Goal: Task Accomplishment & Management: Manage account settings

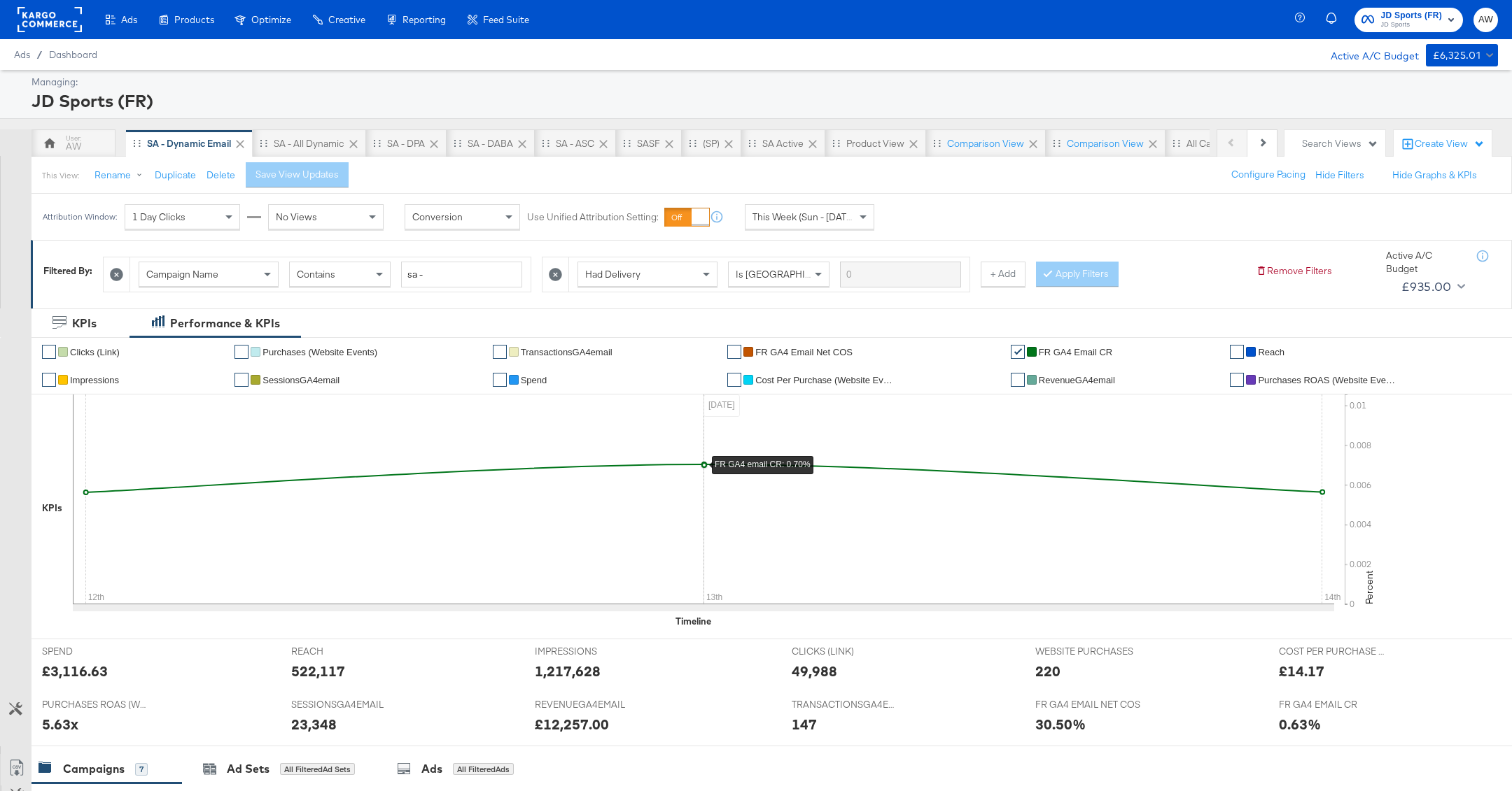
scroll to position [548, 0]
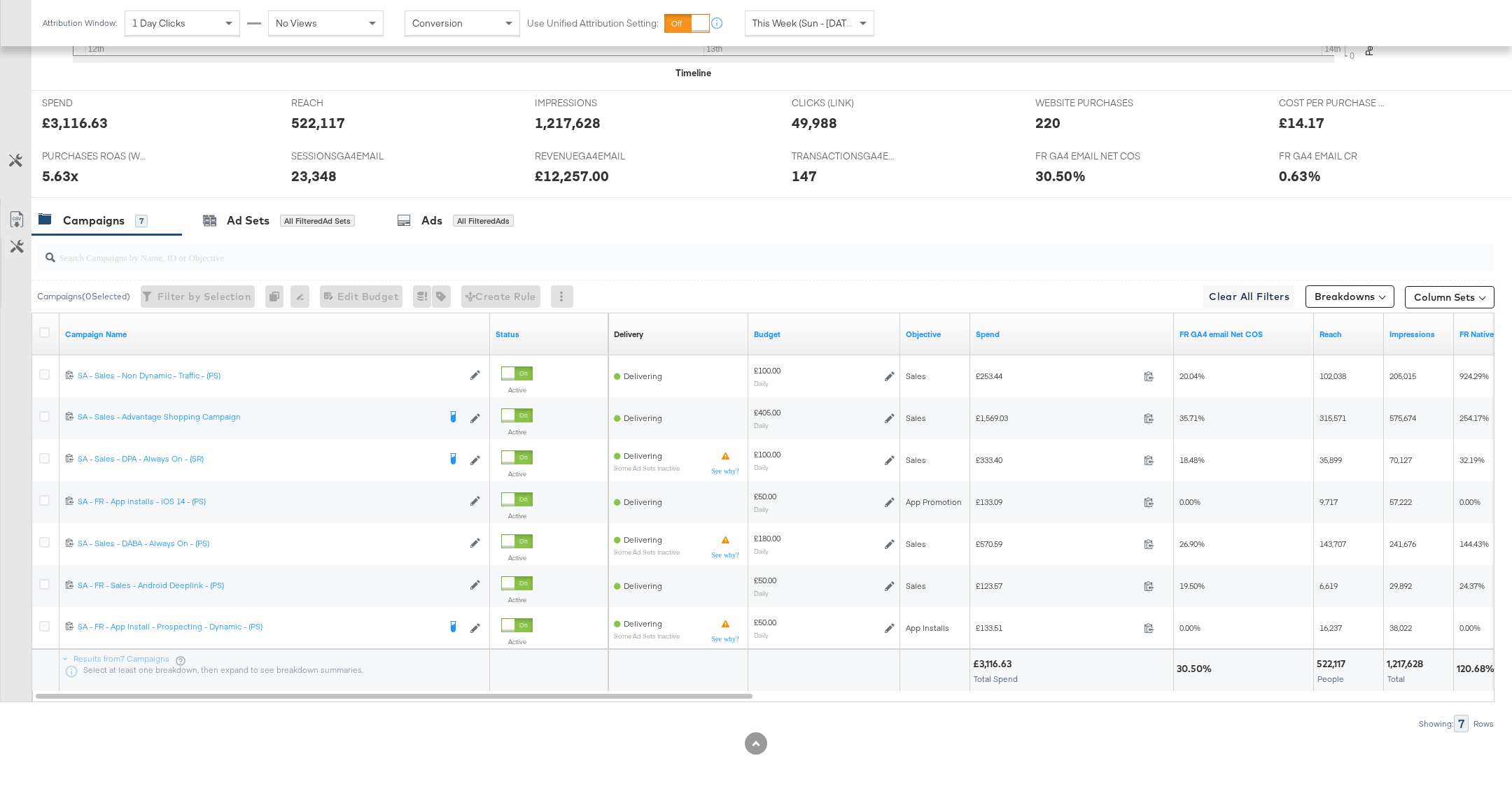
click at [211, 255] on input "search" at bounding box center [706, 251] width 1304 height 27
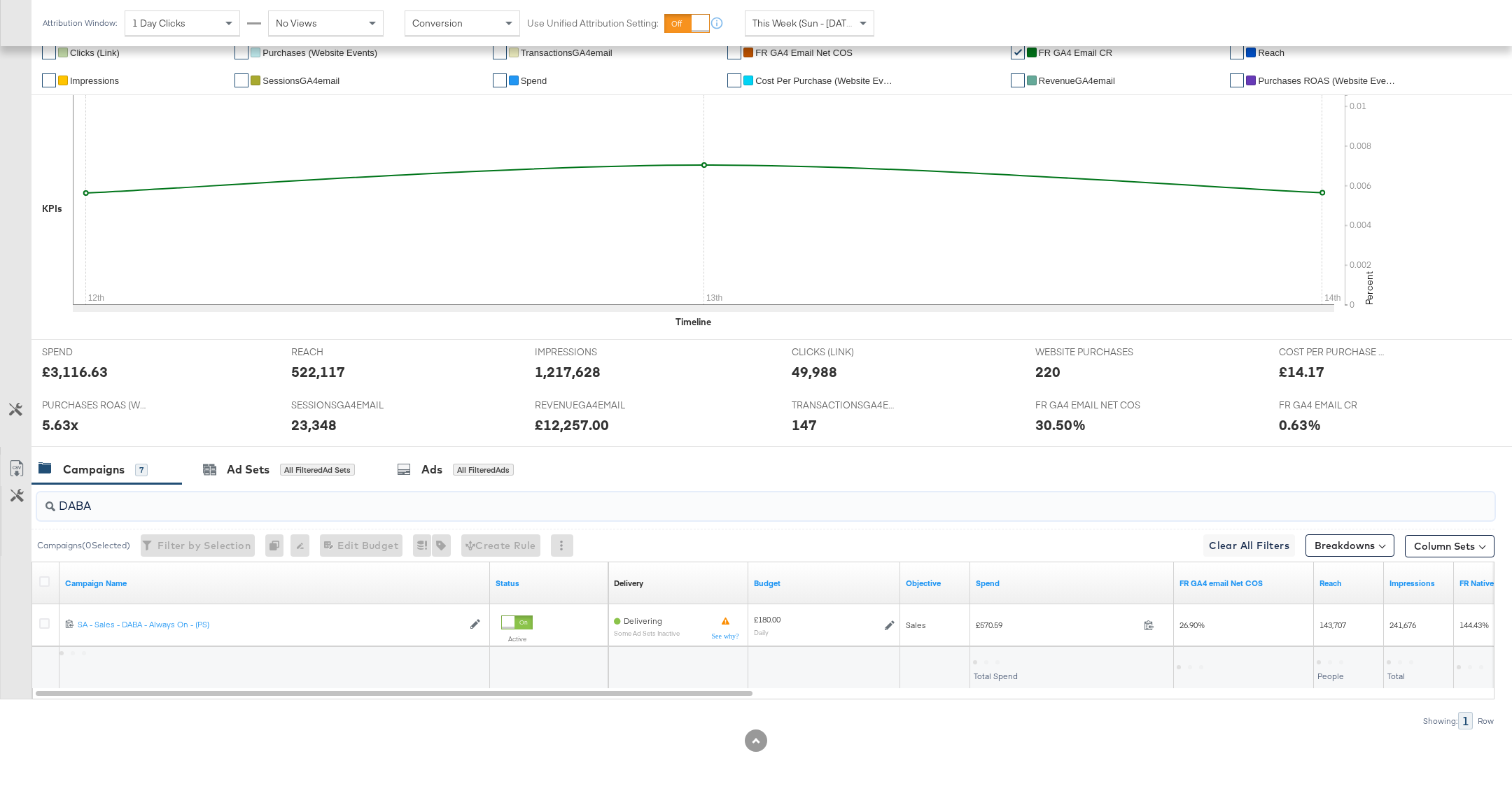
scroll to position [0, 0]
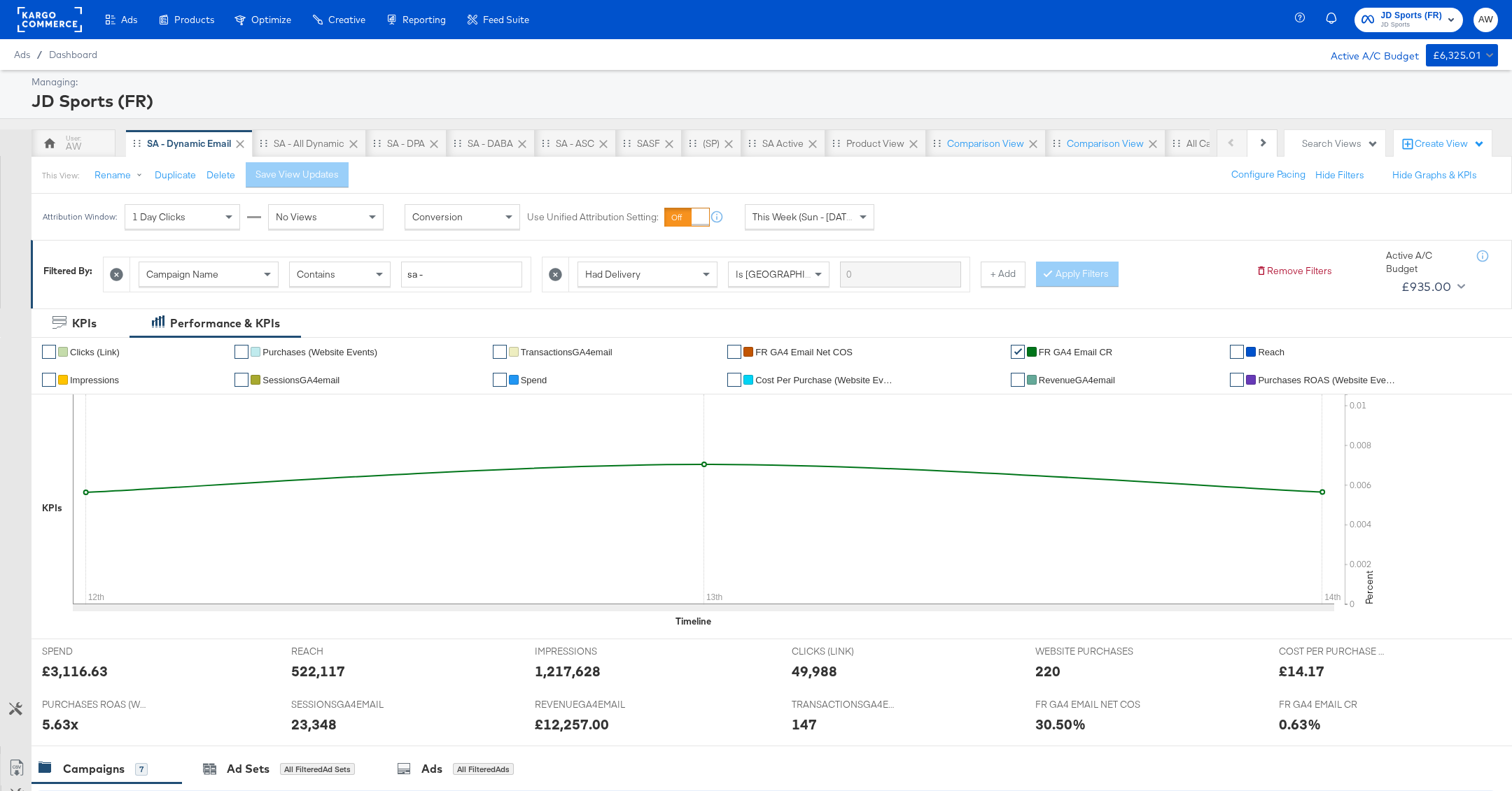
type input "DABA"
click at [549, 276] on icon at bounding box center [556, 274] width 13 height 13
click at [657, 264] on button "Apply Filters" at bounding box center [637, 274] width 82 height 25
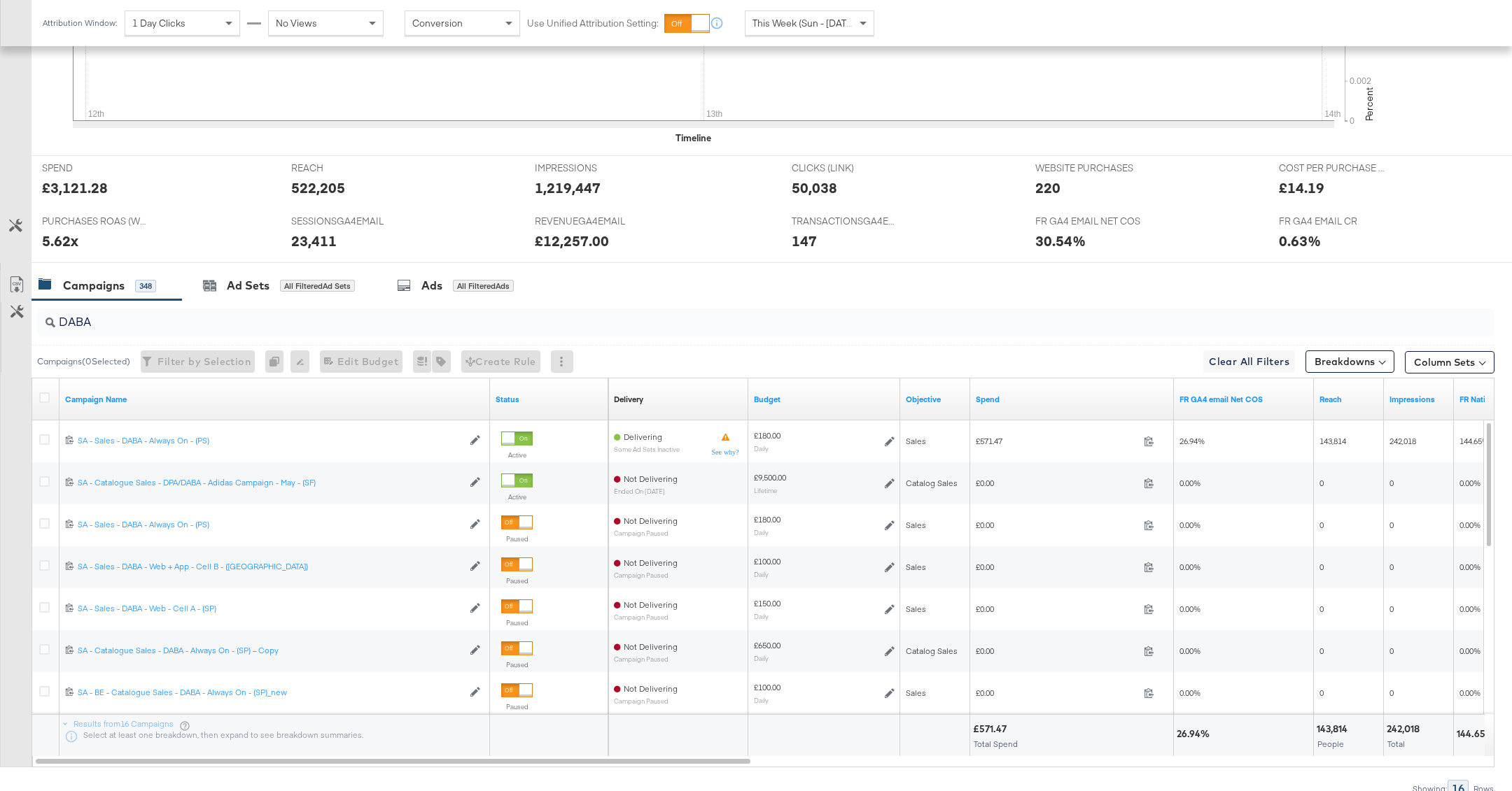
scroll to position [504, 0]
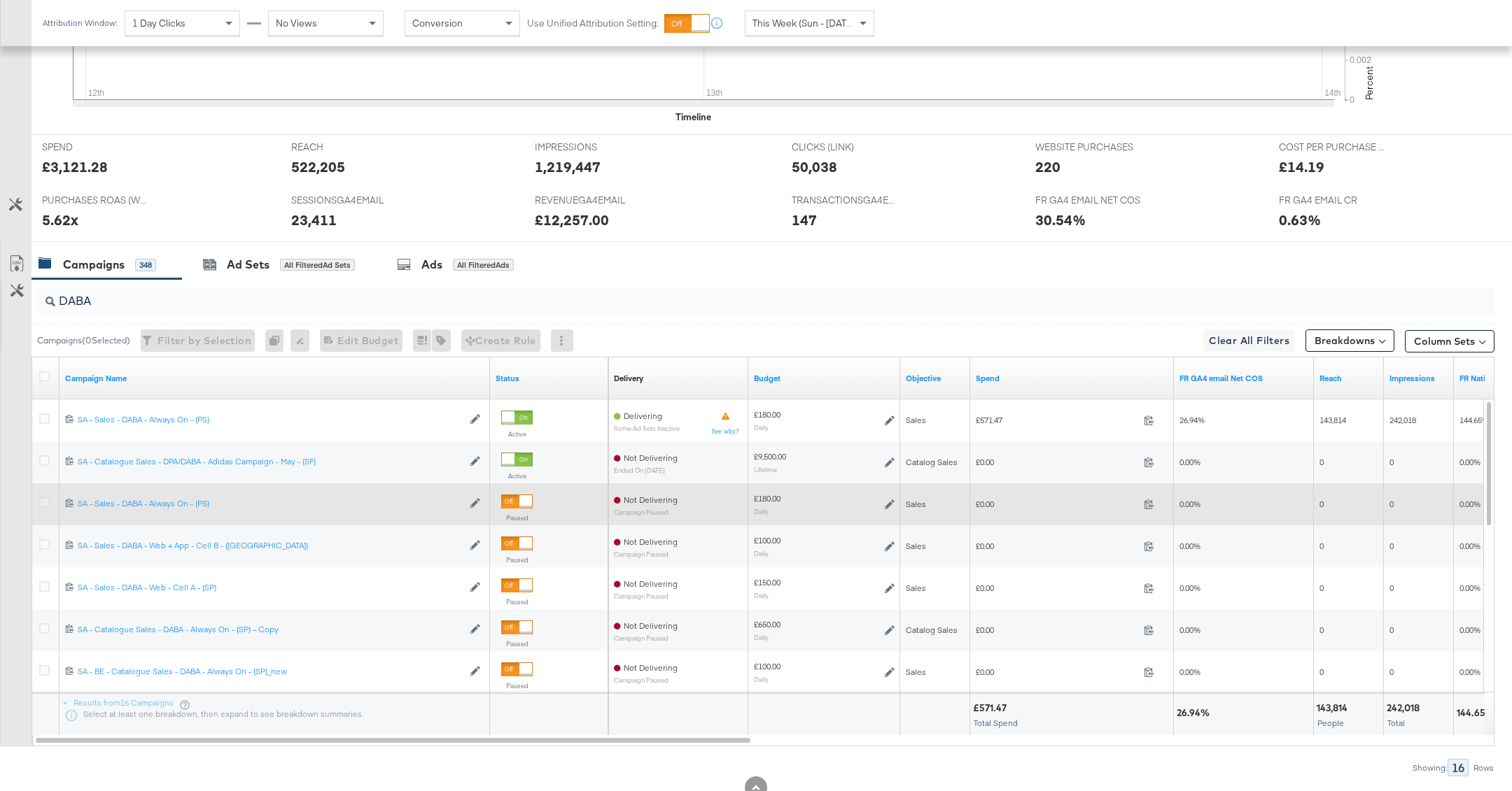
click at [42, 500] on icon at bounding box center [44, 502] width 11 height 11
click at [0, 0] on input "checkbox" at bounding box center [0, 0] width 0 height 0
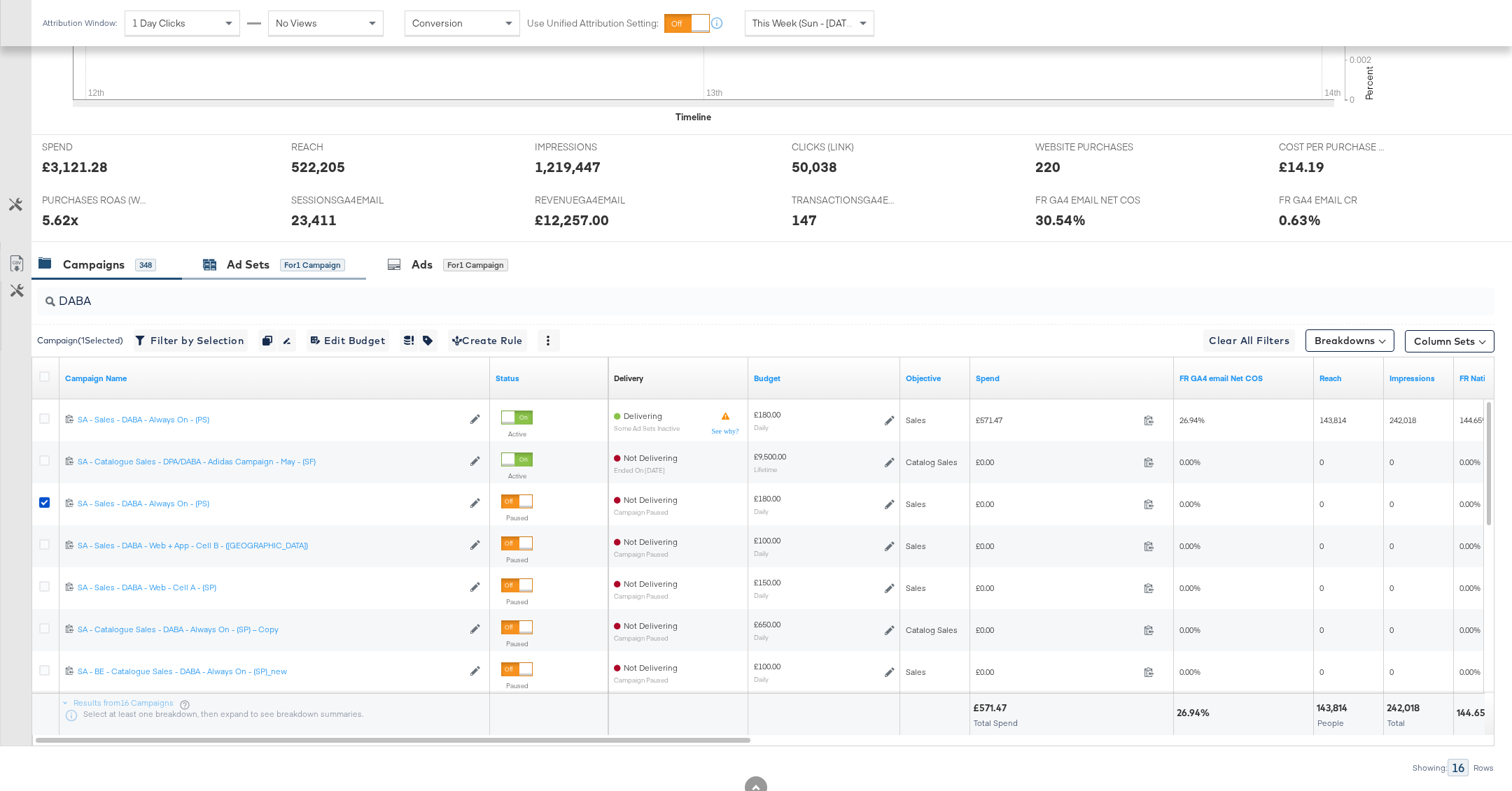
click at [290, 264] on div "for 1 Campaign" at bounding box center [312, 264] width 65 height 12
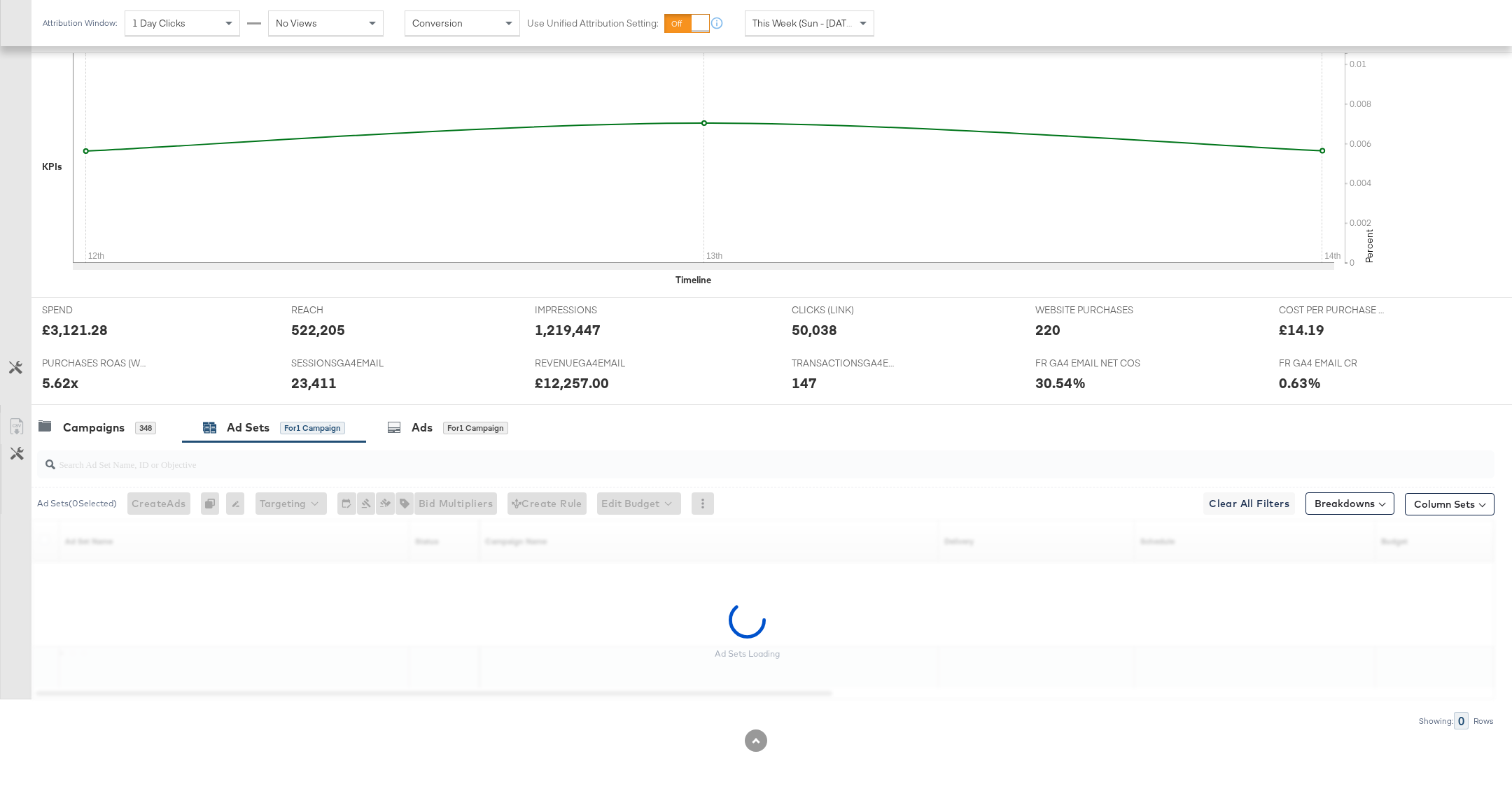
scroll to position [339, 0]
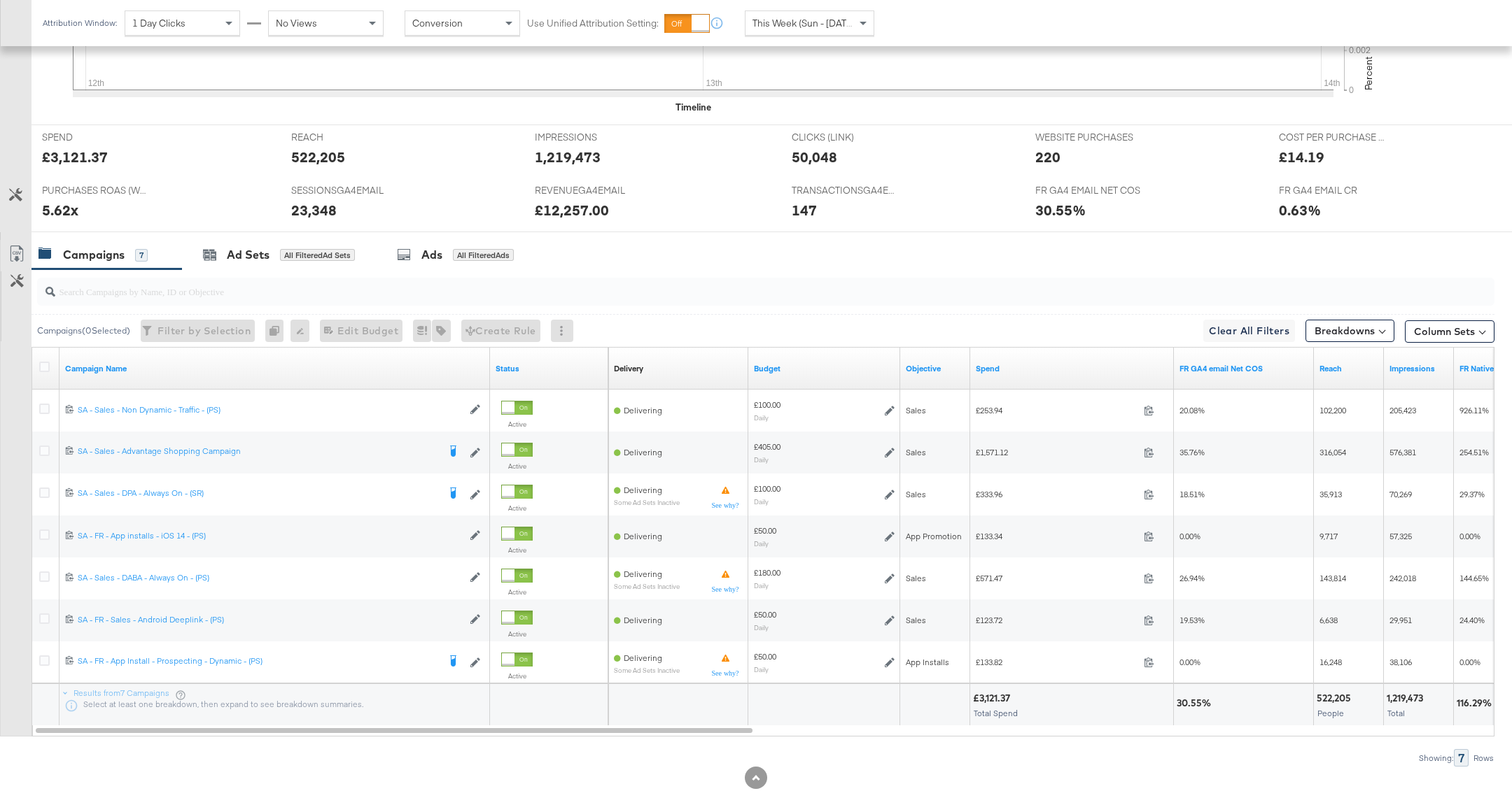
scroll to position [548, 0]
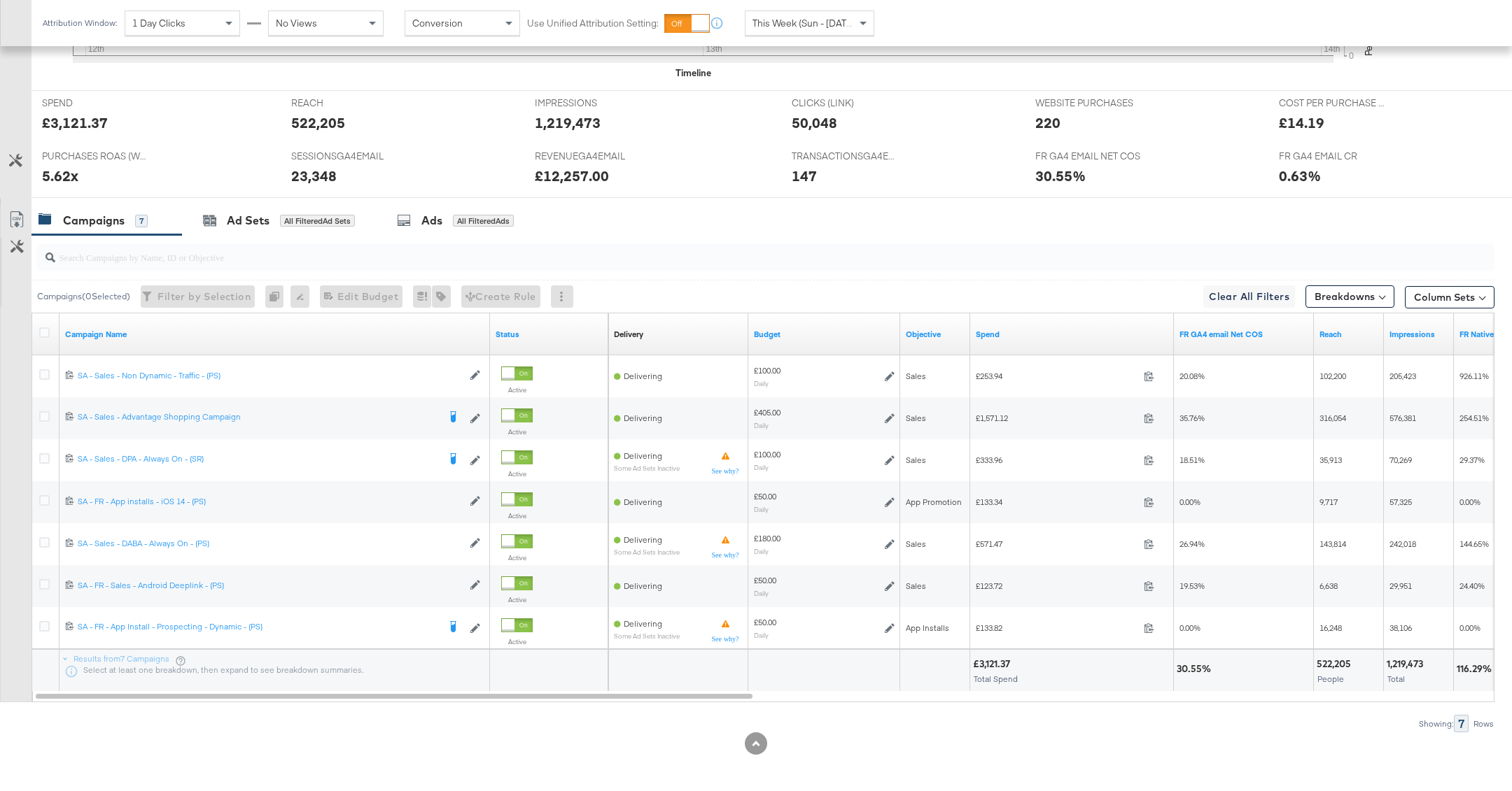
click at [277, 250] on input "search" at bounding box center [706, 251] width 1304 height 27
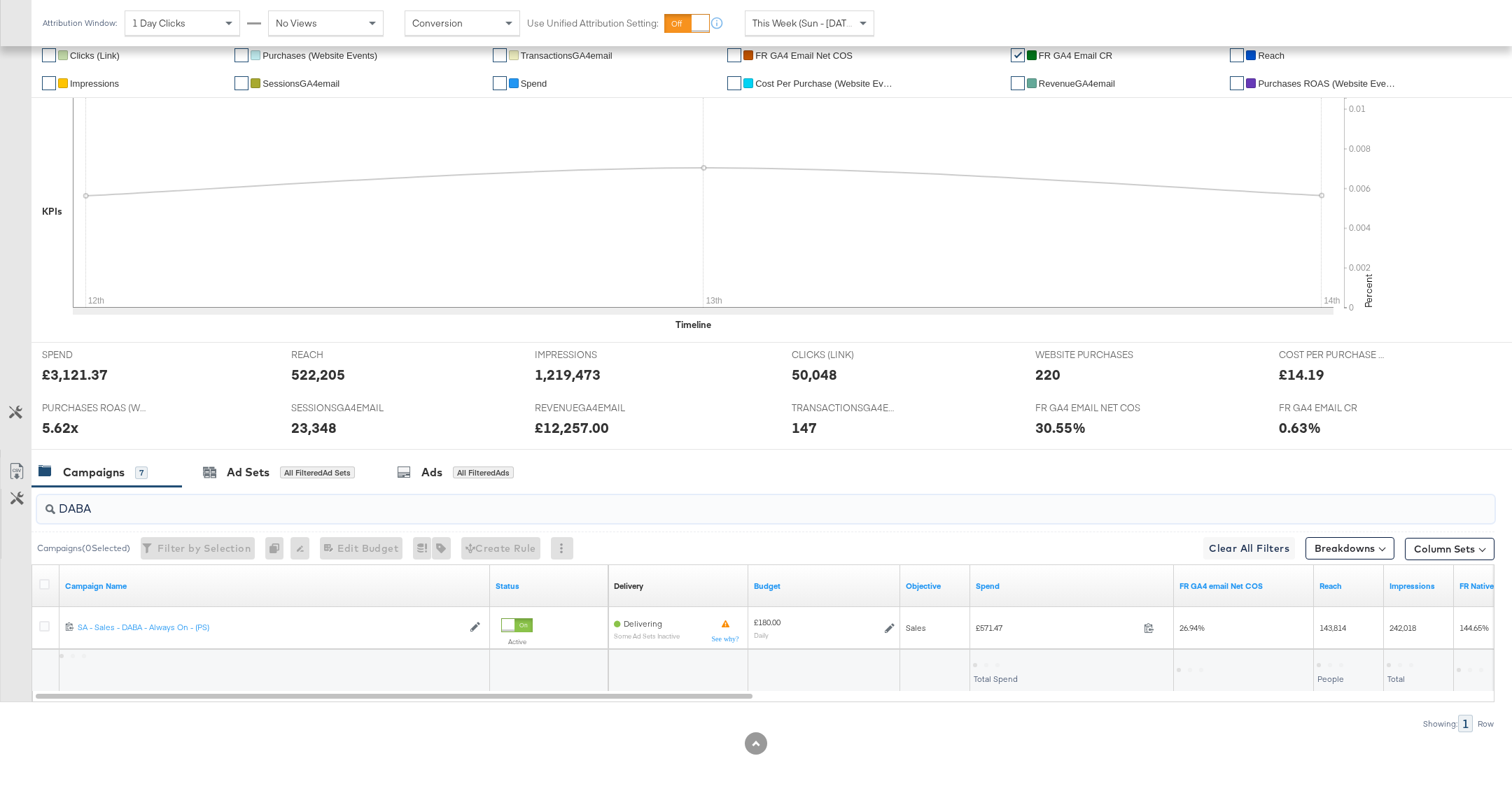
scroll to position [0, 0]
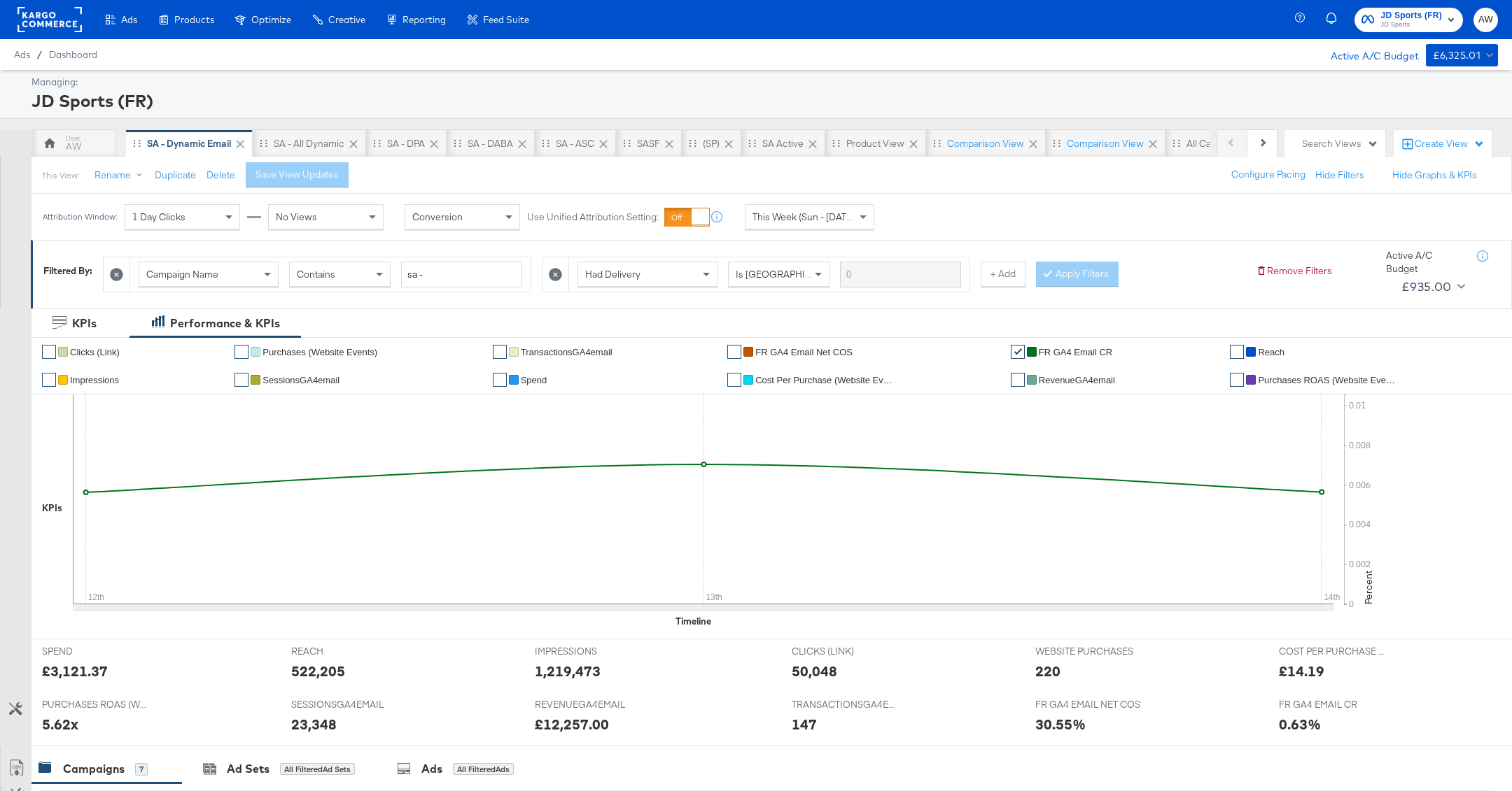
type input "DABA"
click at [554, 270] on icon at bounding box center [556, 274] width 13 height 13
click at [643, 279] on button "Apply Filters" at bounding box center [637, 274] width 82 height 25
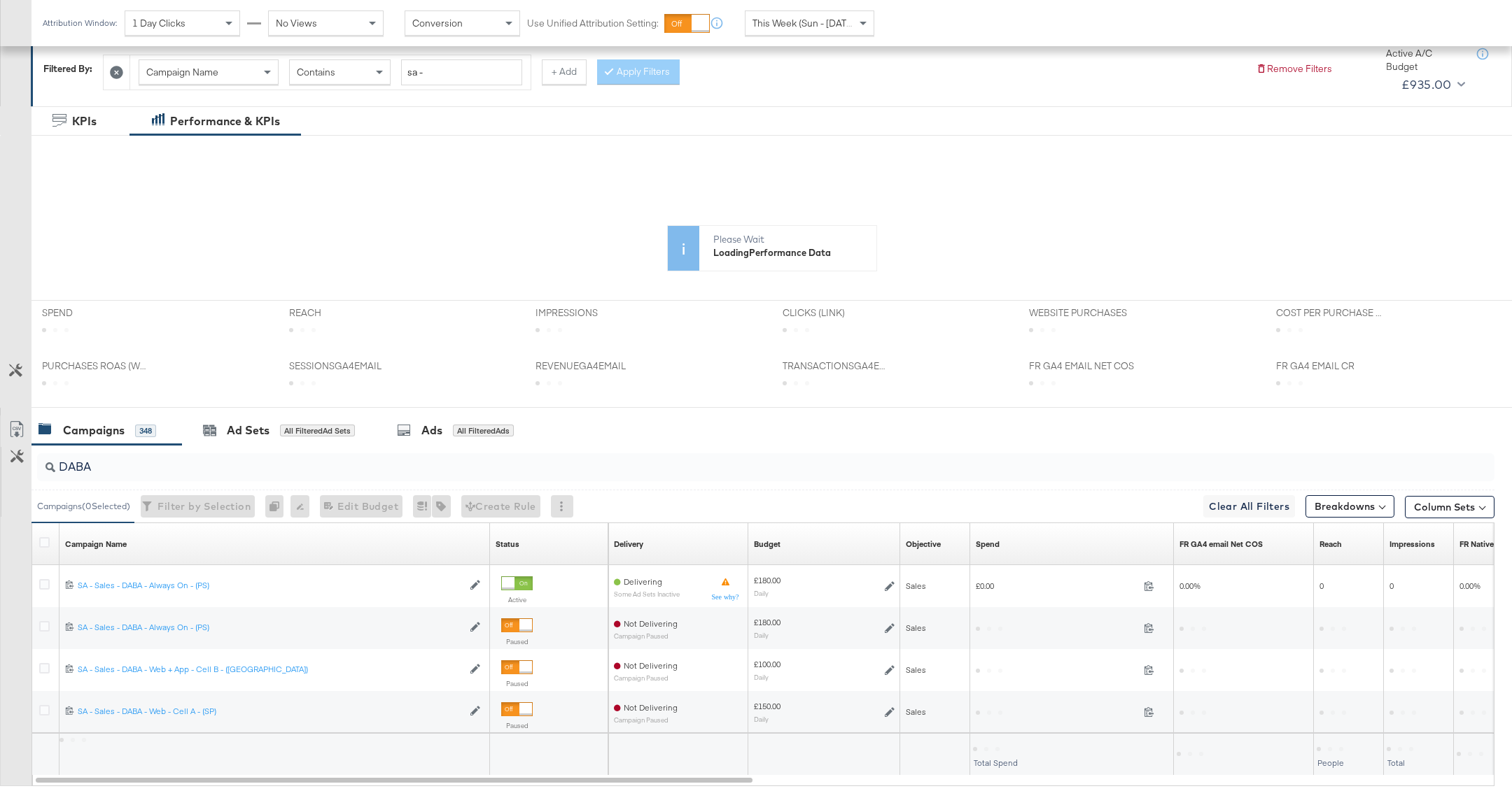
scroll to position [205, 0]
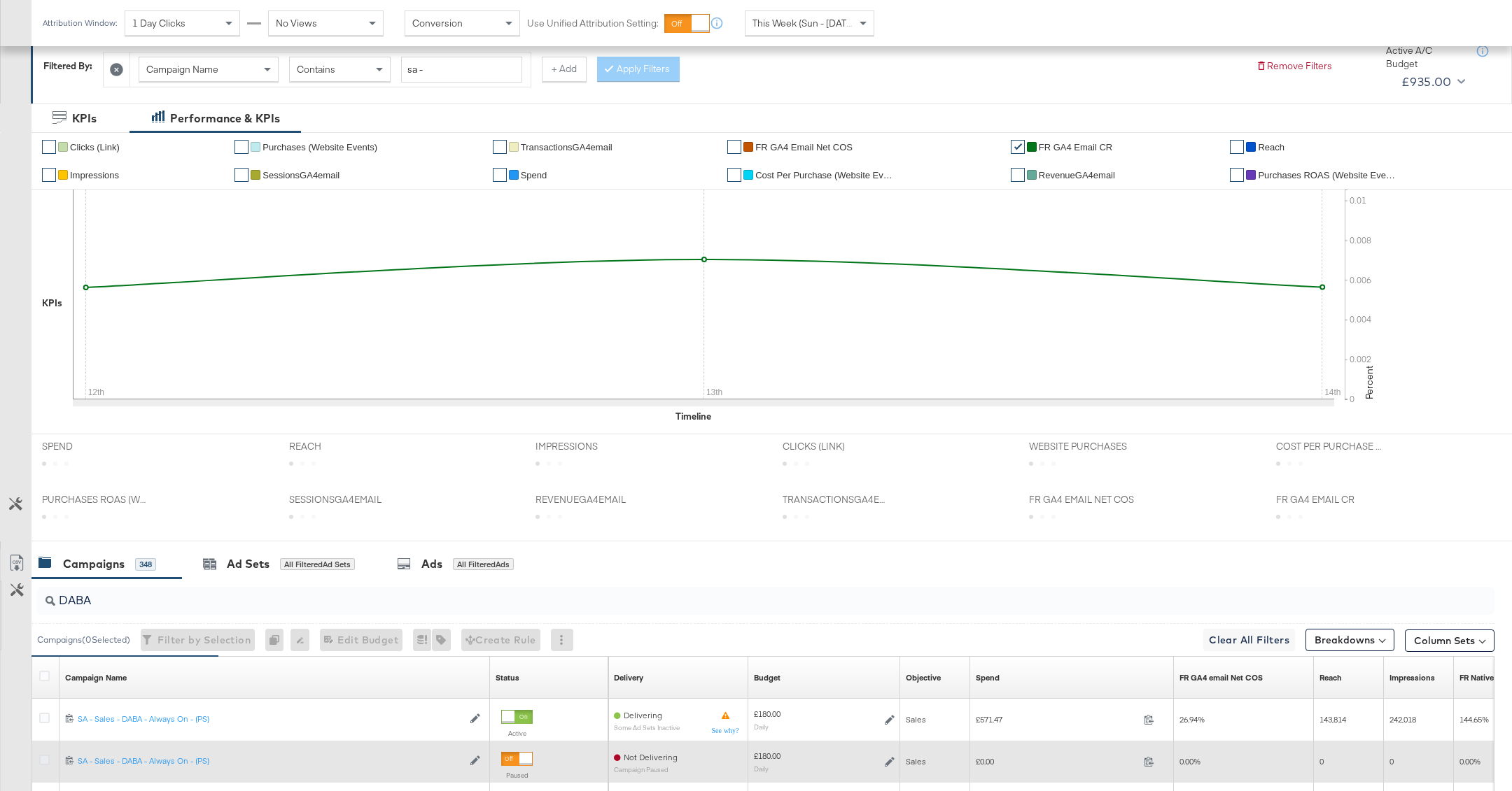
click at [43, 620] on div "DABA" at bounding box center [763, 601] width 1463 height 45
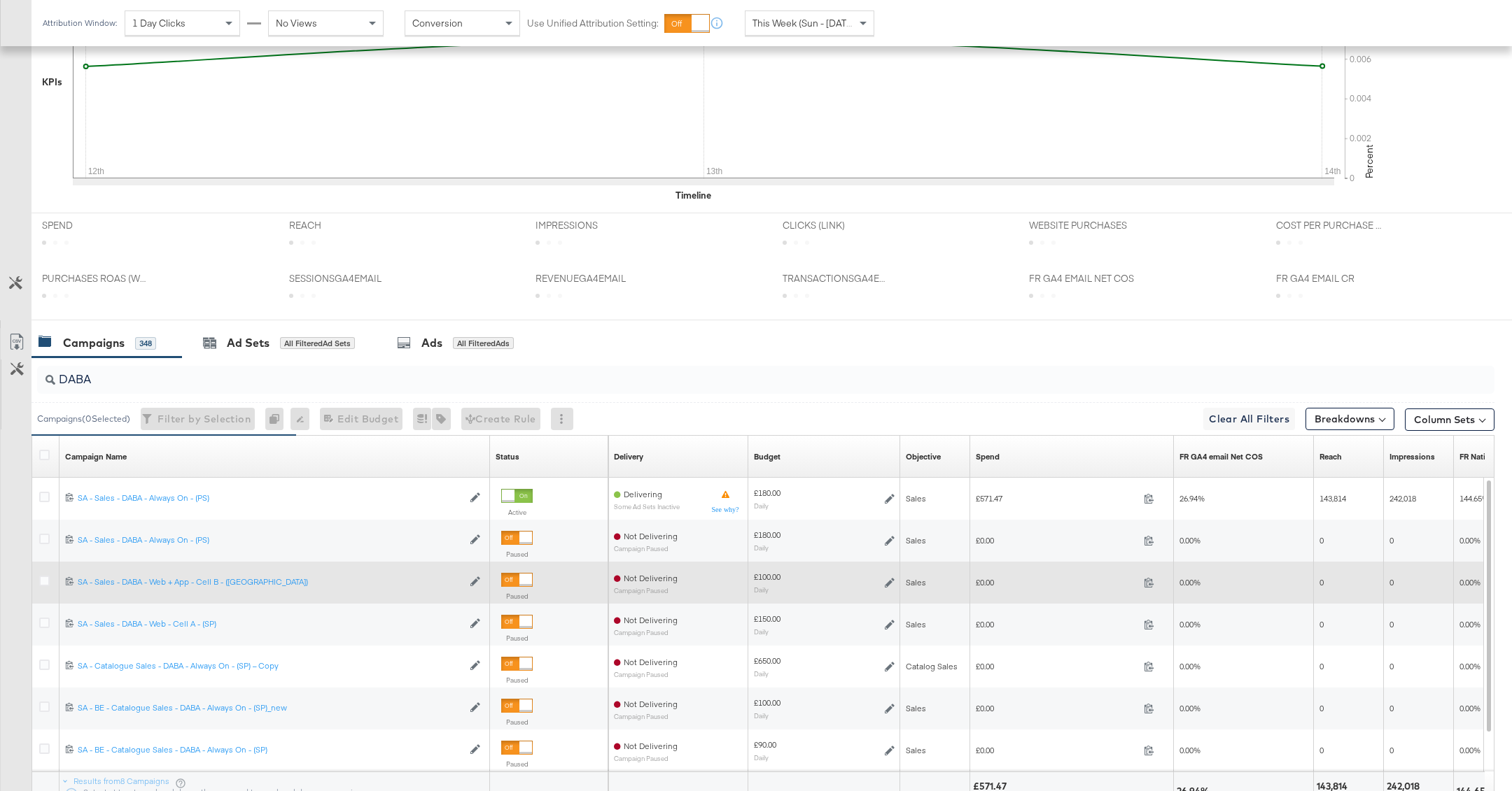
scroll to position [447, 0]
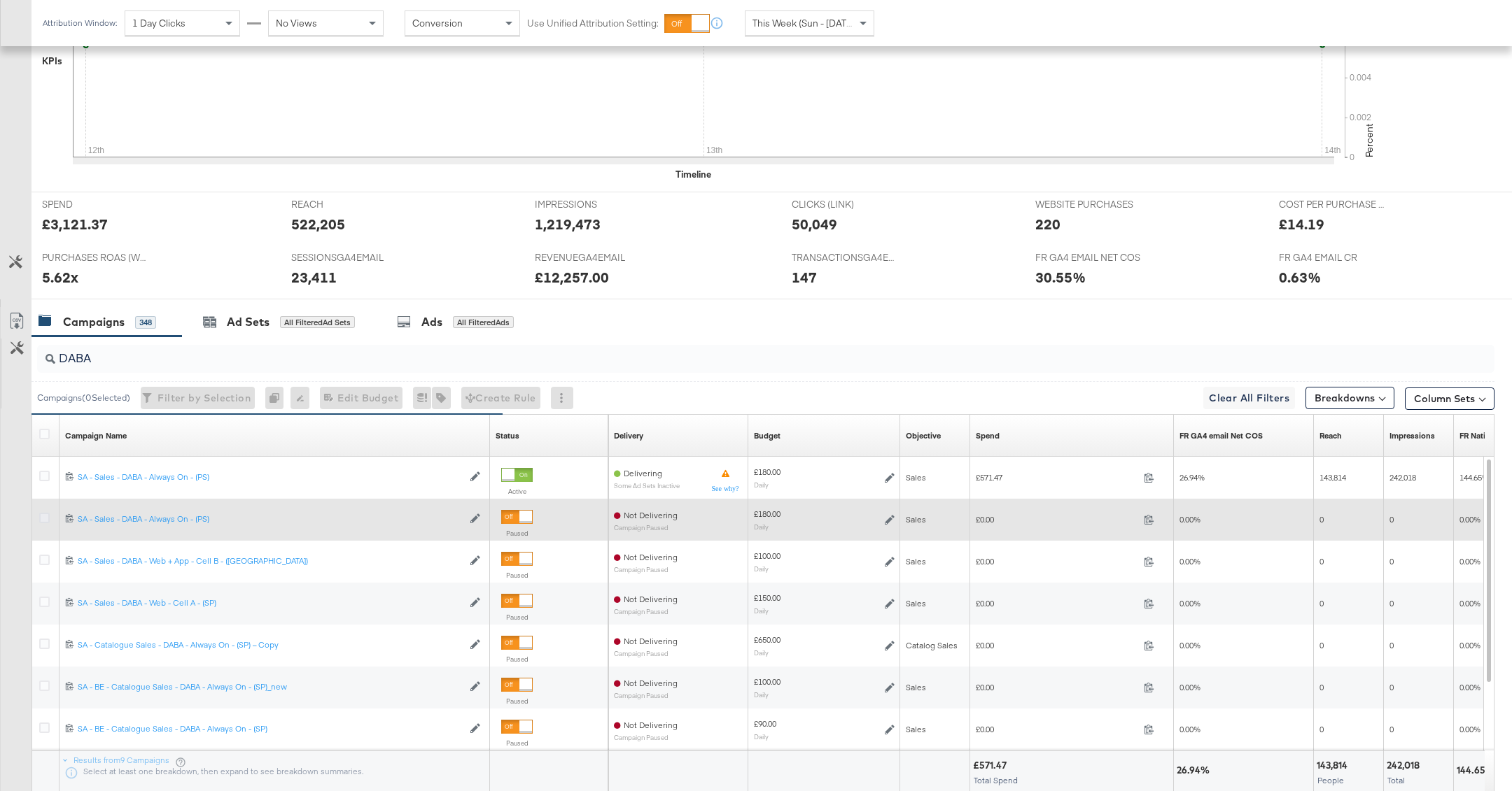
click at [40, 514] on icon at bounding box center [44, 517] width 11 height 11
click at [0, 0] on input "checkbox" at bounding box center [0, 0] width 0 height 0
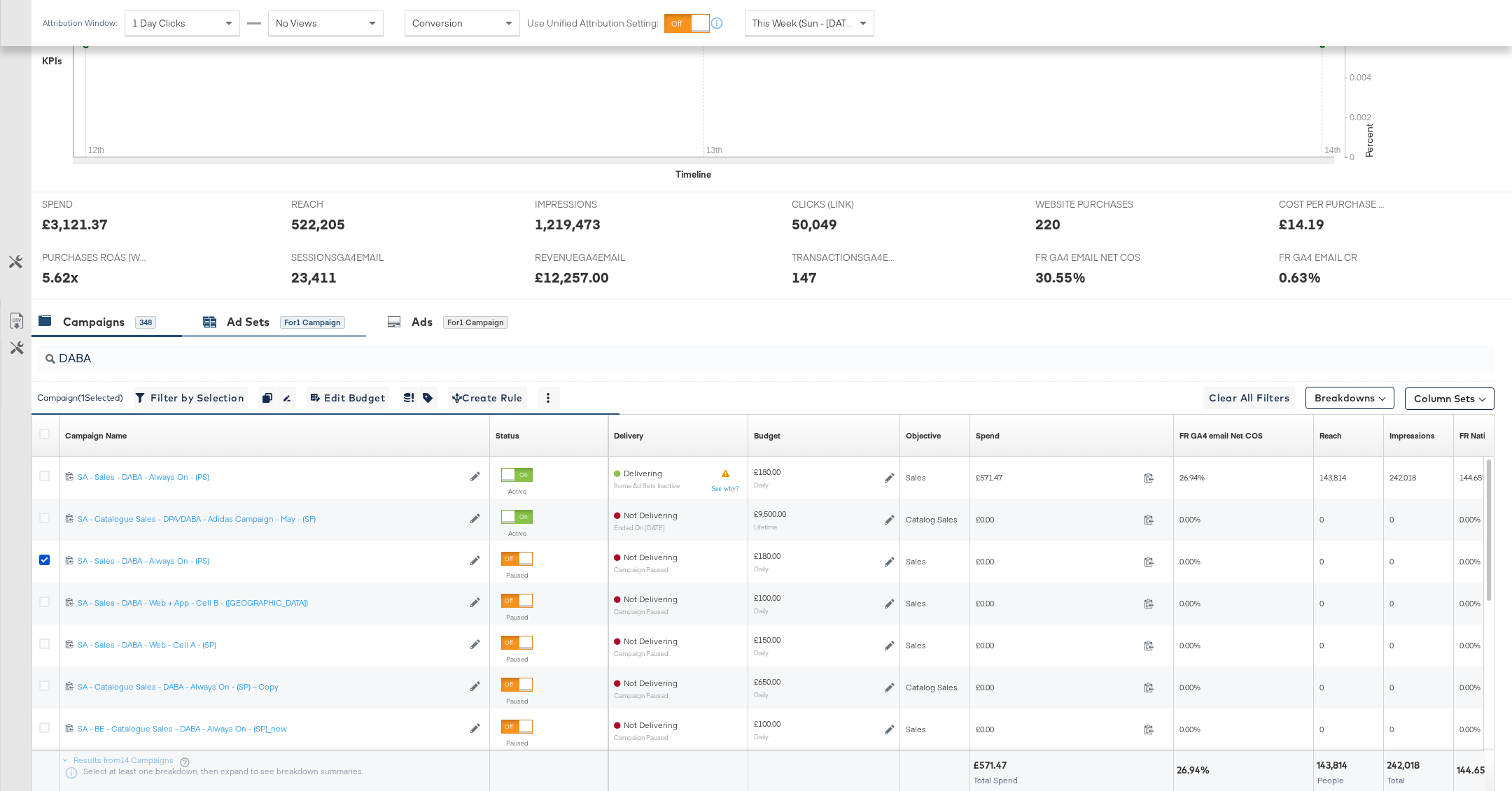
click at [297, 318] on div "for 1 Campaign" at bounding box center [312, 322] width 65 height 12
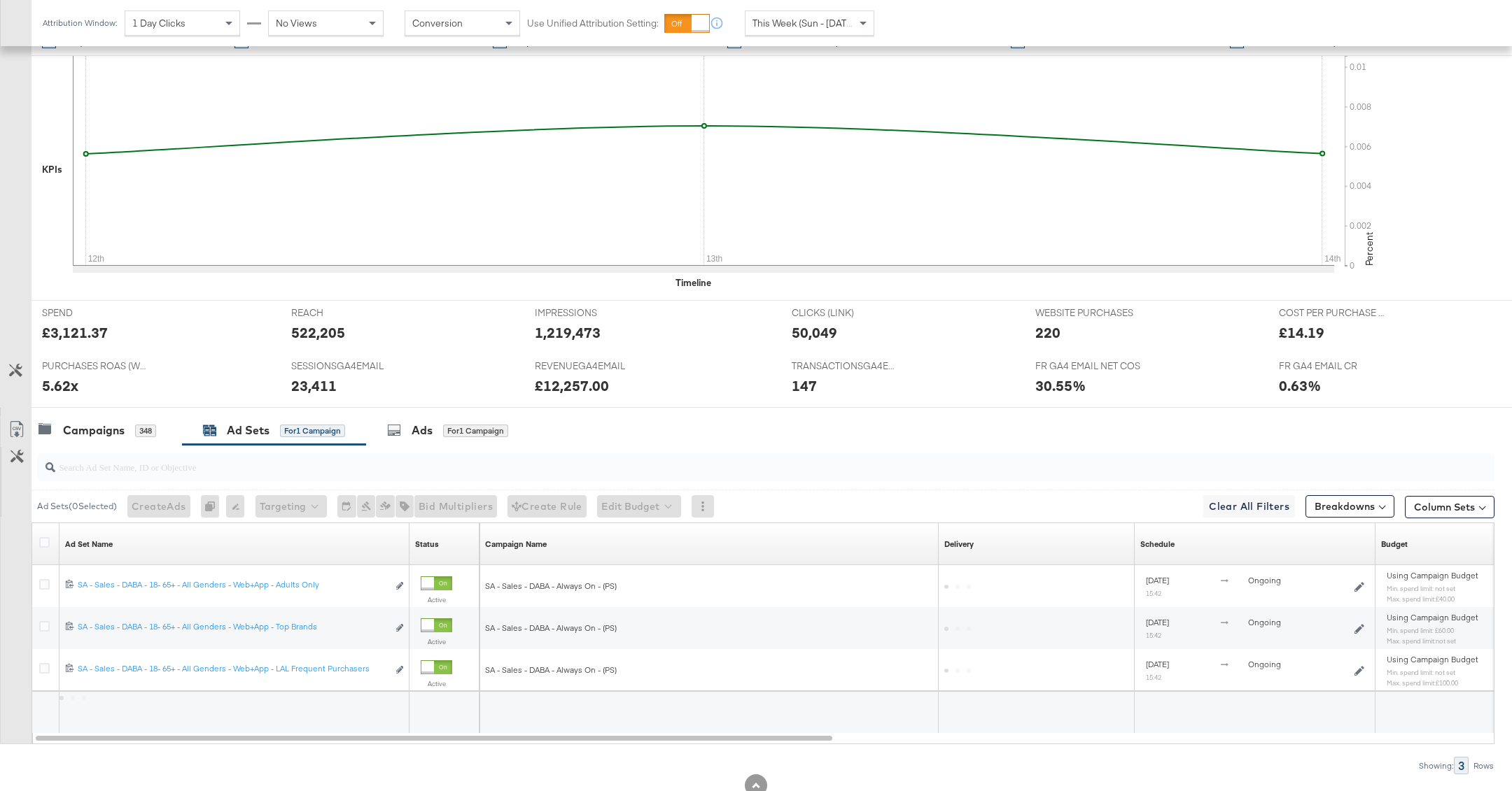
scroll to position [381, 0]
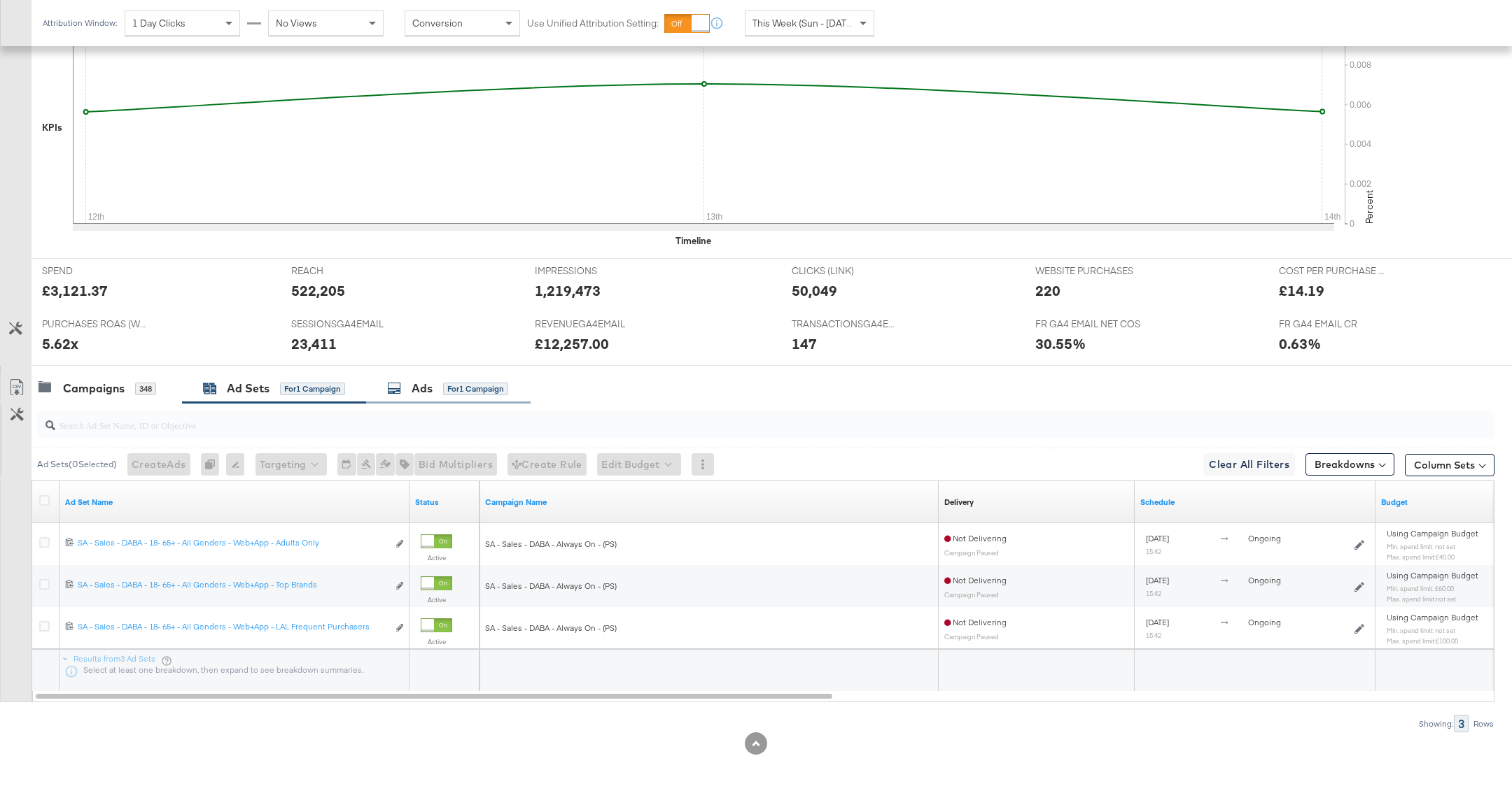
click at [435, 382] on div "Ads for 1 Campaign" at bounding box center [448, 388] width 121 height 16
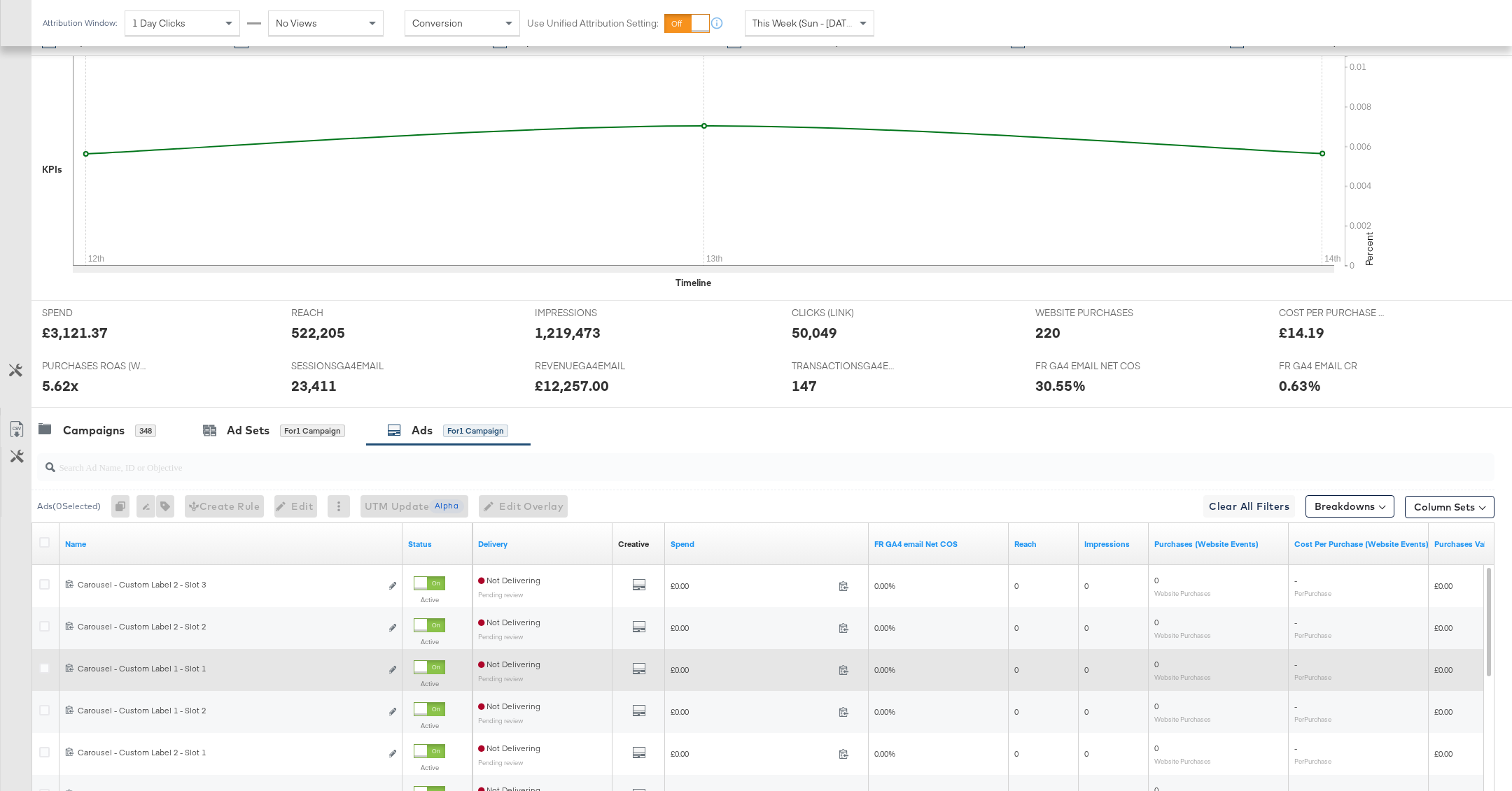
scroll to position [447, 0]
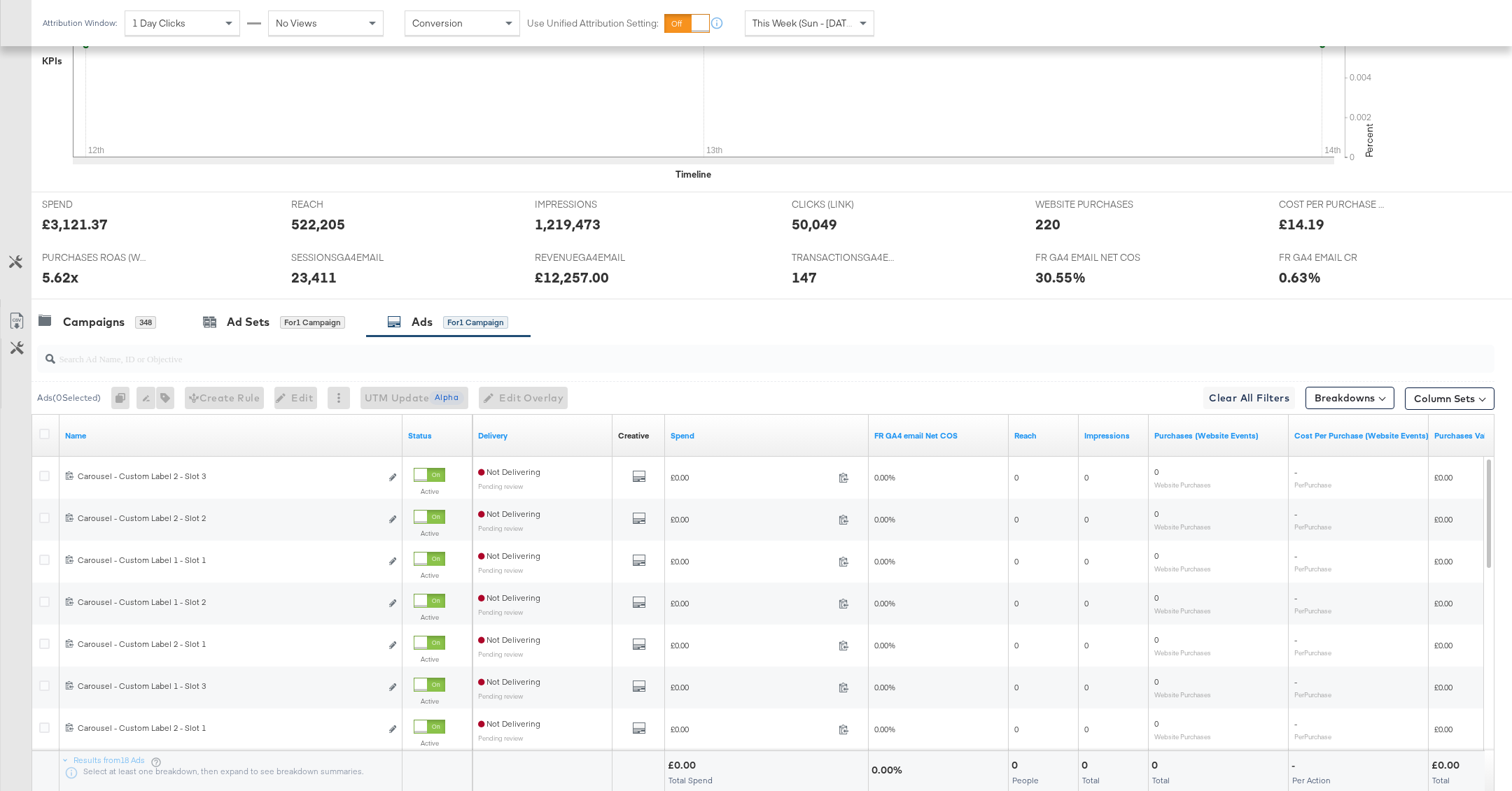
click at [35, 430] on div at bounding box center [46, 436] width 26 height 25
click at [47, 432] on icon at bounding box center [44, 434] width 11 height 11
click at [0, 0] on input "checkbox" at bounding box center [0, 0] width 0 height 0
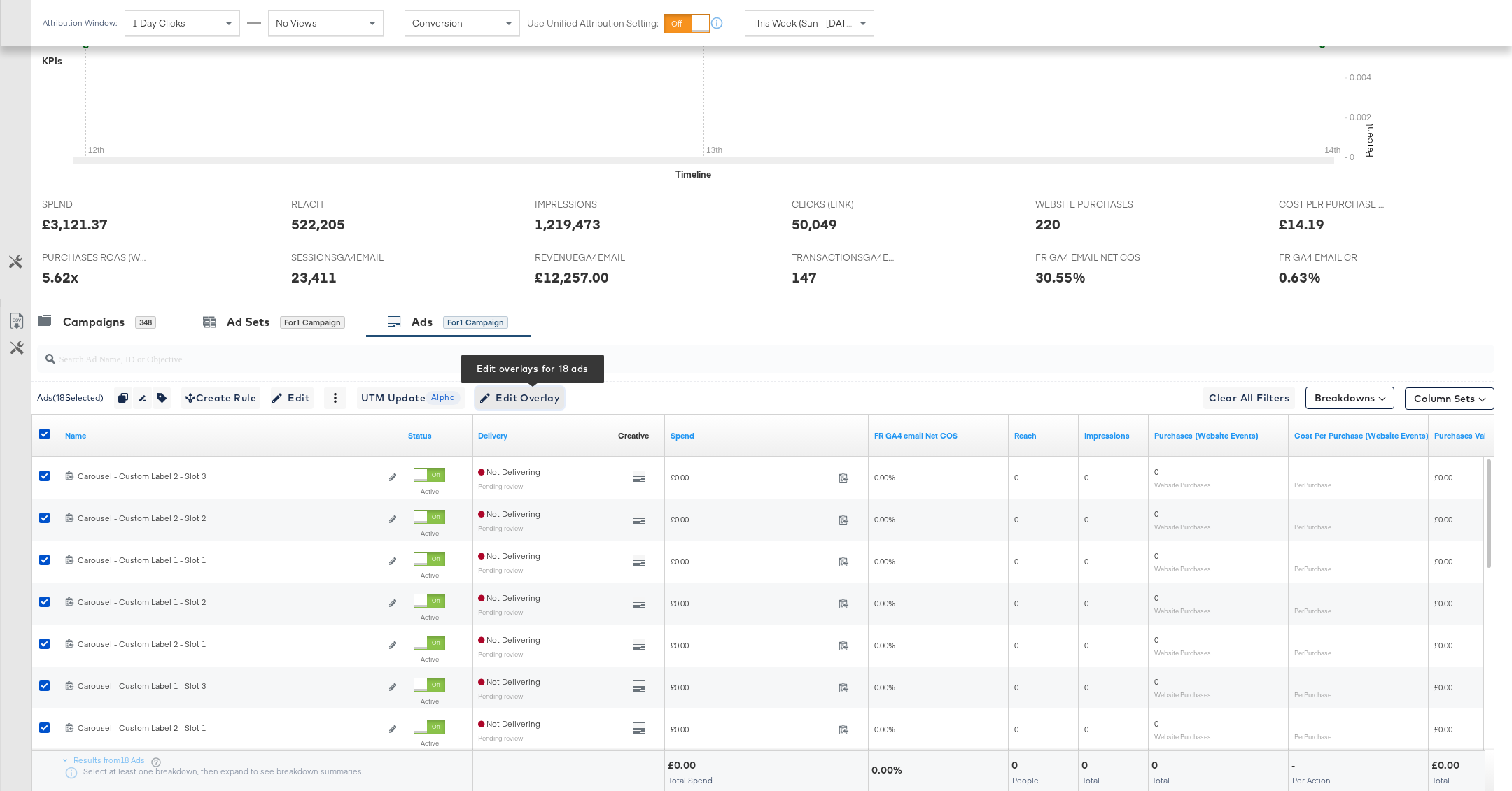
click at [512, 395] on span "Edit Overlay Edit overlays for 18 ads" at bounding box center [519, 398] width 81 height 17
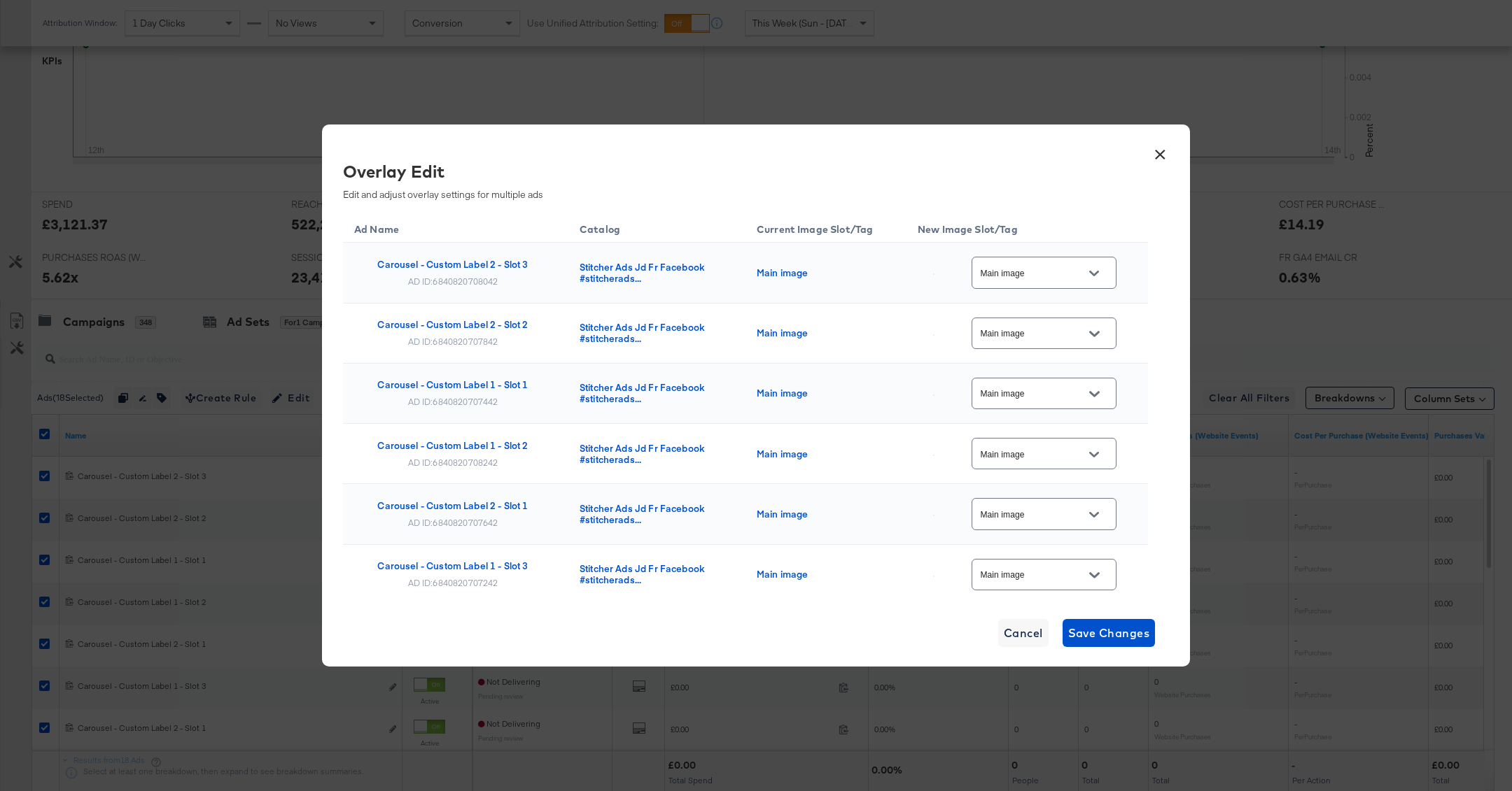
click at [1094, 278] on icon "Open" at bounding box center [1094, 274] width 10 height 10
click at [1072, 433] on div "multi_3" at bounding box center [1057, 435] width 103 height 33
type input "multi_3"
click at [1069, 333] on input "Main image" at bounding box center [1033, 334] width 111 height 16
click at [1056, 447] on div "multi_2" at bounding box center [1053, 439] width 79 height 14
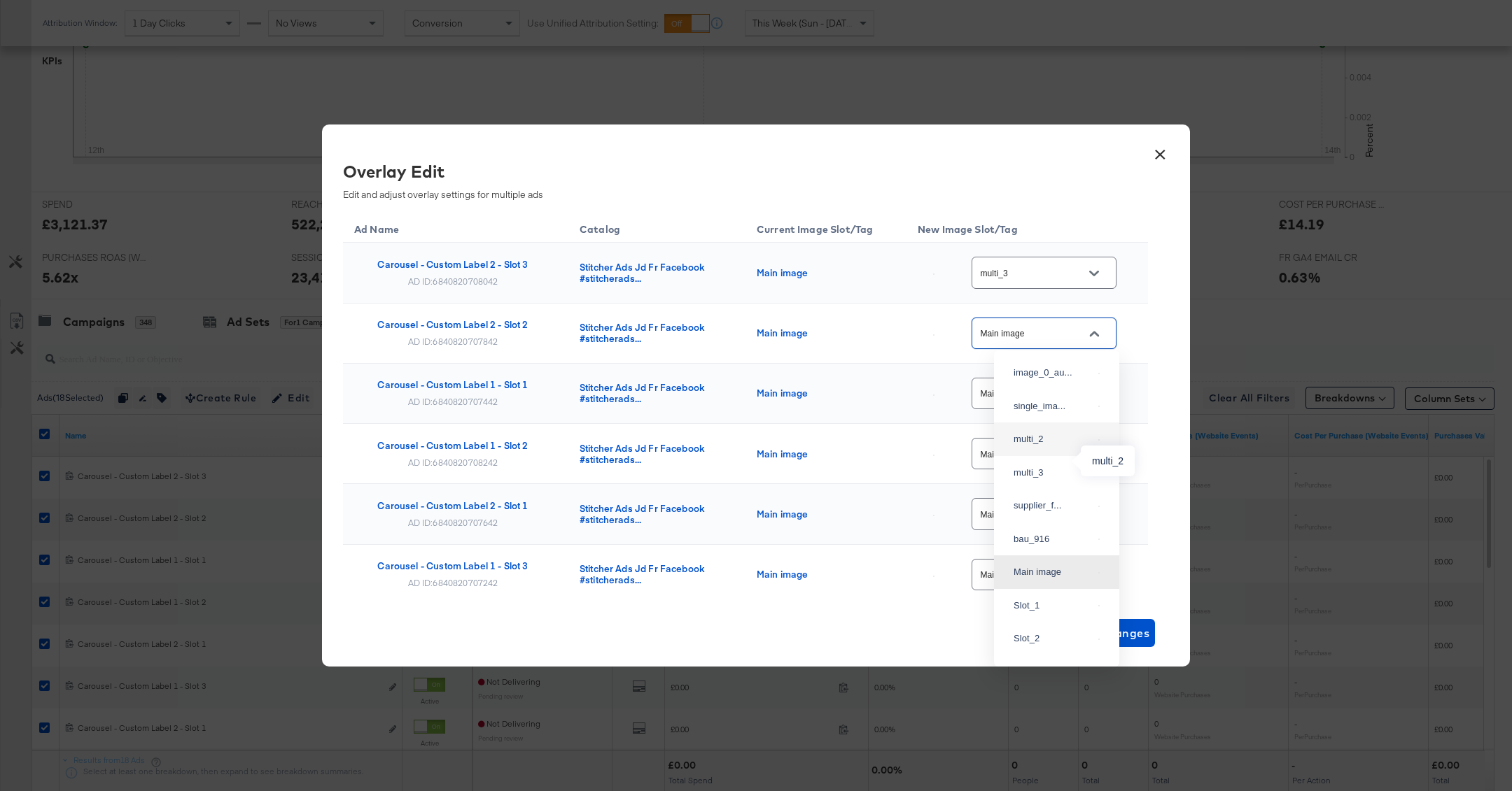
type input "multi_2"
click at [1084, 389] on div at bounding box center [1093, 393] width 29 height 21
click at [1104, 393] on button "Open" at bounding box center [1093, 393] width 21 height 21
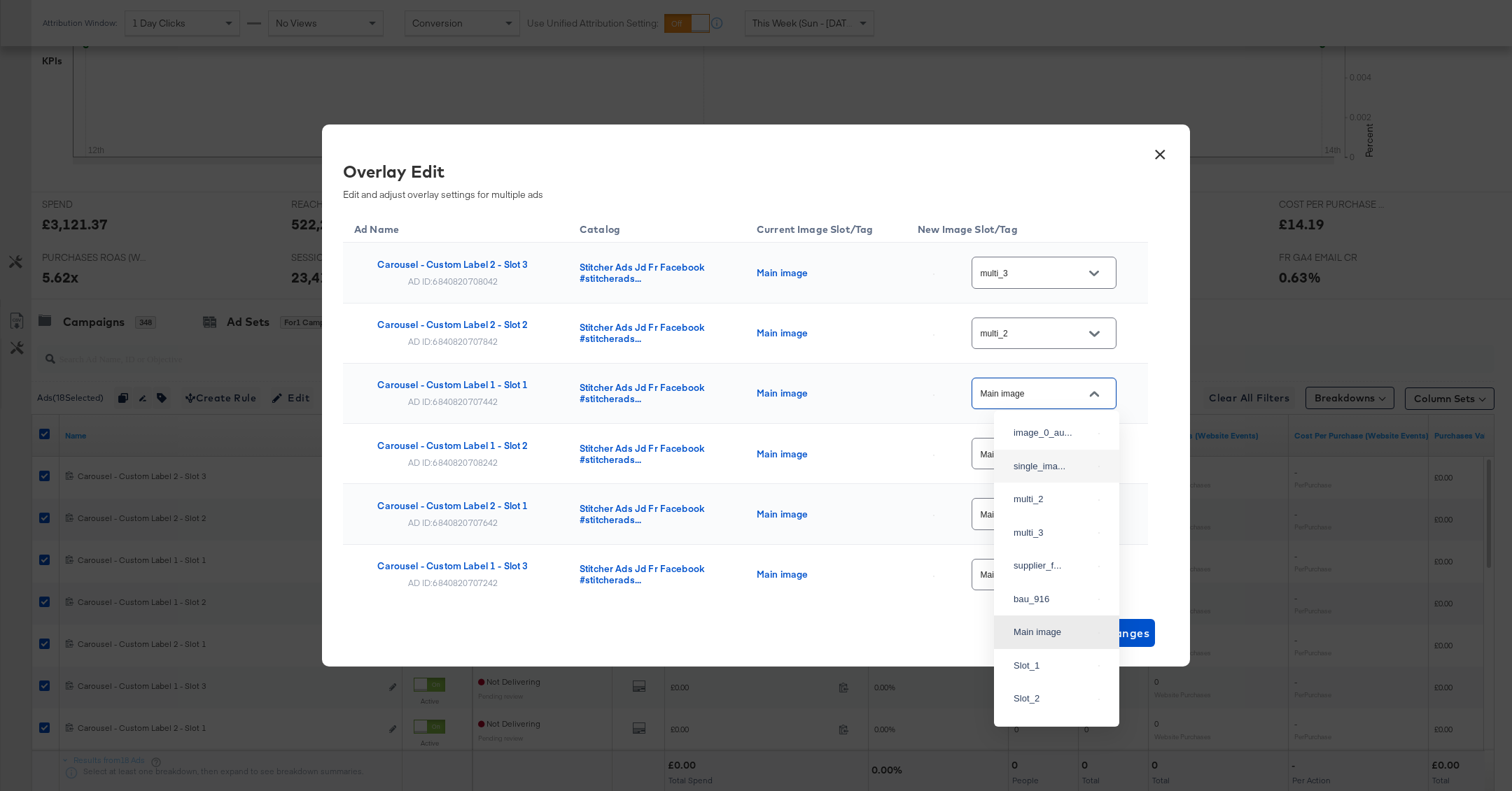
click at [1050, 471] on div "single_ima..." at bounding box center [1057, 467] width 103 height 25
type input "single_image"
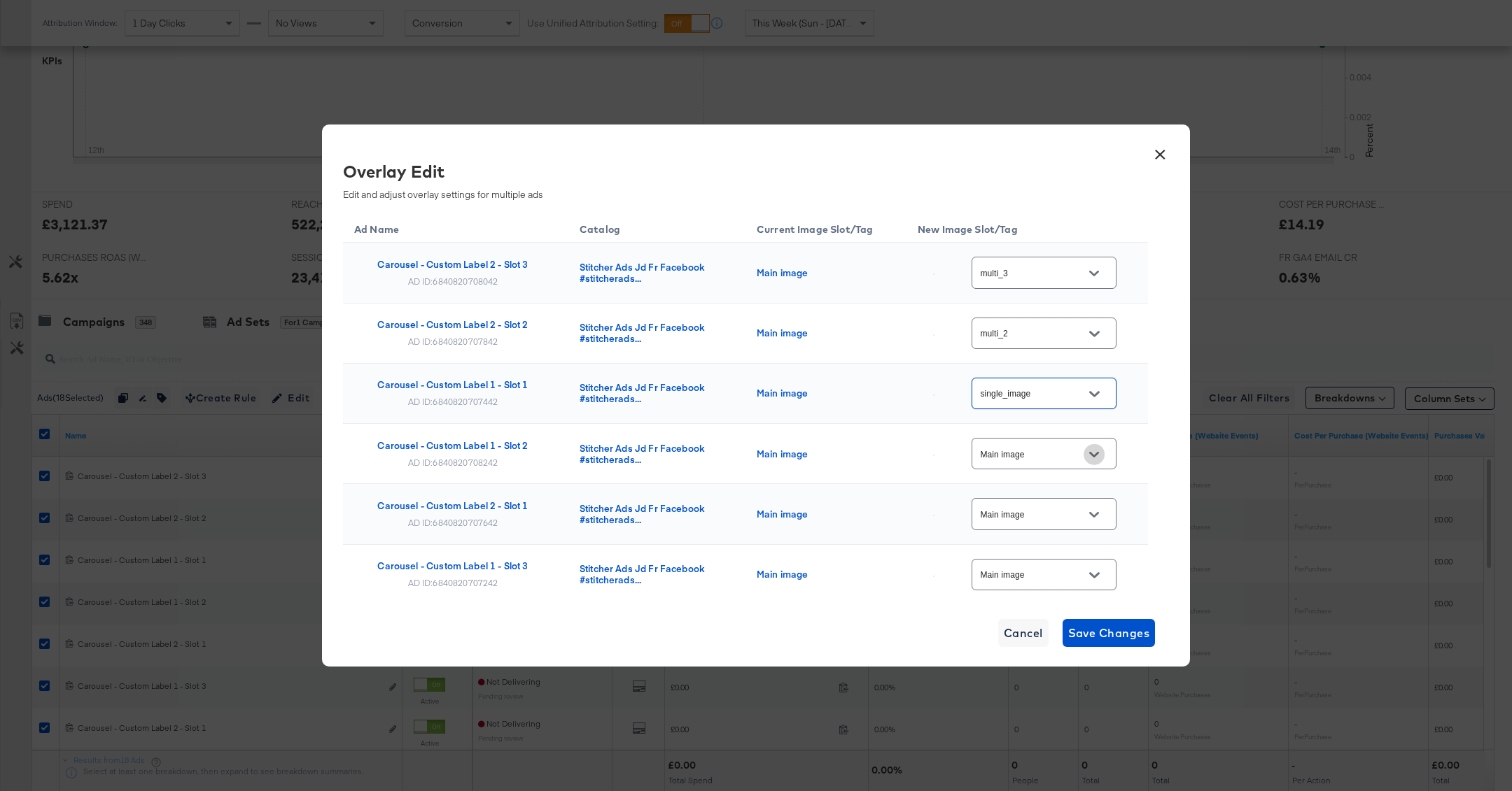
click at [1096, 444] on button "Open" at bounding box center [1093, 454] width 21 height 21
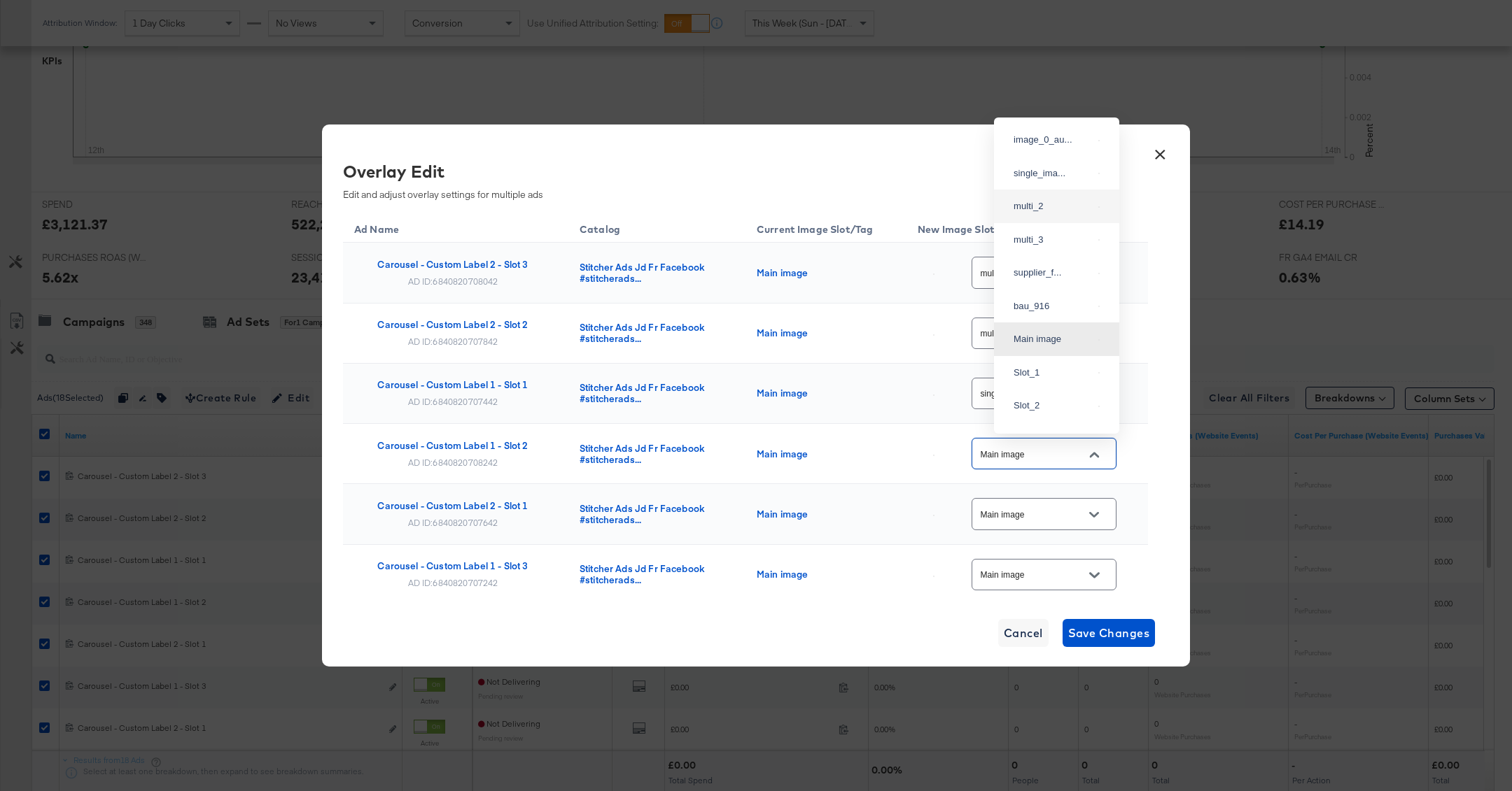
click at [1046, 214] on div "multi_2" at bounding box center [1053, 206] width 79 height 14
type input "multi_2"
click at [1043, 507] on input "Main image" at bounding box center [1033, 514] width 111 height 16
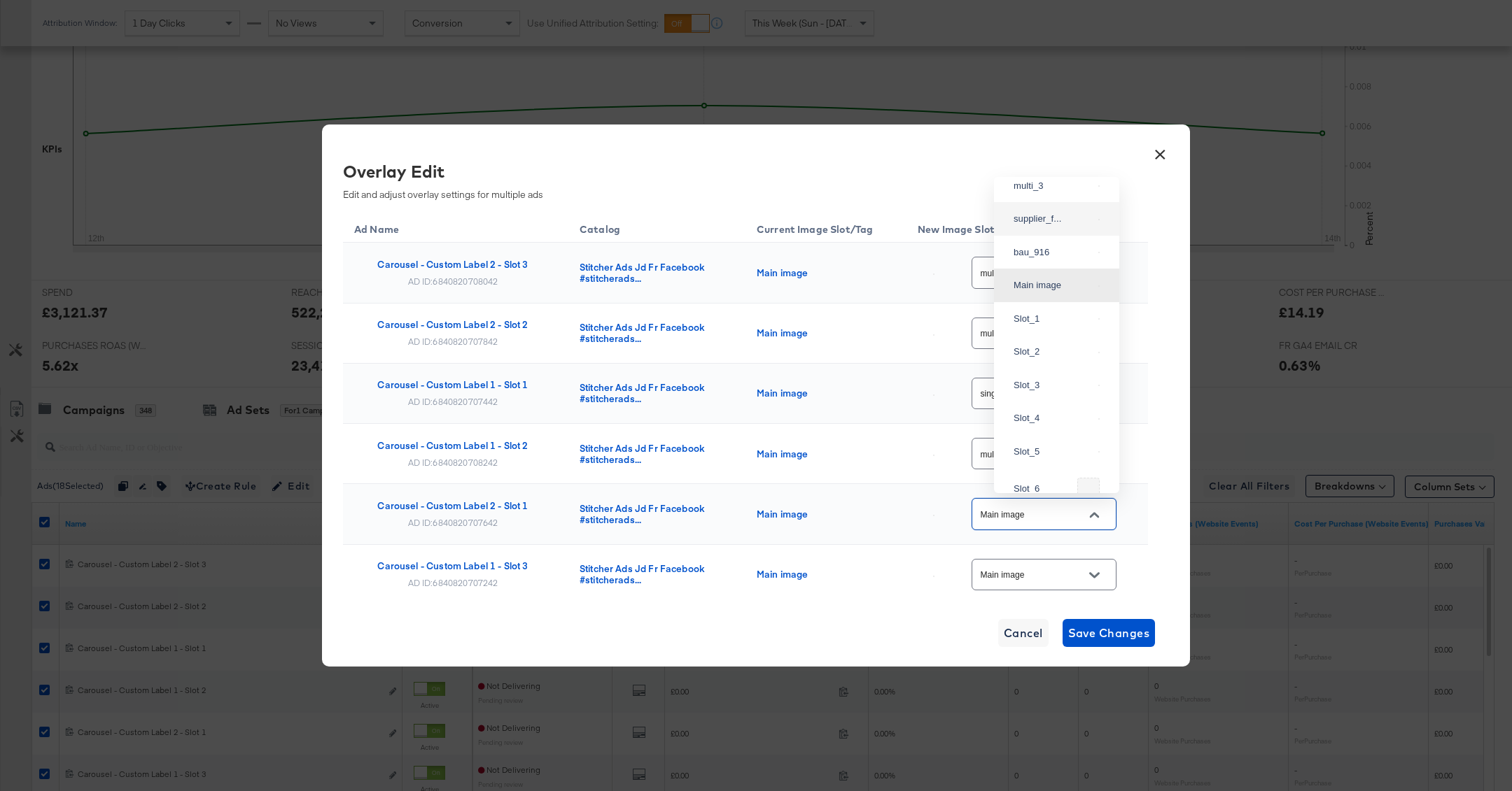
scroll to position [112, 0]
click at [1068, 328] on div "Slot_1" at bounding box center [1053, 320] width 79 height 14
click at [1064, 507] on input "Slot_1" at bounding box center [1033, 514] width 111 height 16
click at [1053, 245] on div "single_ima..." at bounding box center [1057, 233] width 103 height 25
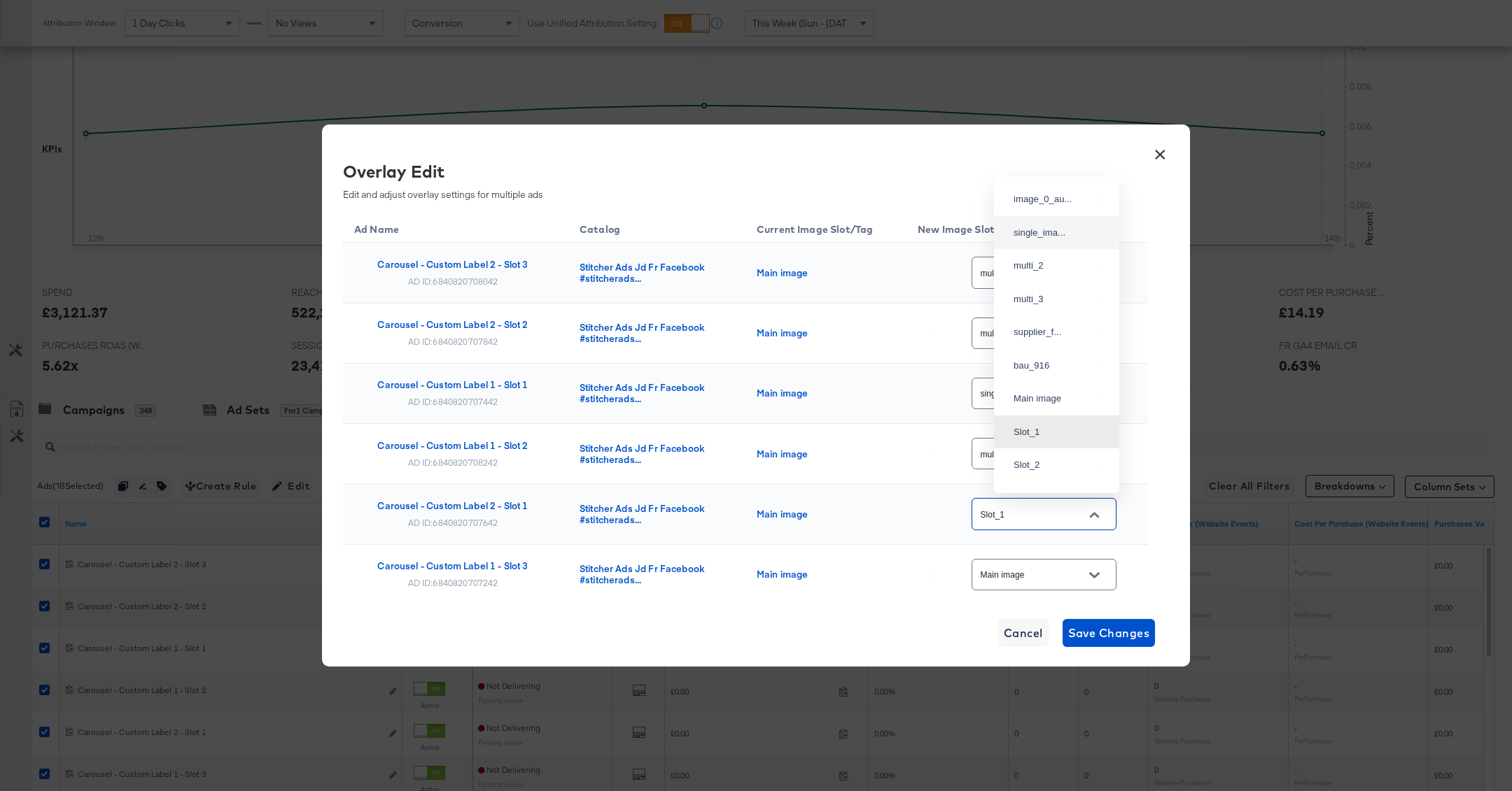
type input "single_image"
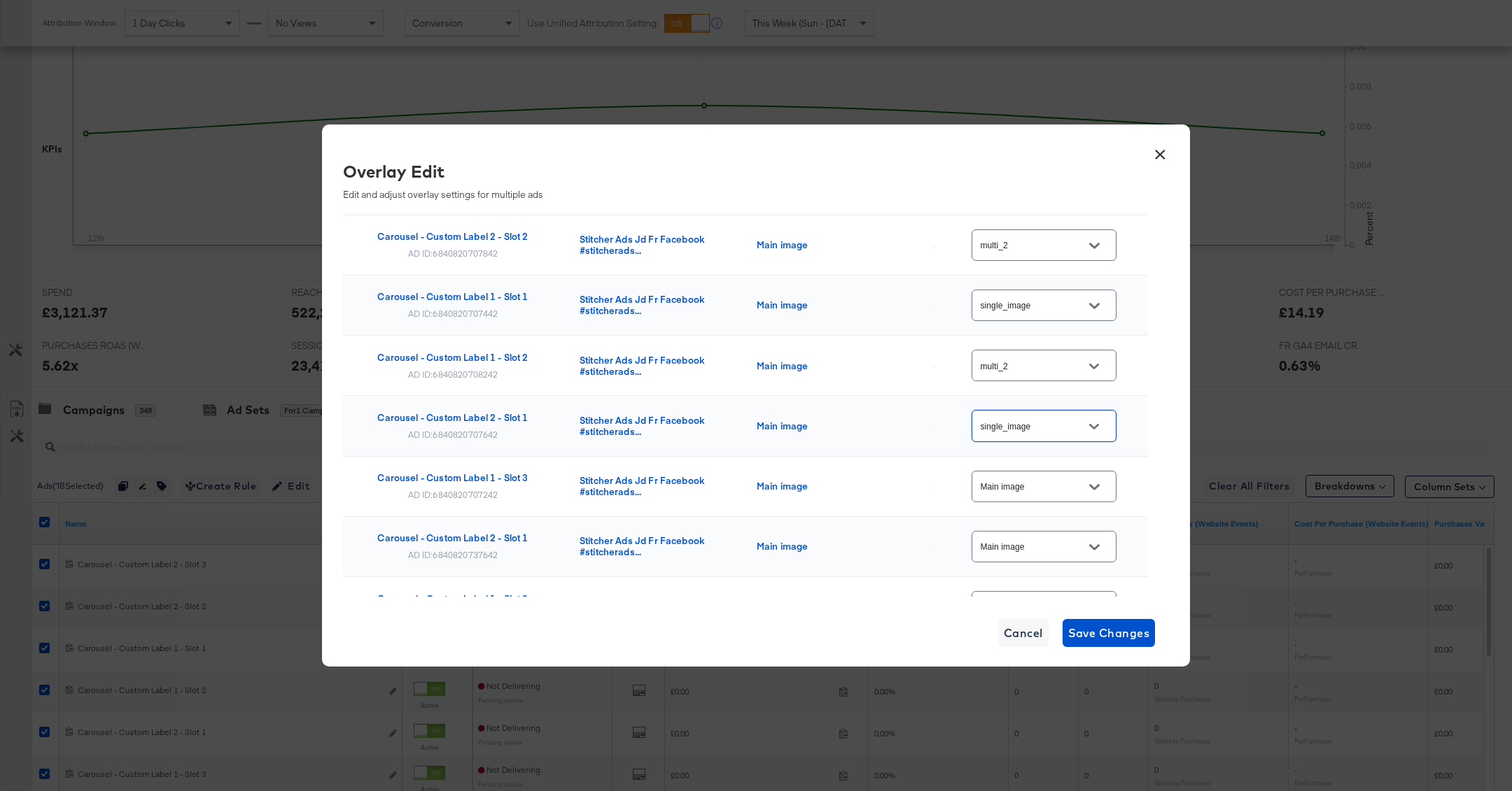
scroll to position [133, 0]
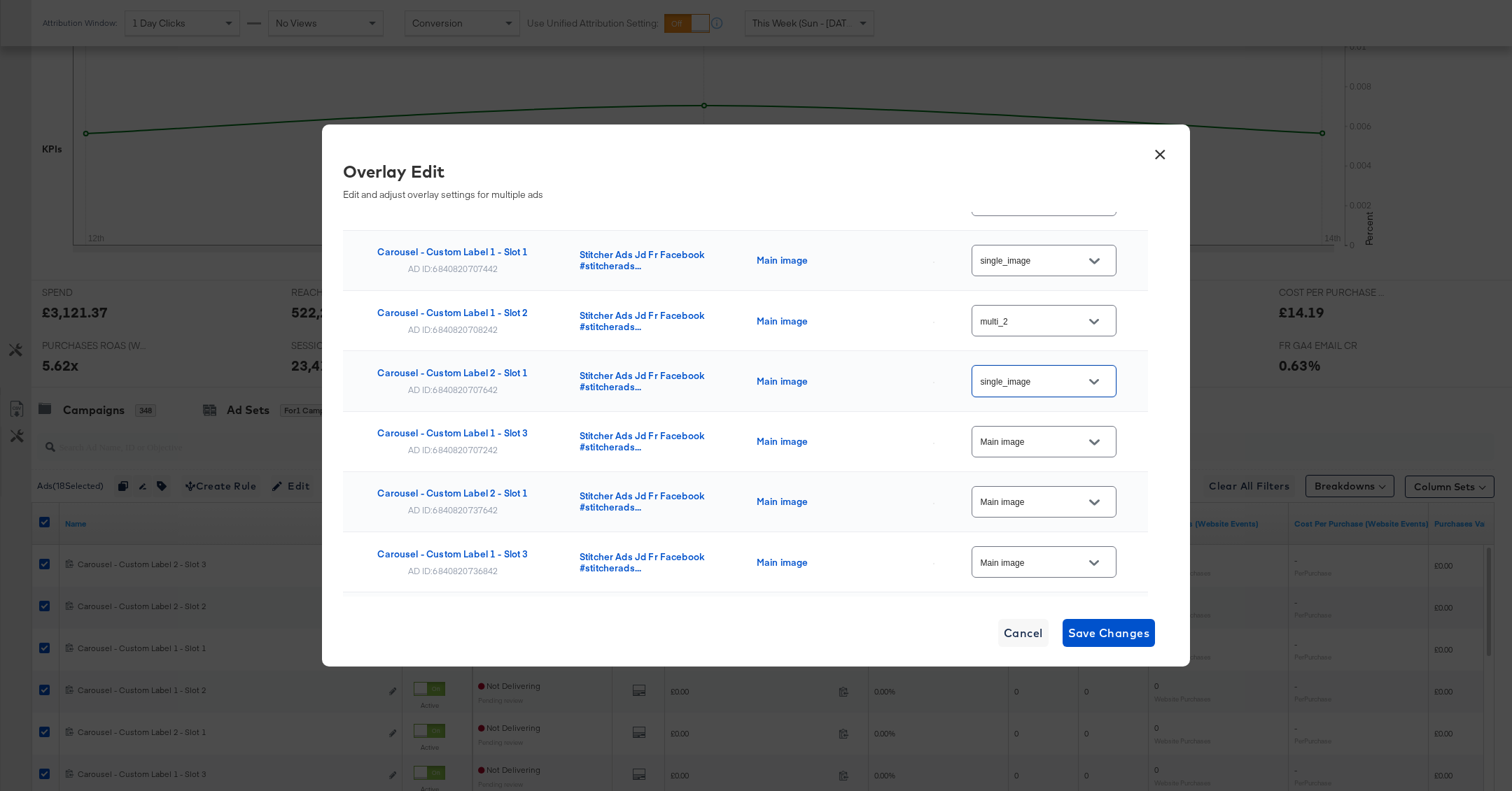
click at [1059, 439] on input "Main image" at bounding box center [1033, 442] width 111 height 16
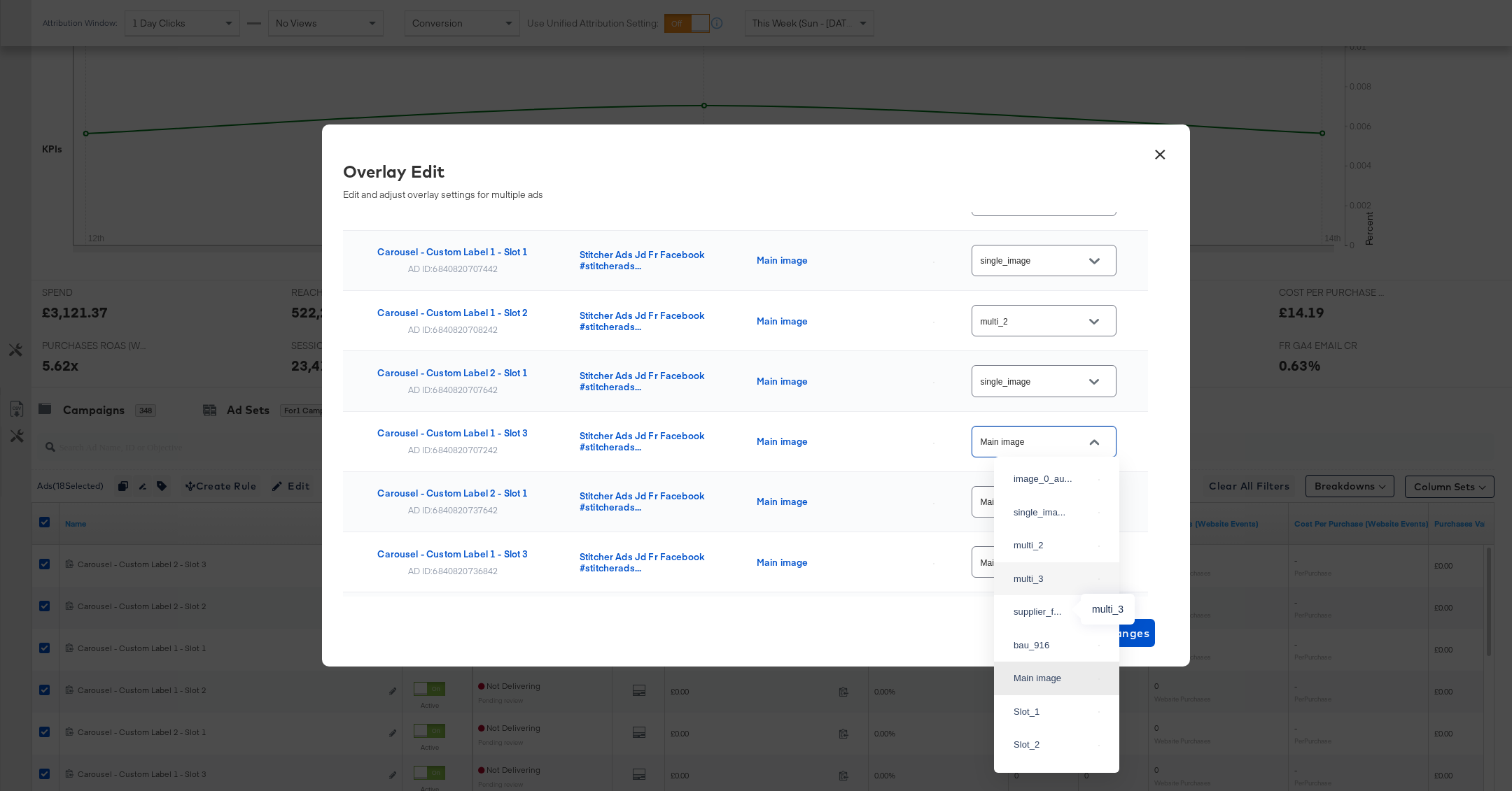
click at [1064, 586] on div "multi_3" at bounding box center [1053, 579] width 79 height 14
type input "multi_3"
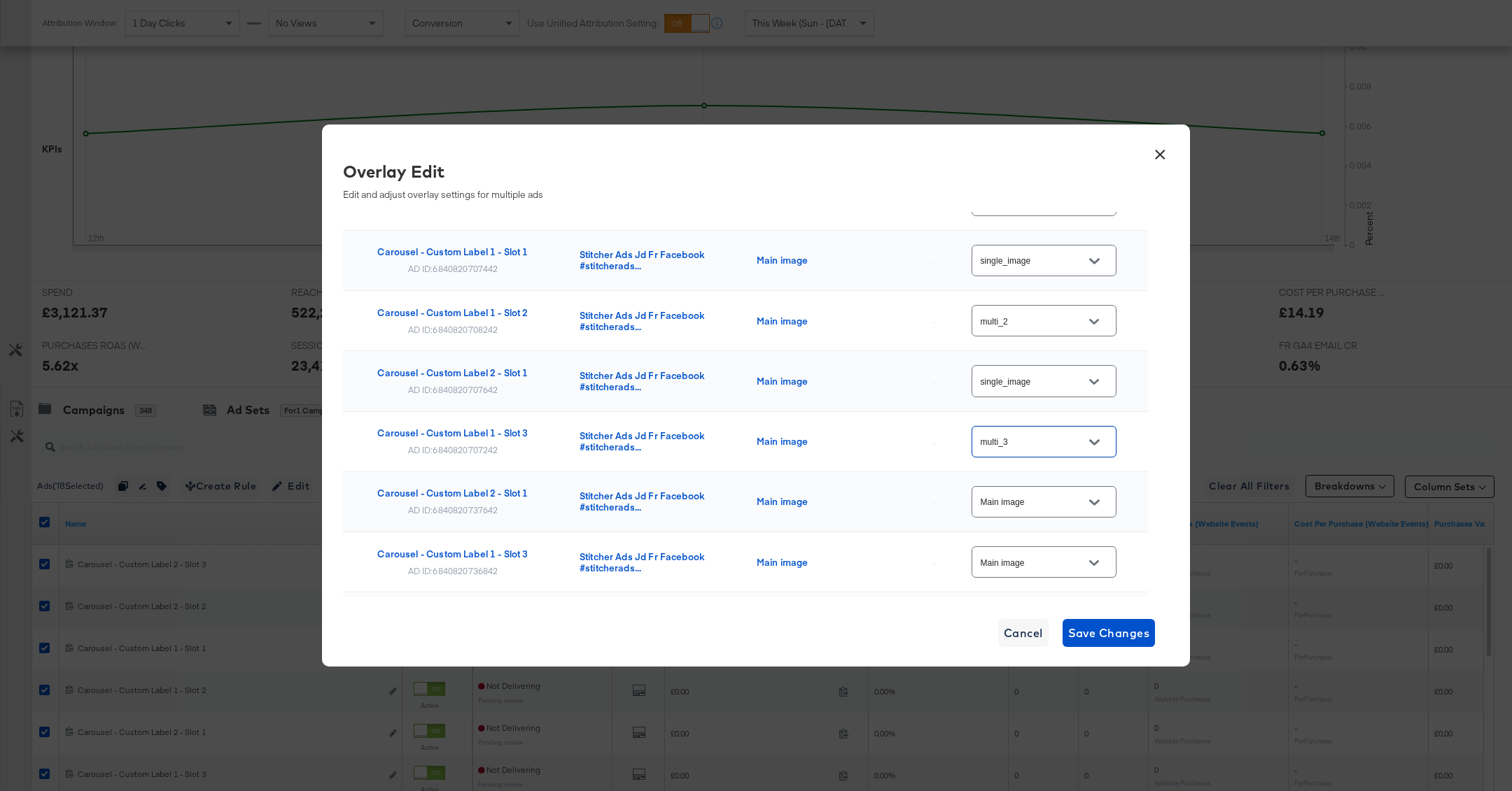
click at [1103, 494] on button "Open" at bounding box center [1093, 502] width 21 height 21
click at [1160, 497] on div "Overlay Edit Edit and adjust overlay settings for multiple ads Ad Name Catalog …" at bounding box center [756, 378] width 825 height 437
click at [1097, 500] on icon "Open" at bounding box center [1094, 502] width 10 height 6
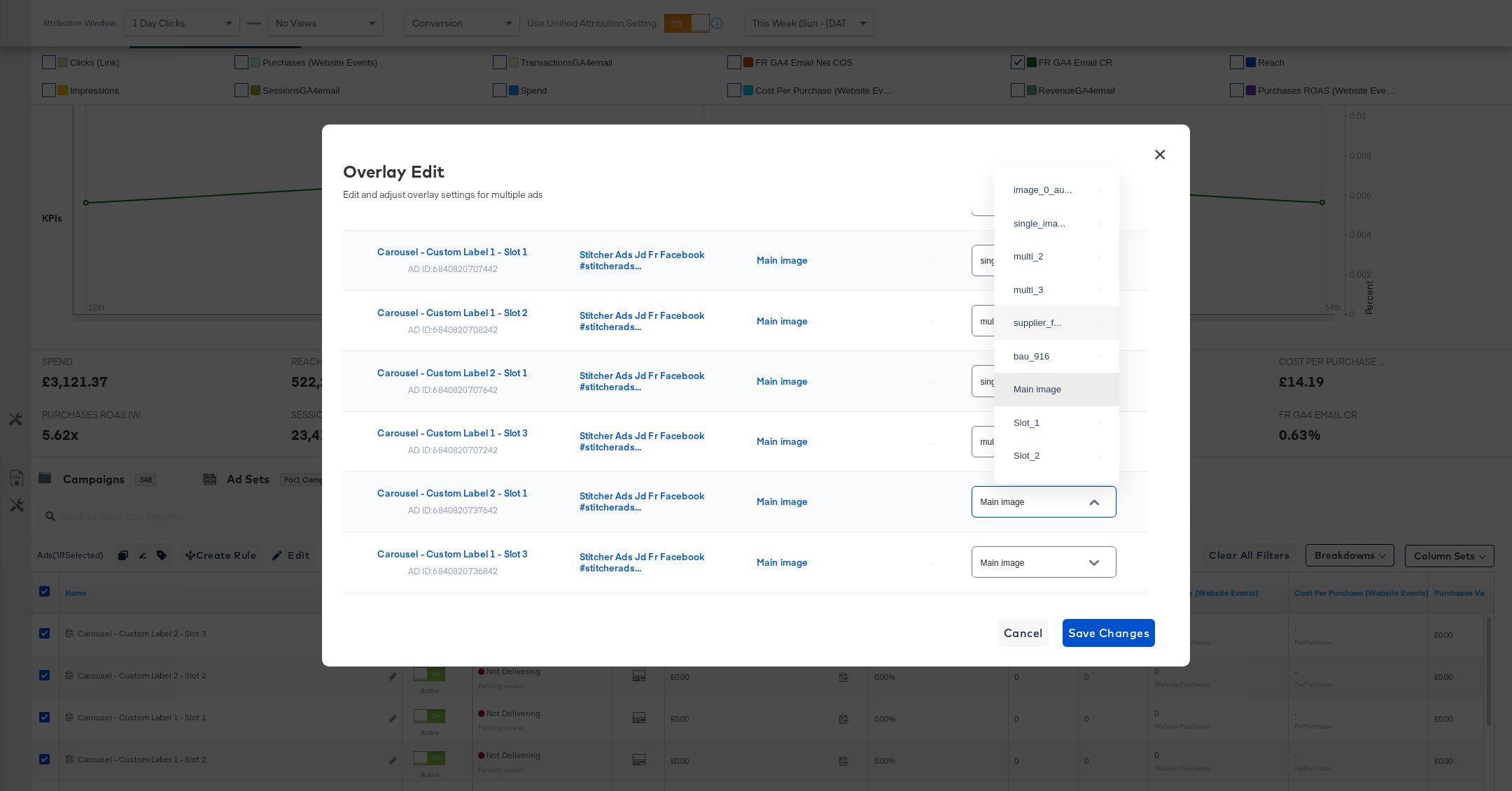
scroll to position [289, 0]
click at [1047, 226] on div "single_ima..." at bounding box center [1053, 219] width 79 height 14
type input "single_image"
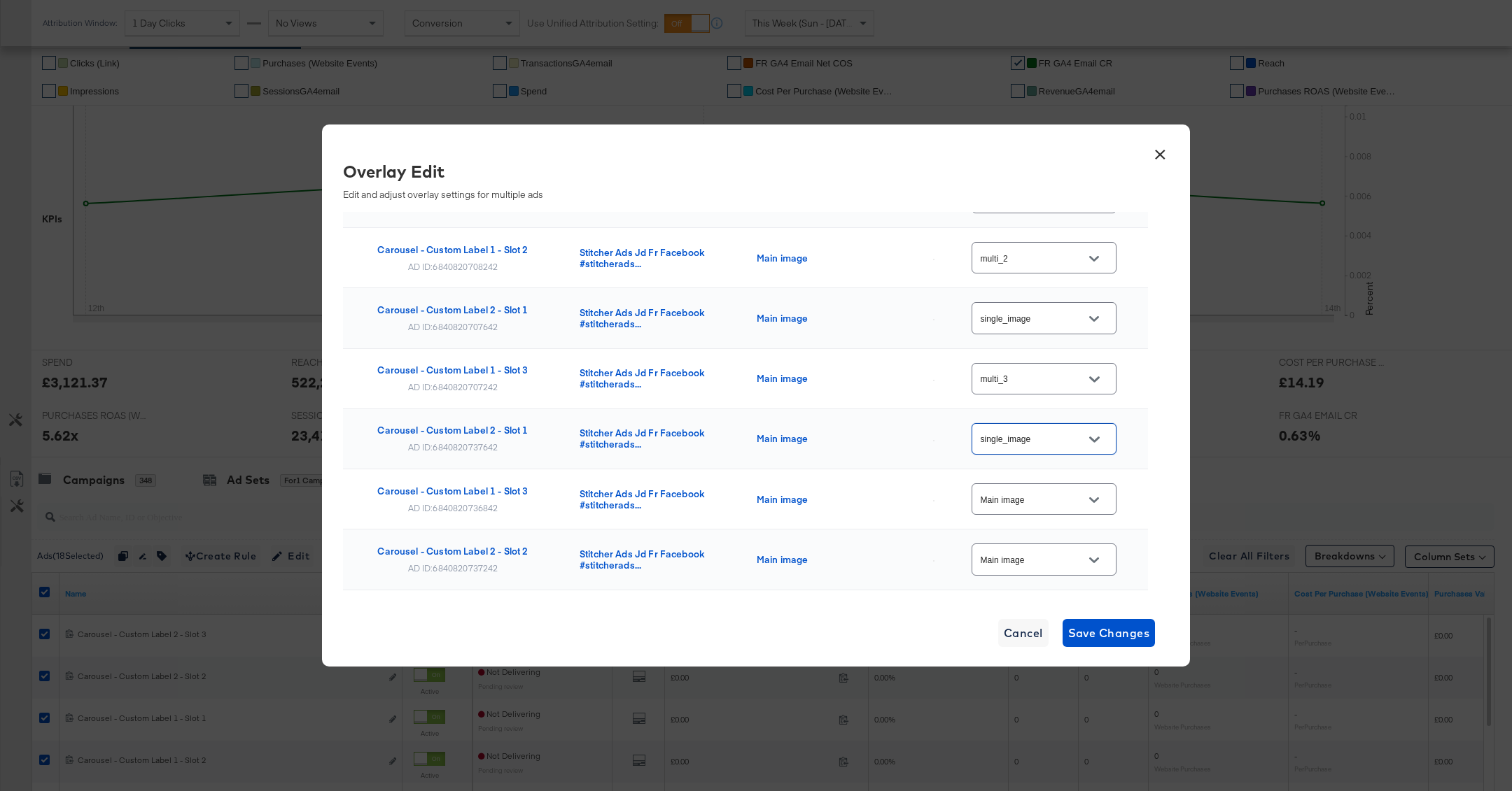
scroll to position [225, 0]
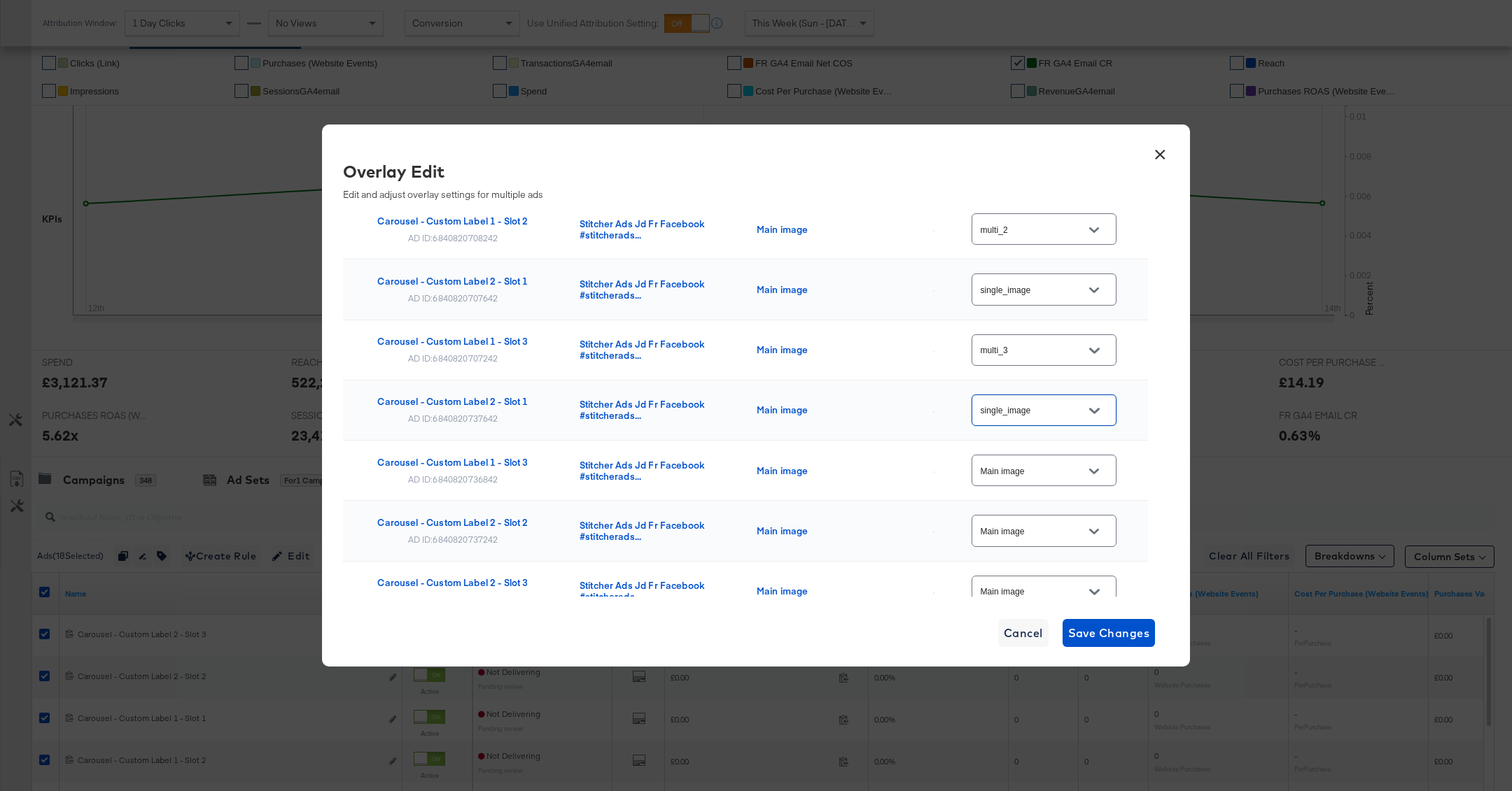
click at [1077, 466] on input "Main image" at bounding box center [1033, 471] width 111 height 16
click at [1064, 261] on div "multi_3" at bounding box center [1053, 254] width 79 height 14
type input "multi_3"
click at [1073, 531] on input "Main image" at bounding box center [1033, 531] width 111 height 16
click at [1044, 288] on div "multi_2" at bounding box center [1053, 280] width 79 height 14
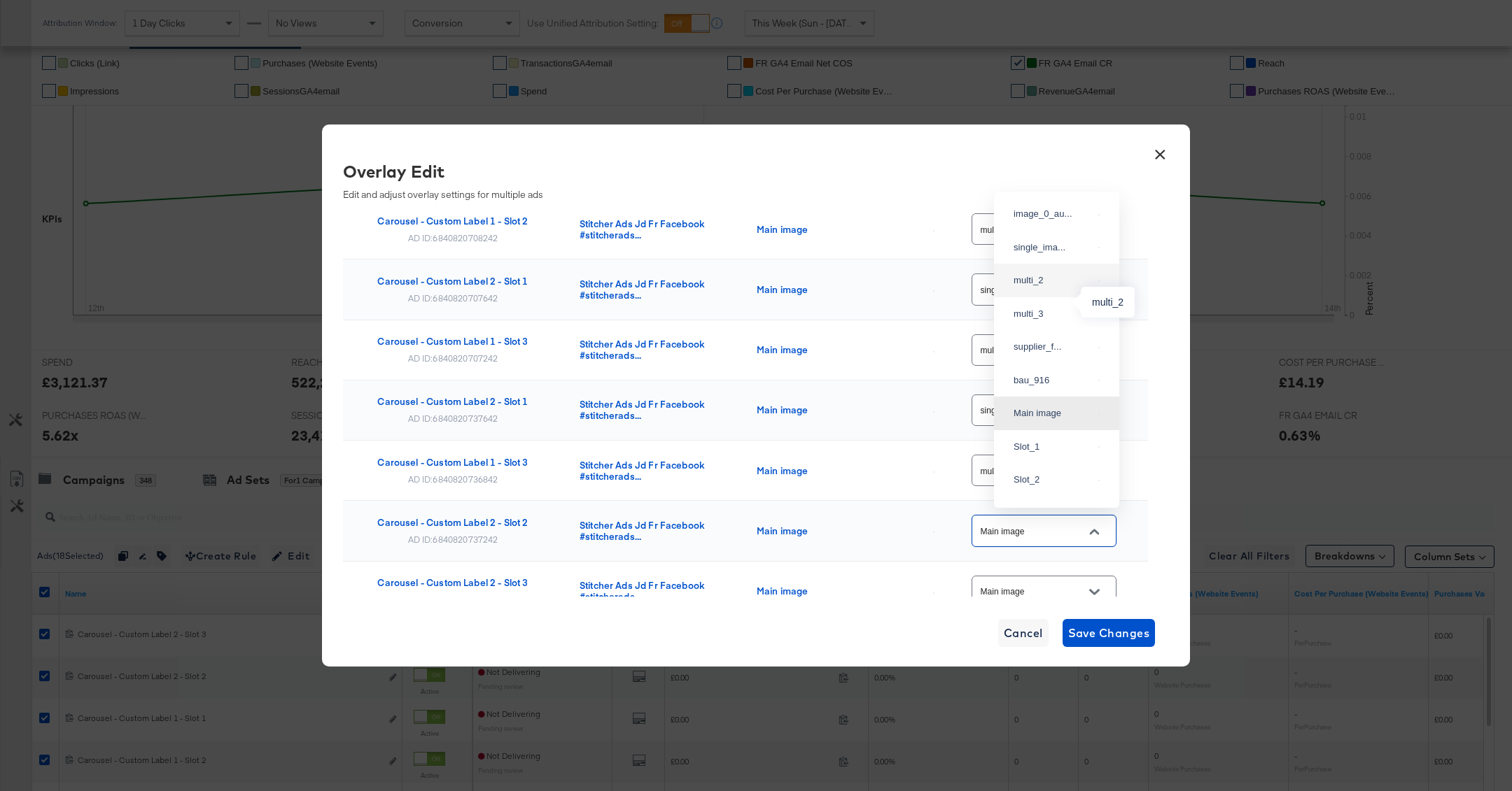
type input "multi_2"
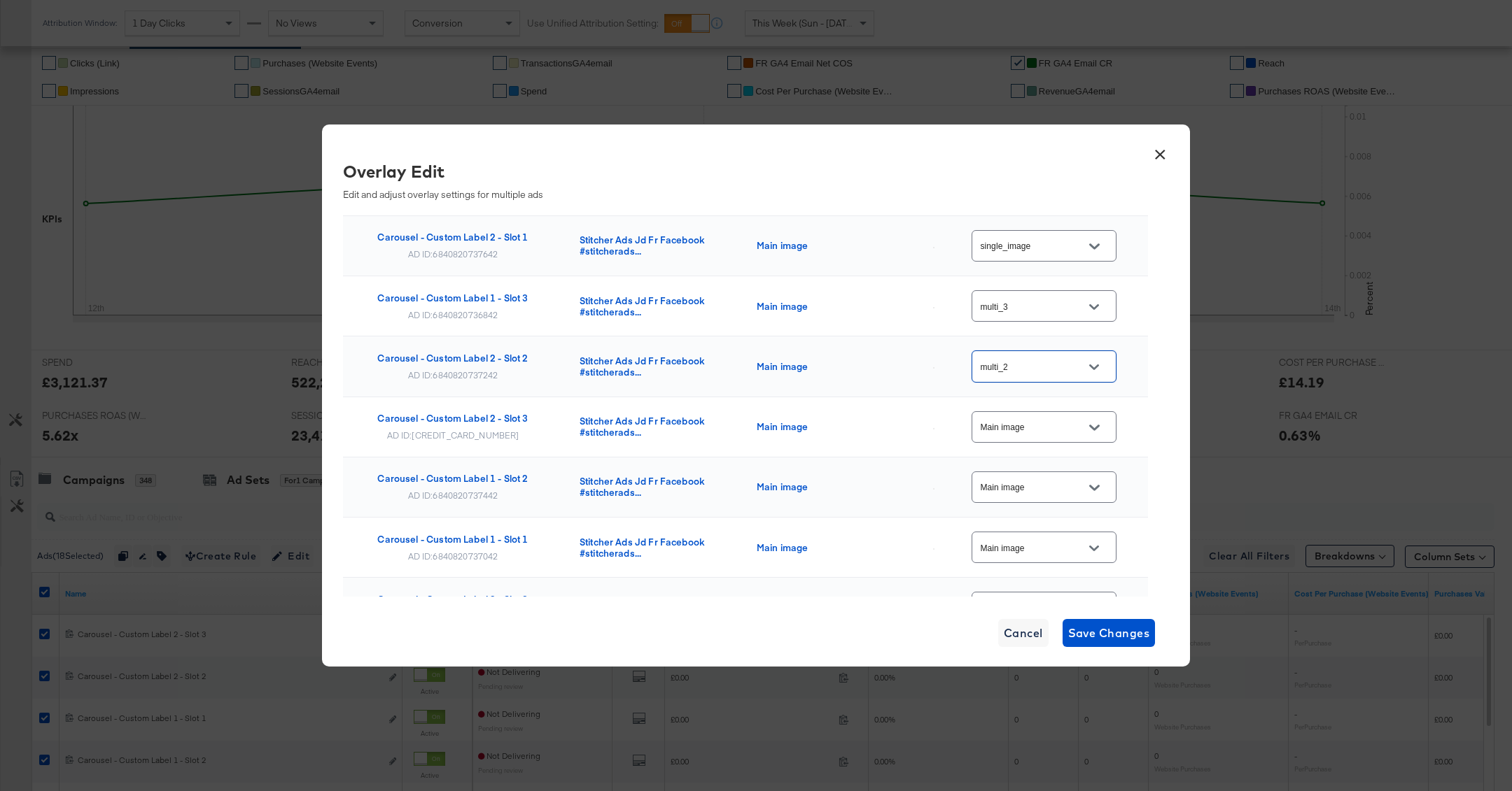
scroll to position [418, 0]
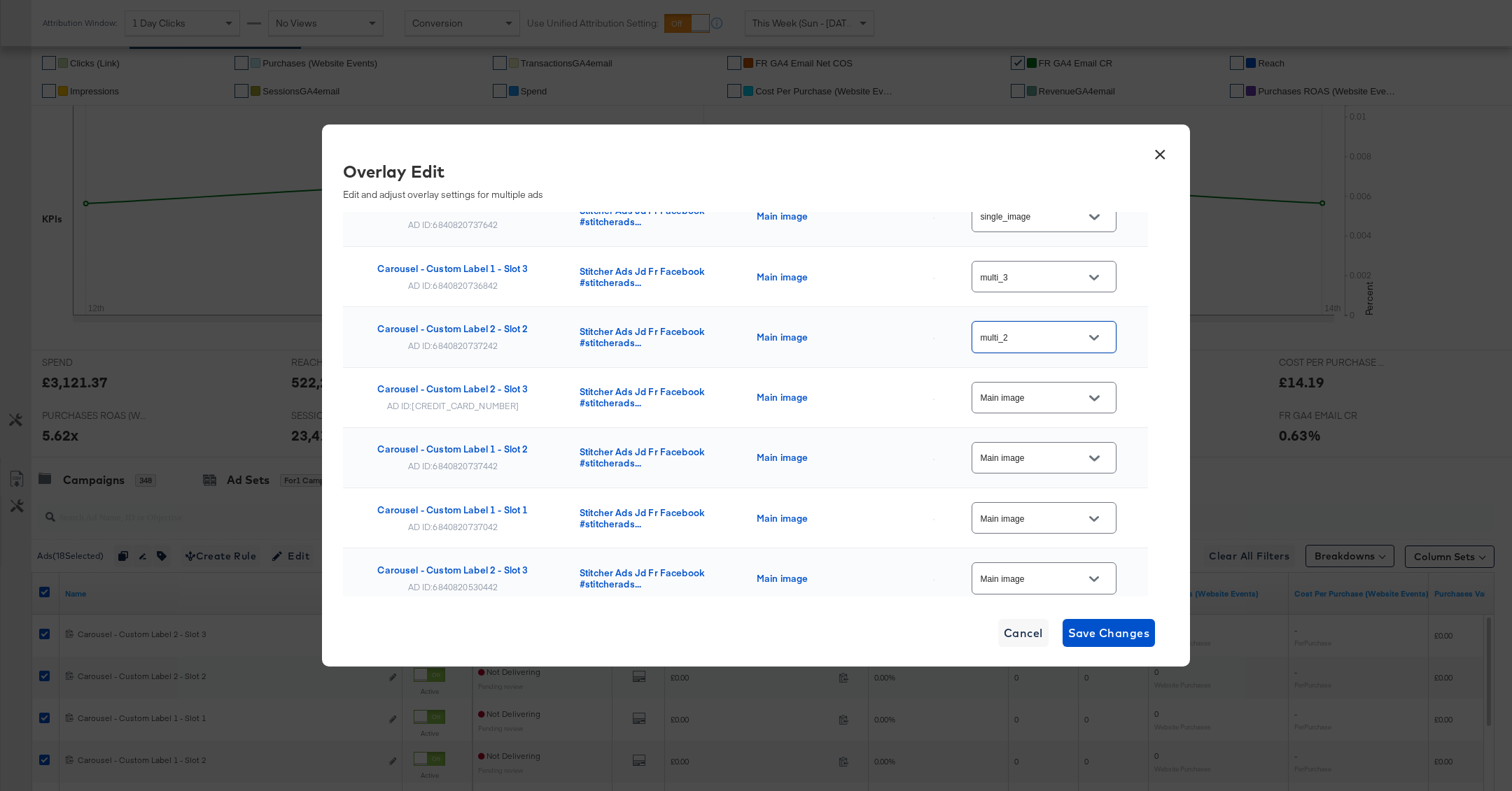
click at [1081, 390] on input "Main image" at bounding box center [1033, 398] width 111 height 16
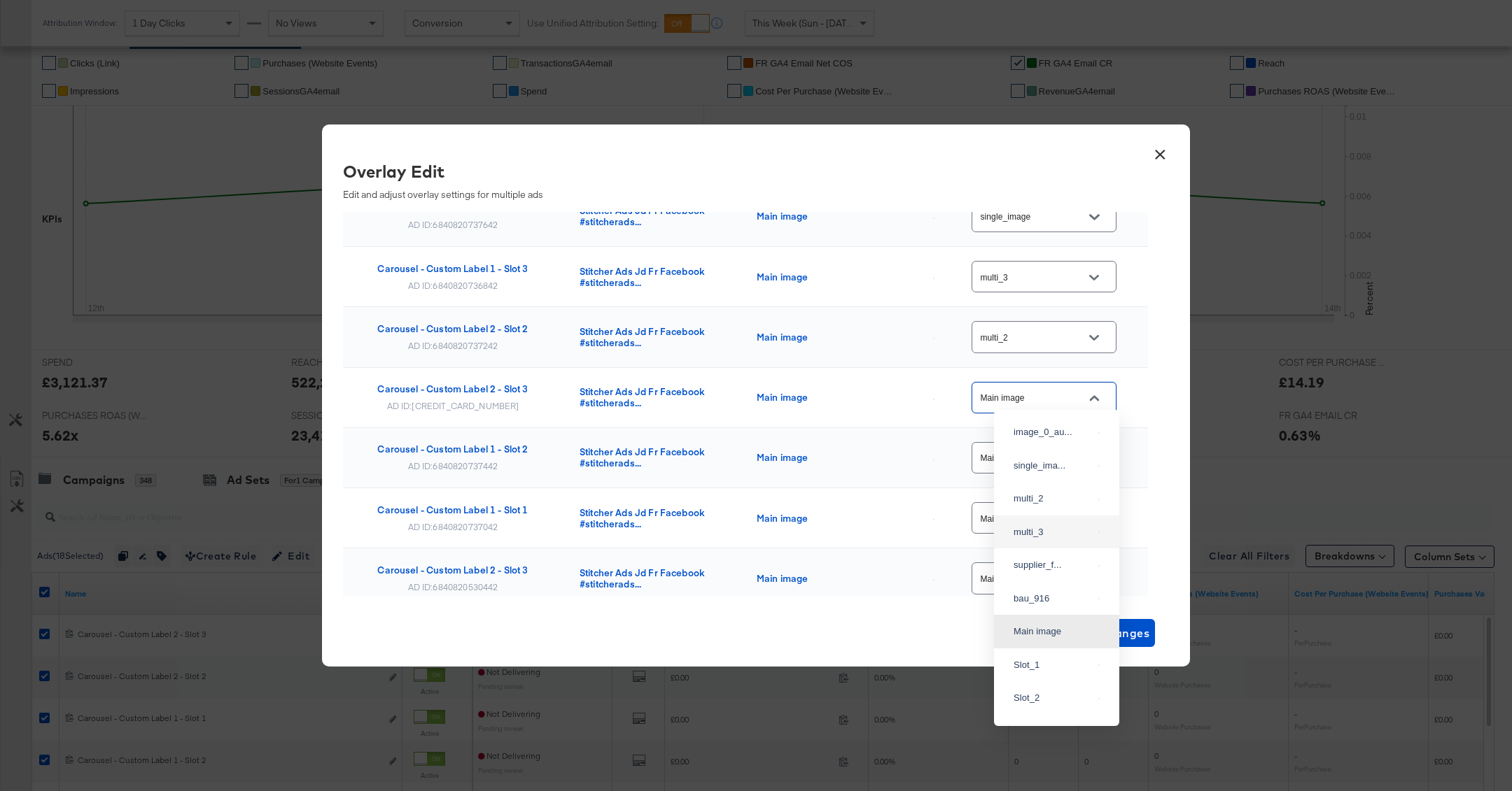
click at [1046, 545] on div "multi_3" at bounding box center [1057, 532] width 103 height 25
type input "multi_3"
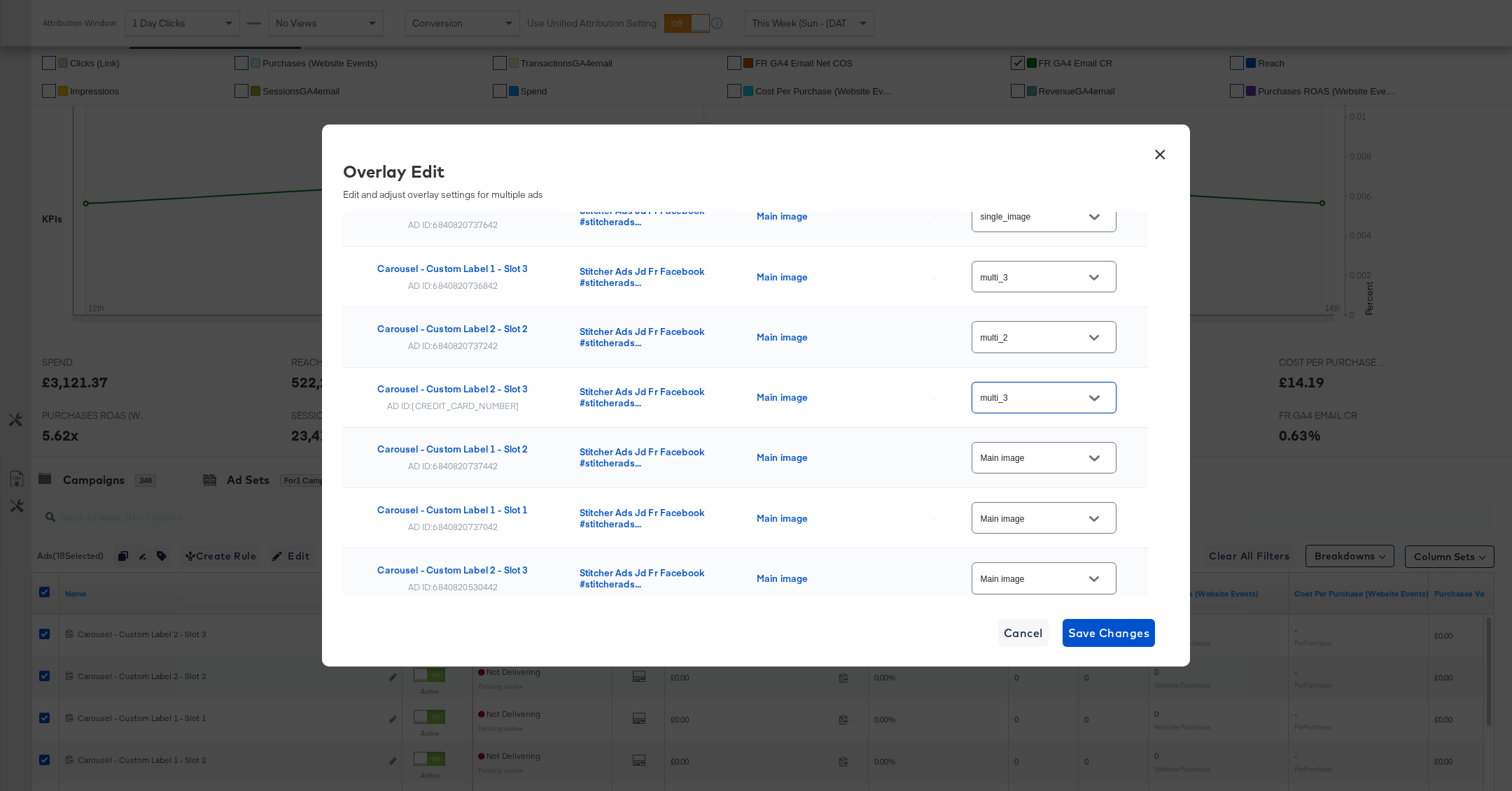
click at [1042, 451] on input "Main image" at bounding box center [1033, 458] width 111 height 16
click at [1044, 218] on div "multi_2" at bounding box center [1057, 205] width 103 height 25
type input "multi_2"
click at [1062, 511] on input "Main image" at bounding box center [1033, 518] width 111 height 16
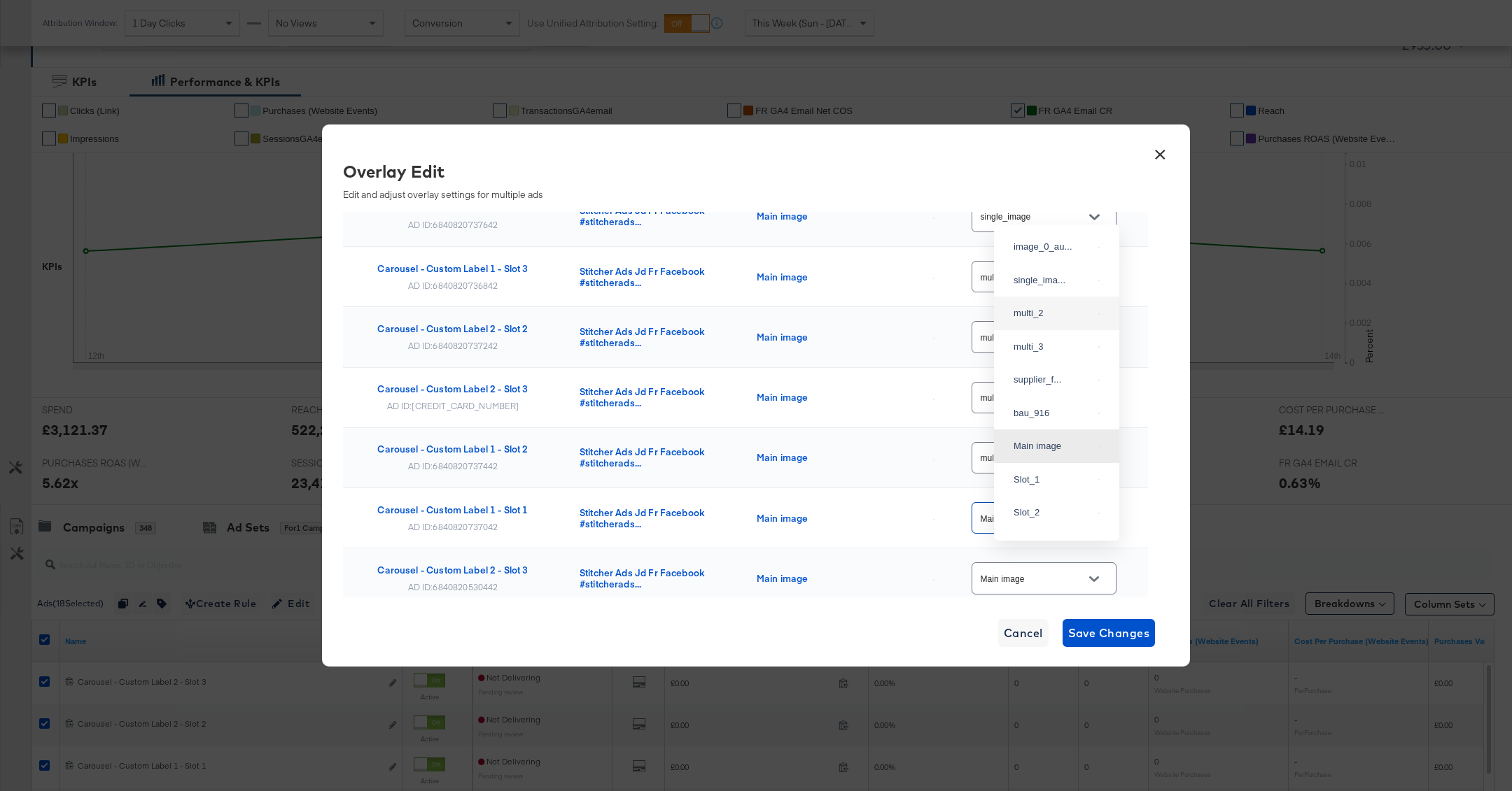
scroll to position [229, 0]
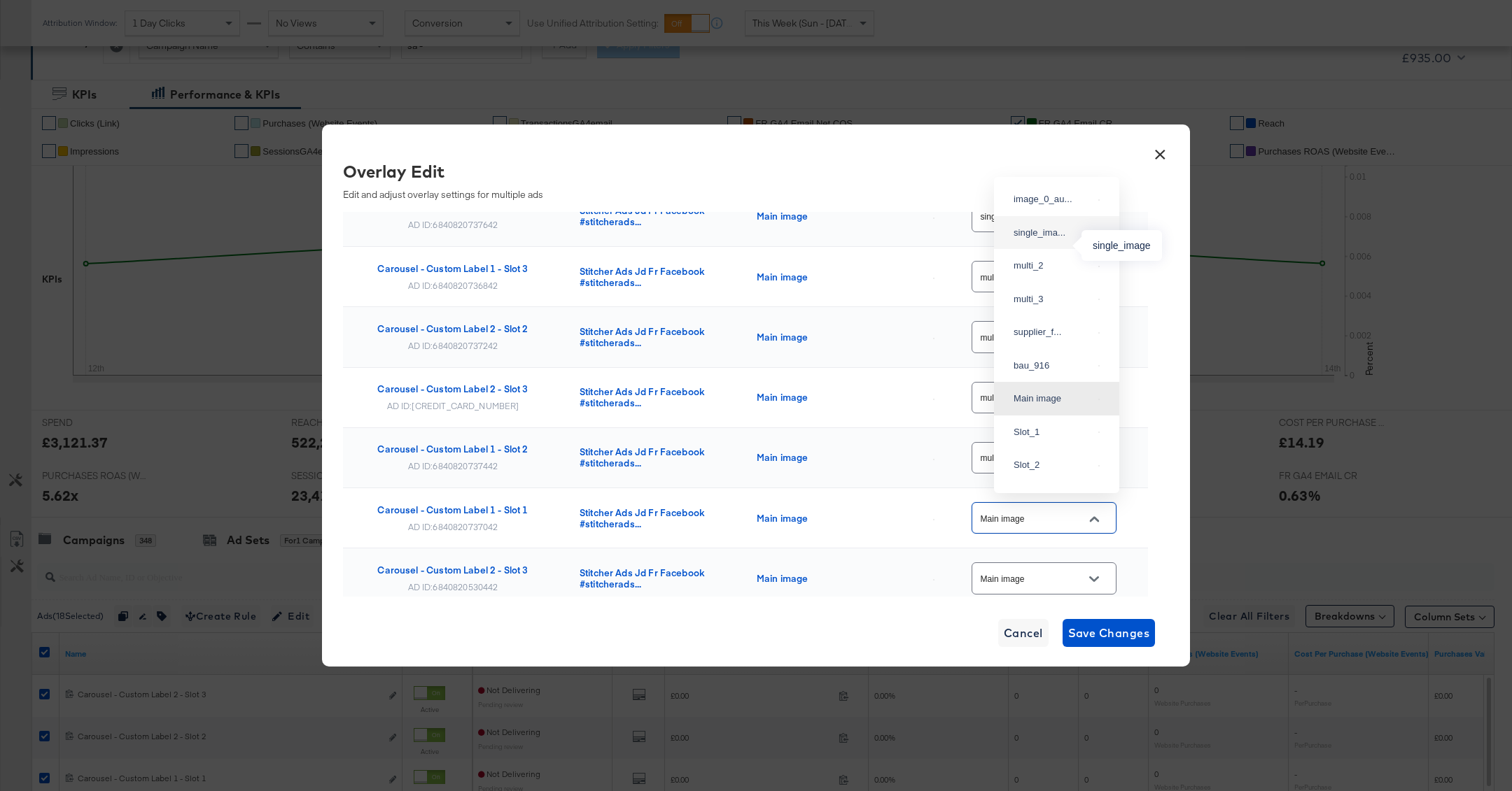
click at [1050, 240] on div "single_ima..." at bounding box center [1053, 233] width 79 height 14
type input "single_image"
click at [1064, 562] on div "Main image" at bounding box center [1044, 578] width 145 height 32
click at [1100, 581] on button "Open" at bounding box center [1093, 579] width 21 height 21
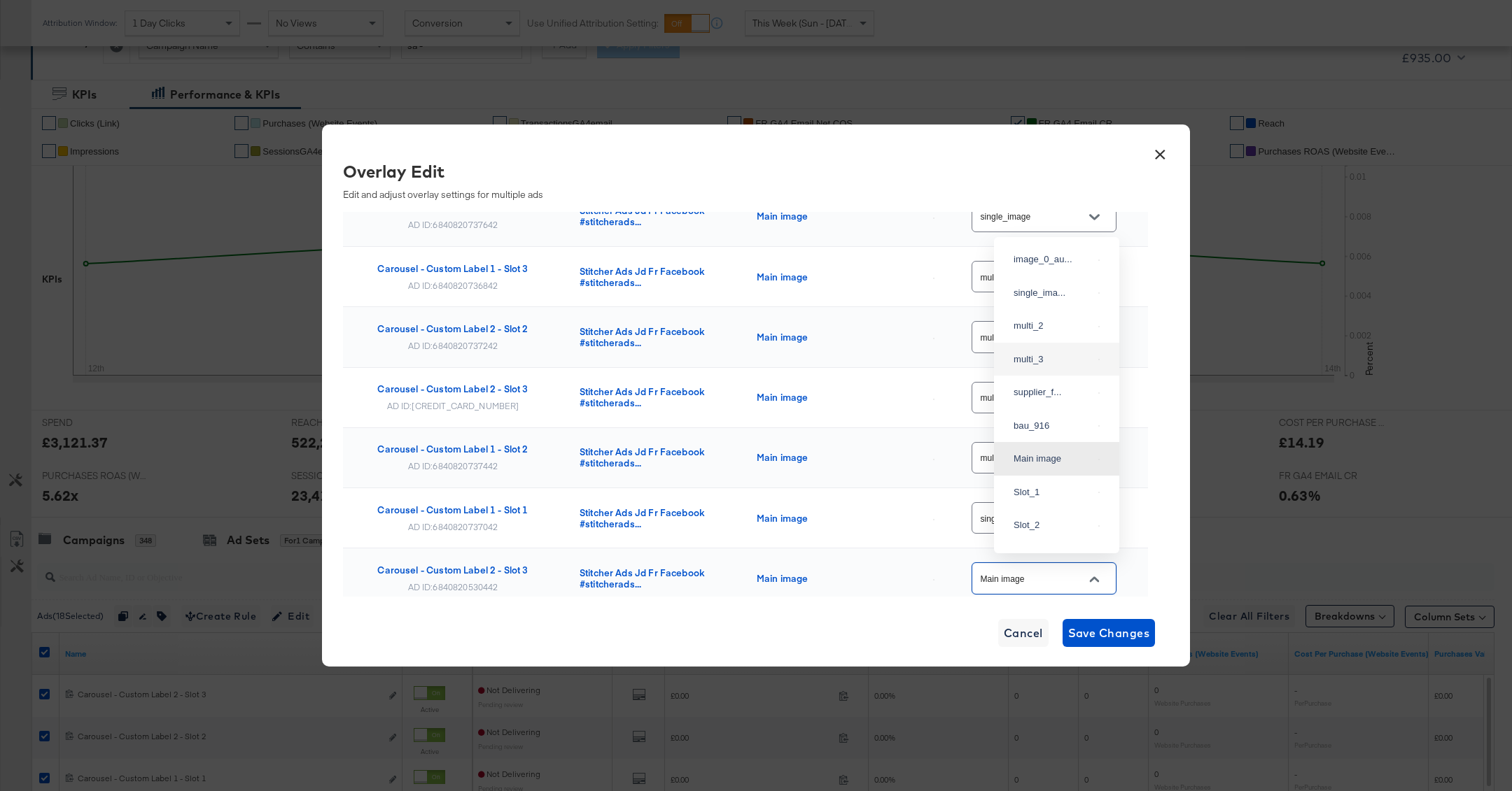
click at [1073, 372] on div "multi_3" at bounding box center [1057, 359] width 103 height 25
type input "multi_3"
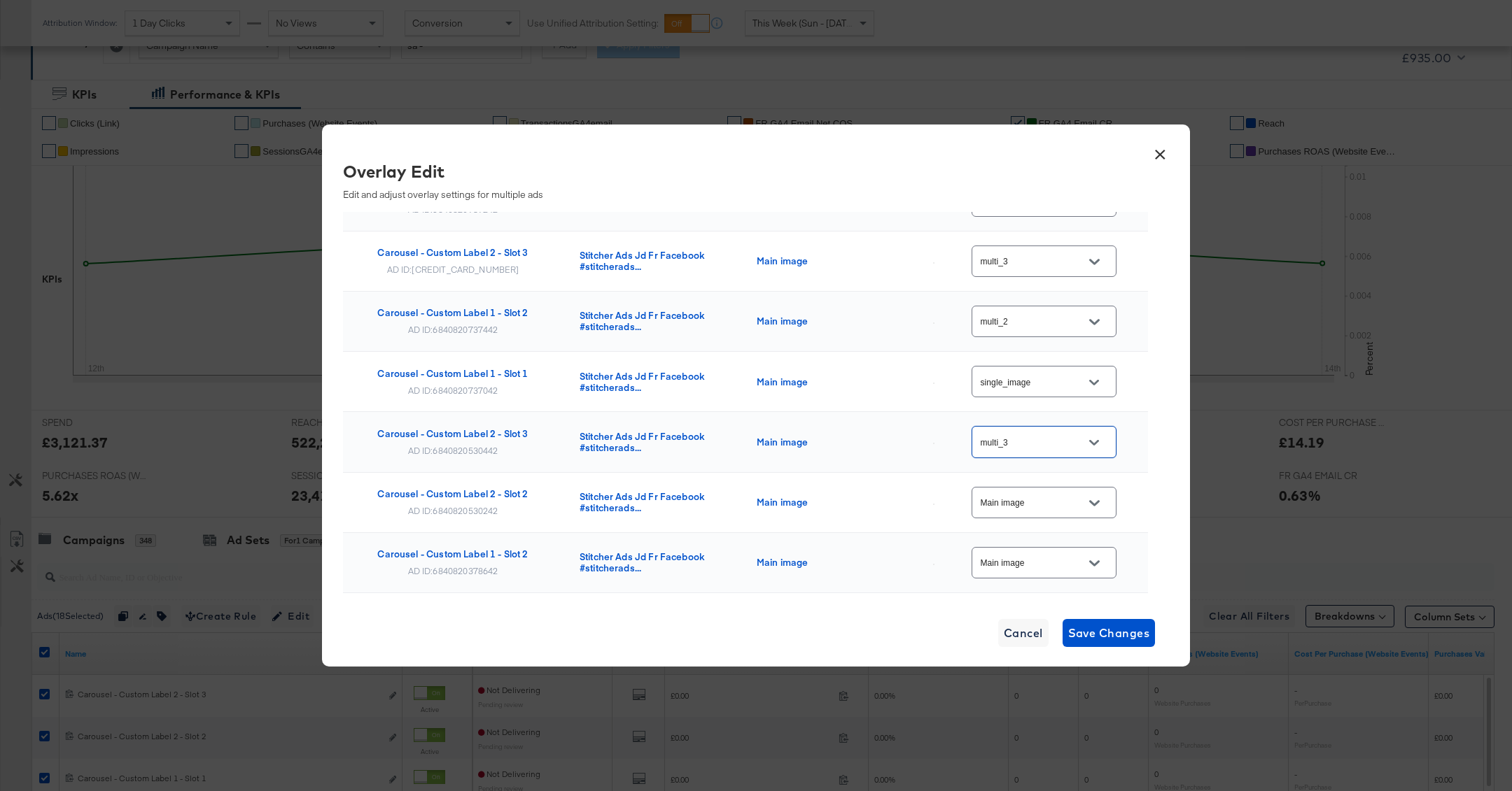
scroll to position [704, 0]
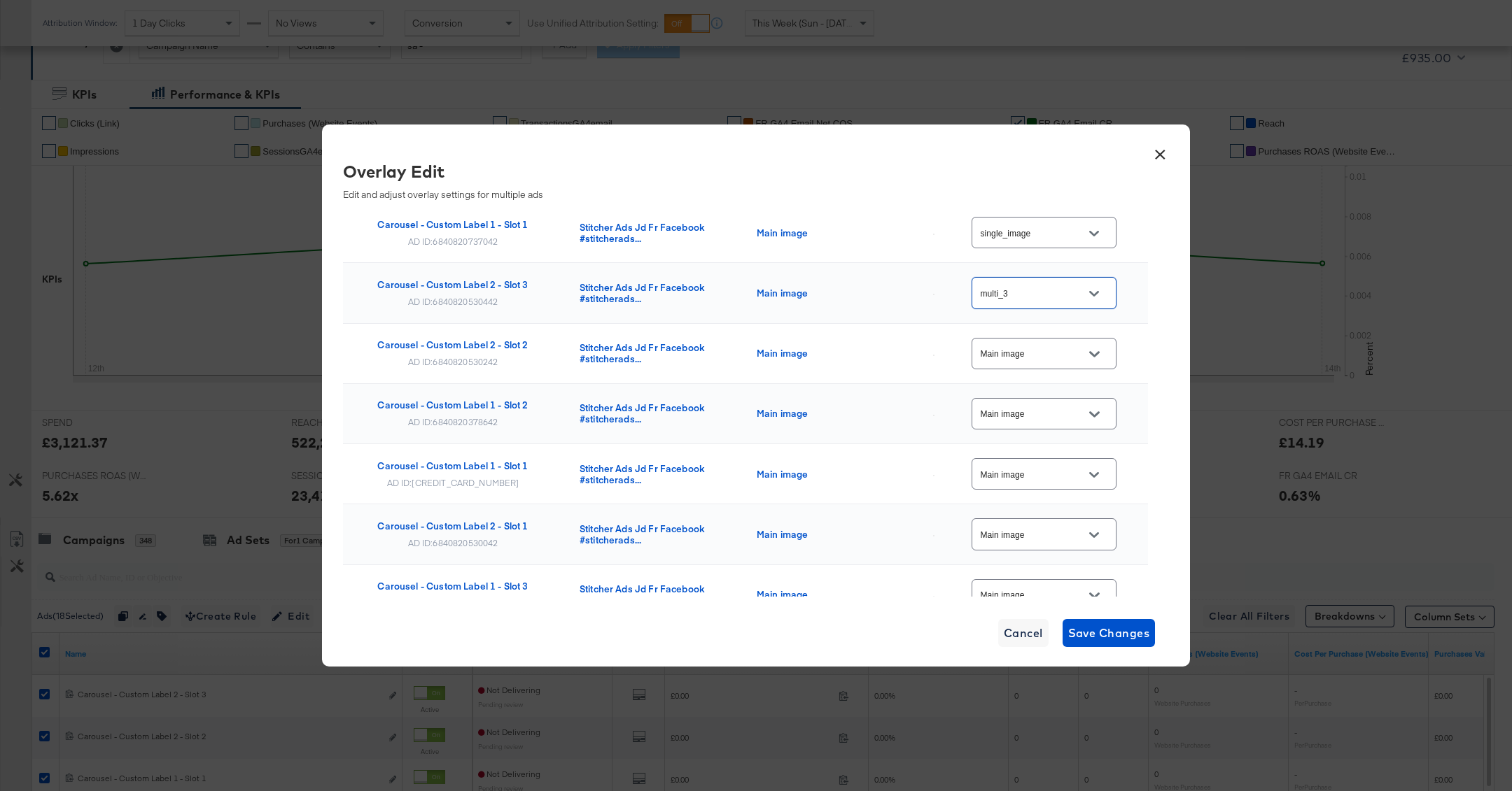
click at [1059, 346] on input "Main image" at bounding box center [1033, 353] width 111 height 16
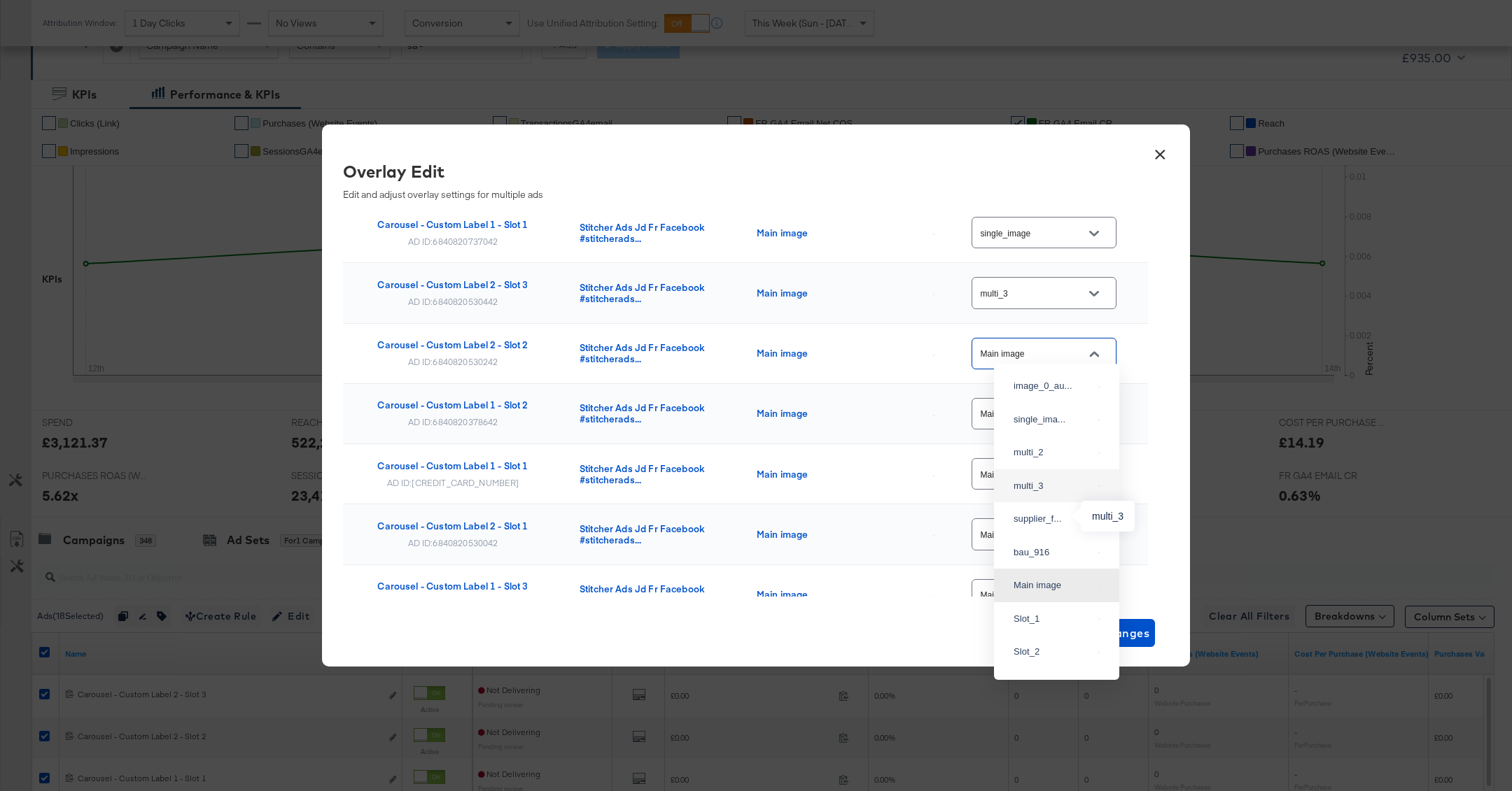
click at [1060, 493] on div "multi_3" at bounding box center [1053, 486] width 79 height 14
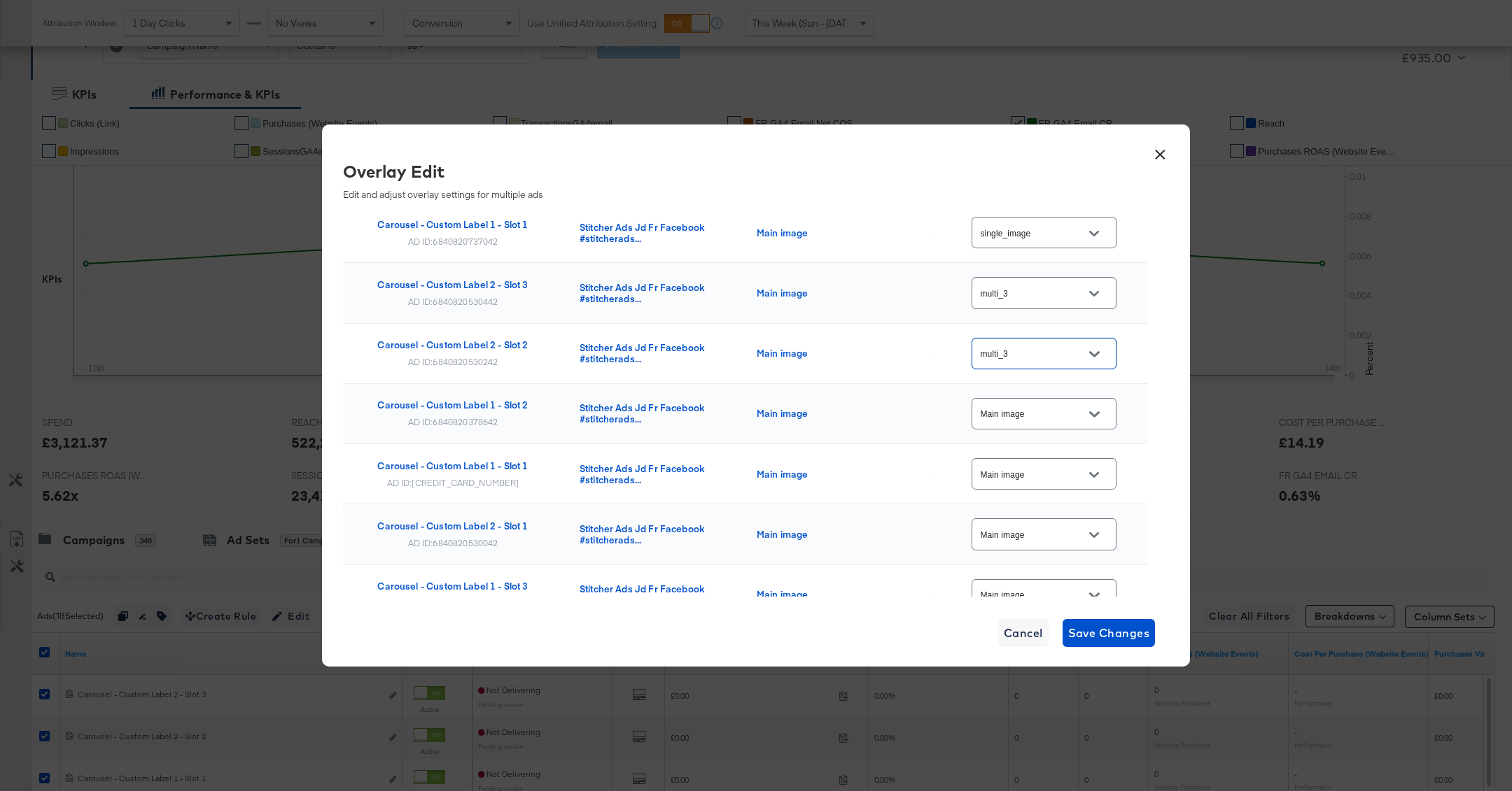
click at [1038, 346] on input "multi_3" at bounding box center [1033, 353] width 111 height 16
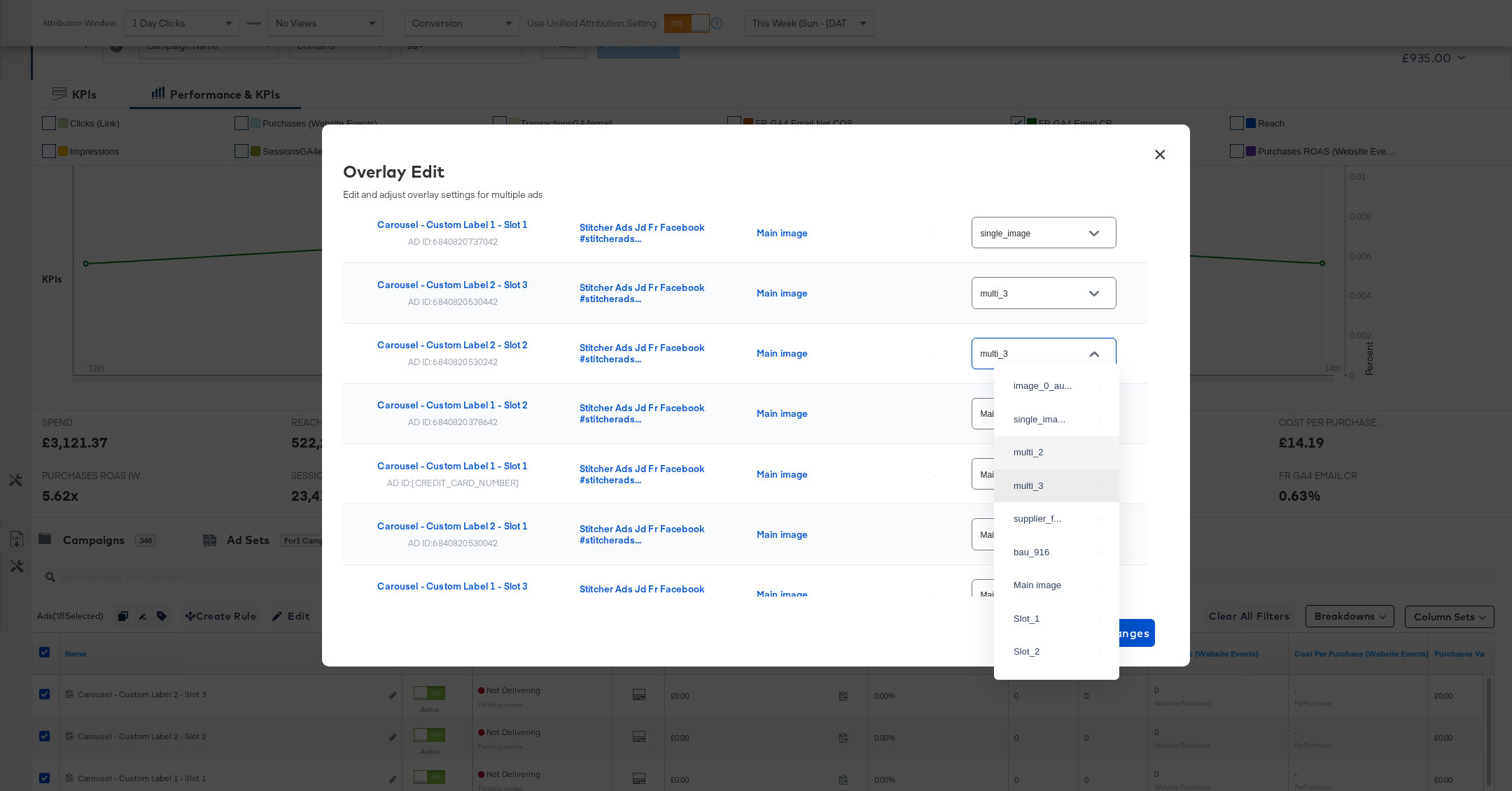
click at [1046, 460] on div "multi_2" at bounding box center [1053, 452] width 79 height 14
type input "multi_2"
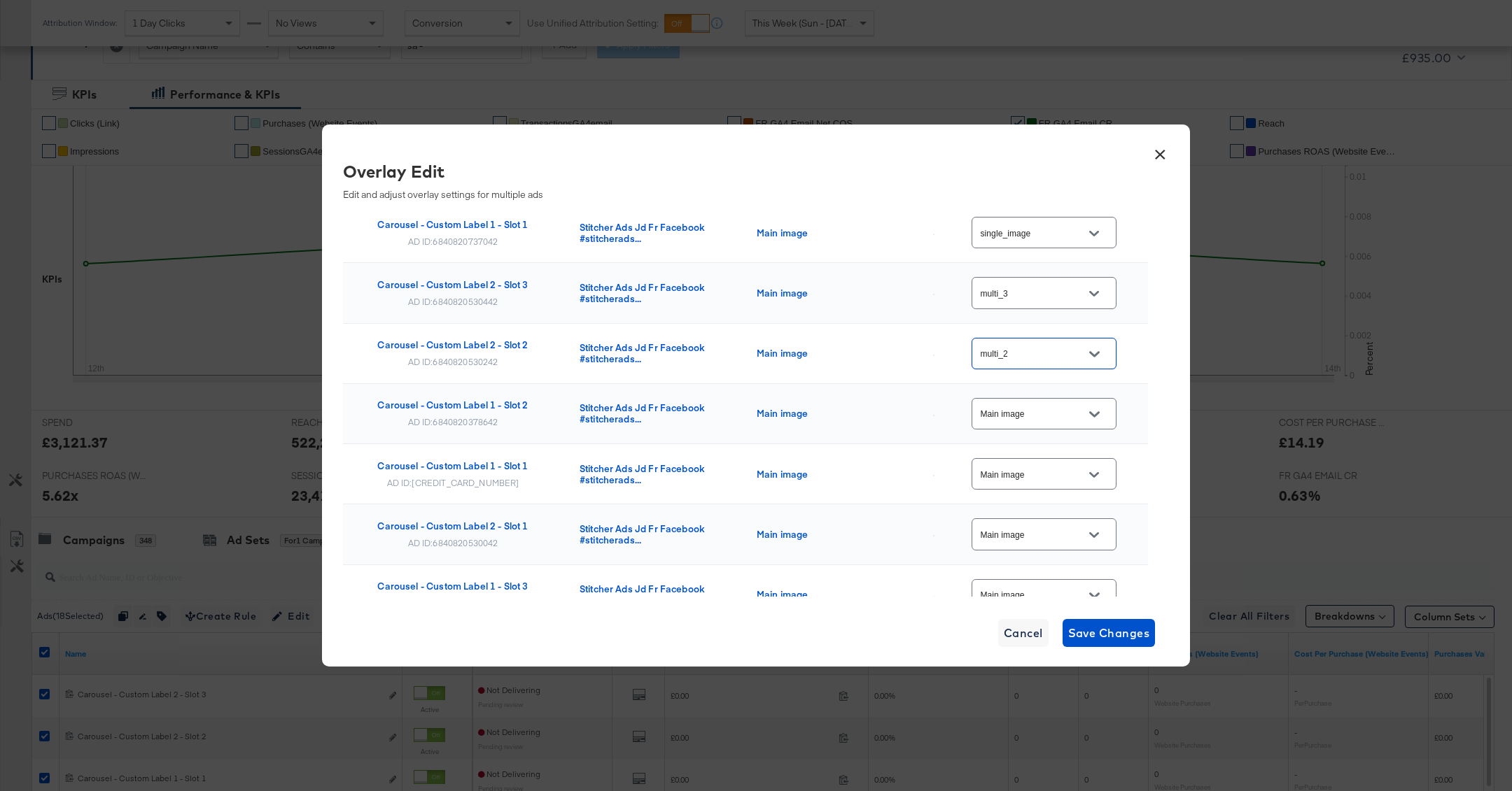
click at [1037, 409] on input "Main image" at bounding box center [1033, 414] width 111 height 16
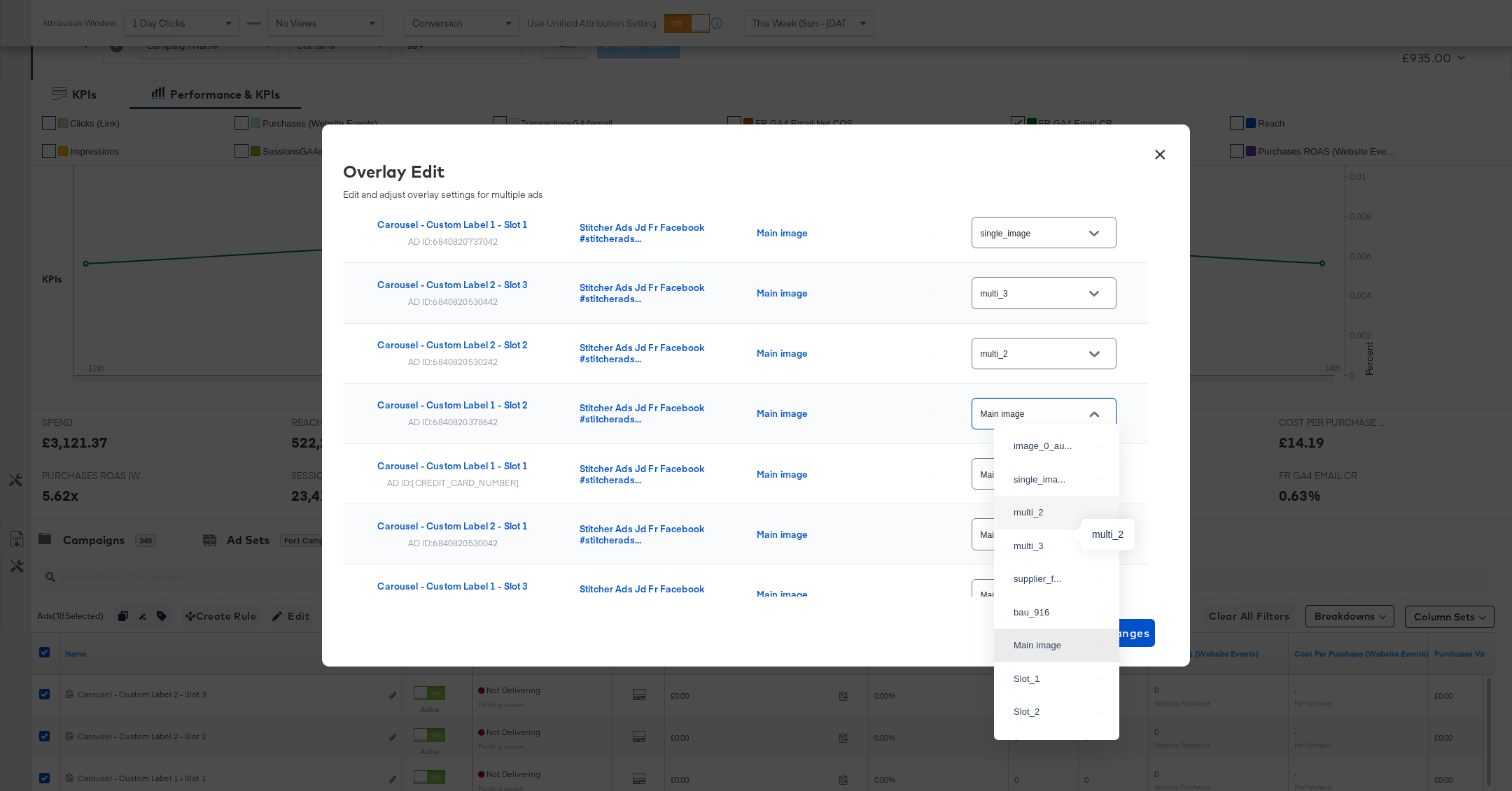
click at [1043, 520] on div "multi_2" at bounding box center [1053, 512] width 79 height 14
type input "multi_2"
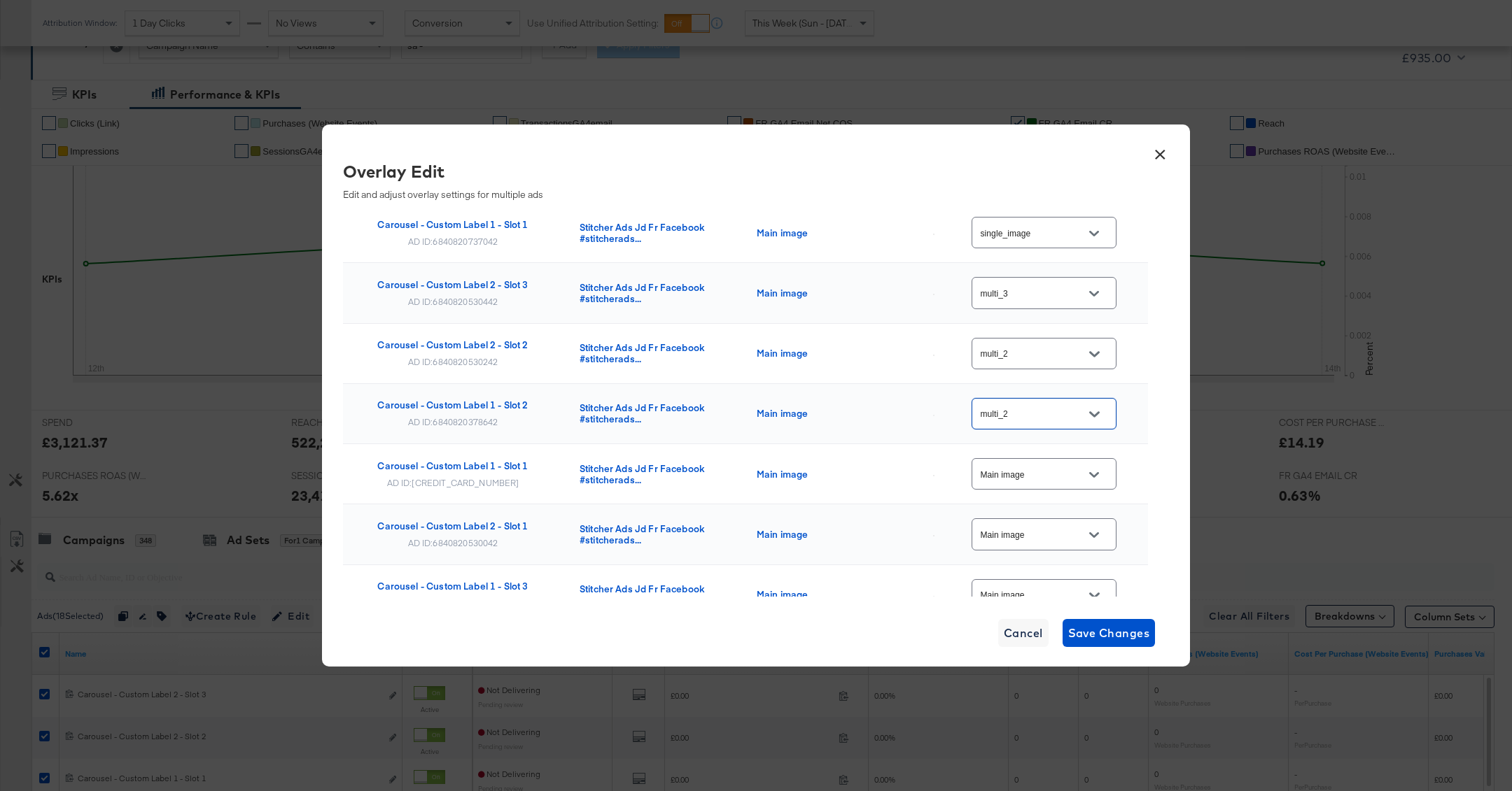
click at [1045, 467] on input "Main image" at bounding box center [1033, 474] width 111 height 16
click at [1055, 194] on div "single_ima..." at bounding box center [1053, 186] width 79 height 14
type input "single_image"
click at [1053, 527] on input "Main image" at bounding box center [1033, 534] width 111 height 16
click at [1053, 254] on div "single_ima..." at bounding box center [1053, 246] width 79 height 14
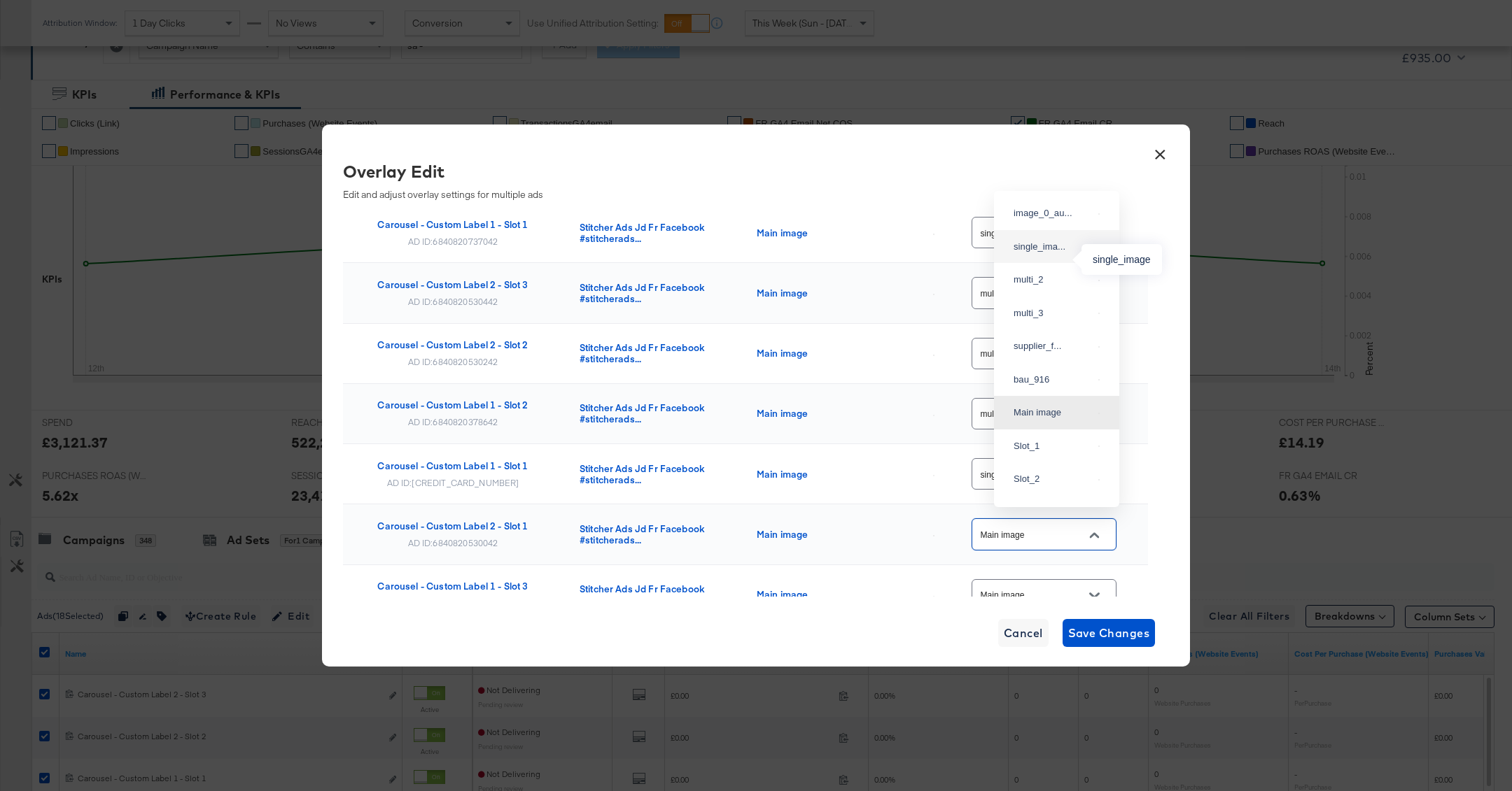
type input "single_image"
click at [1054, 587] on input "Main image" at bounding box center [1033, 595] width 111 height 16
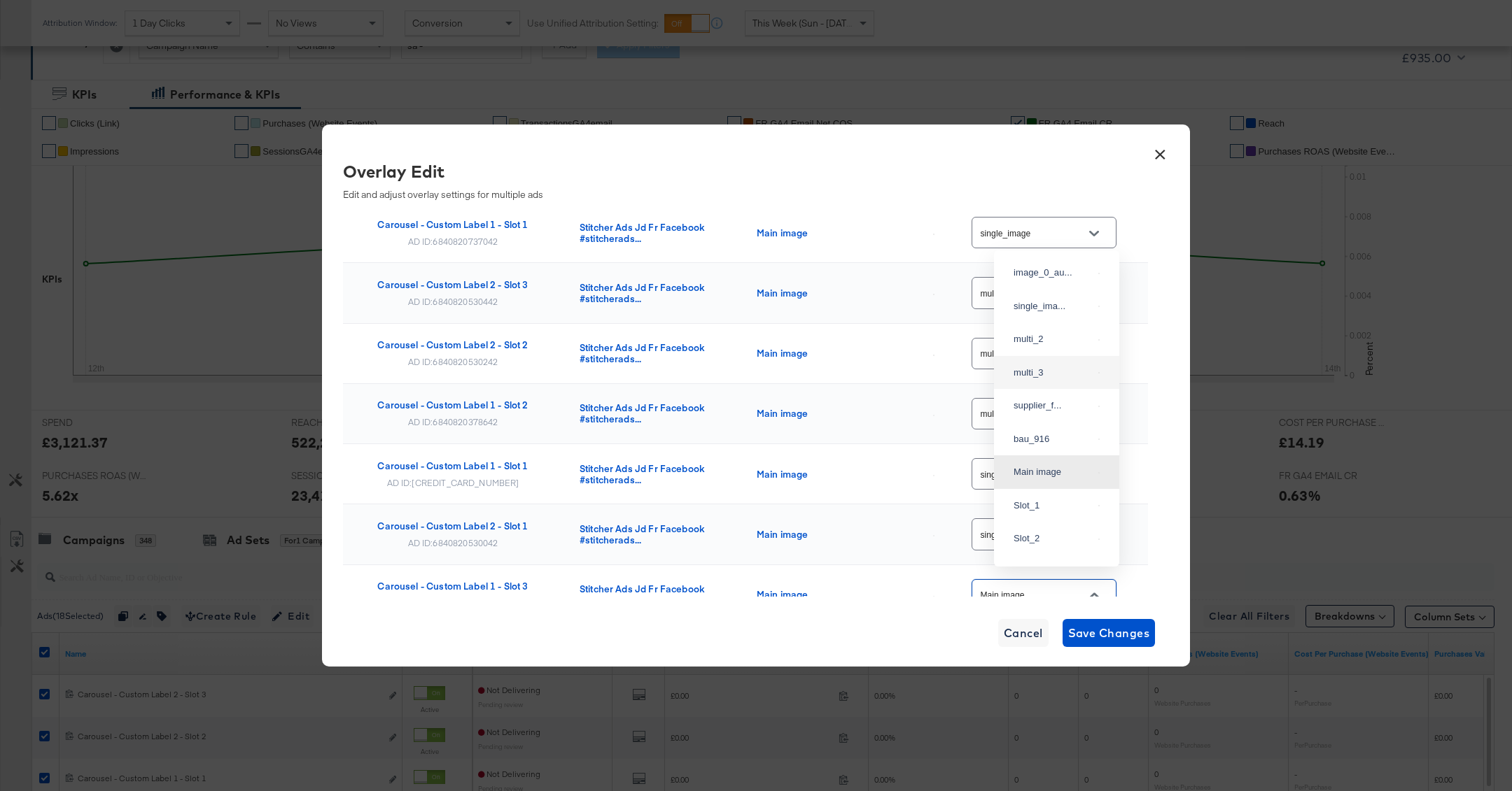
click at [1053, 385] on div "multi_3" at bounding box center [1057, 373] width 103 height 25
type input "multi_3"
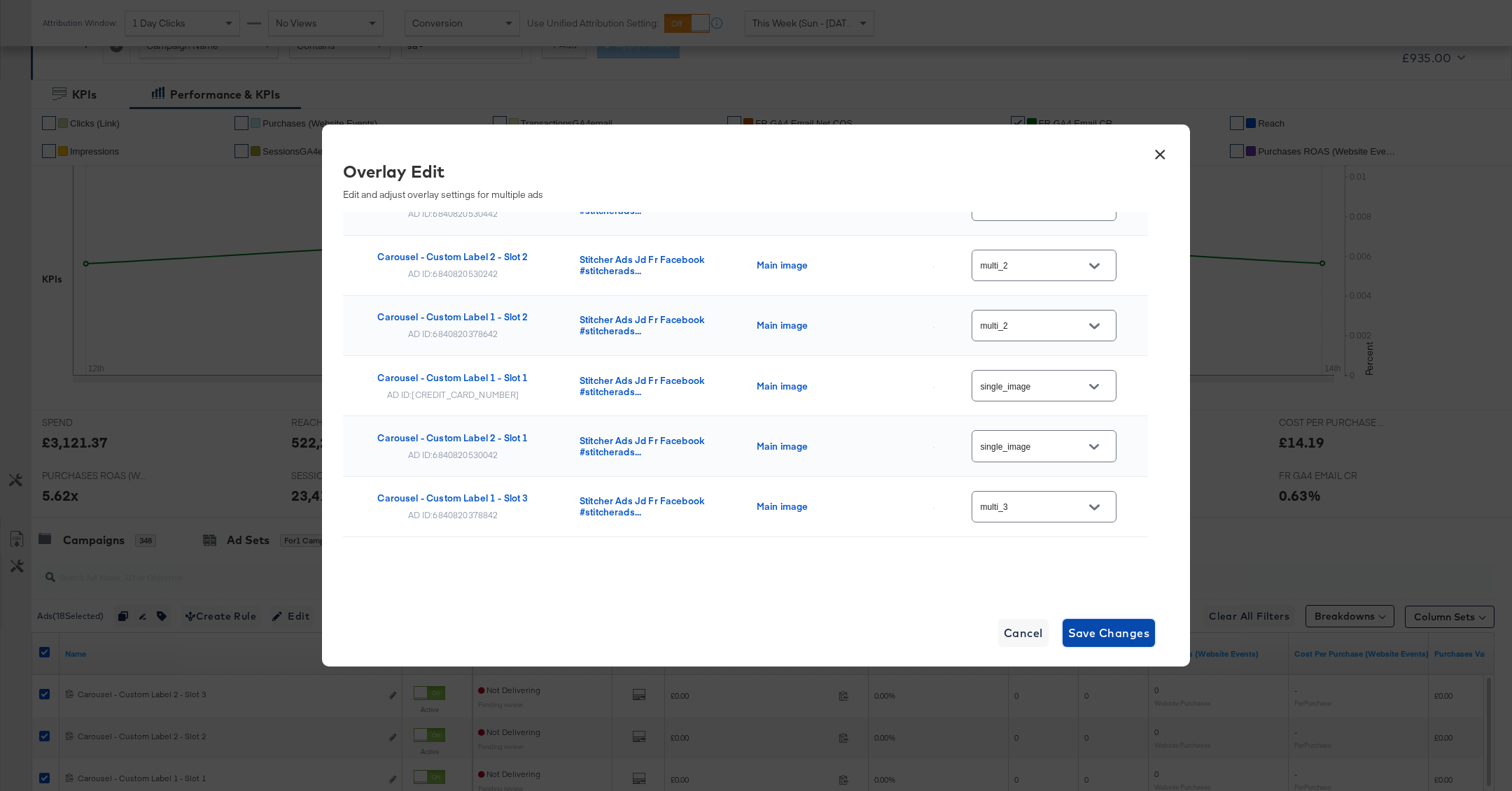
click at [1113, 632] on span "Save Changes" at bounding box center [1108, 633] width 82 height 20
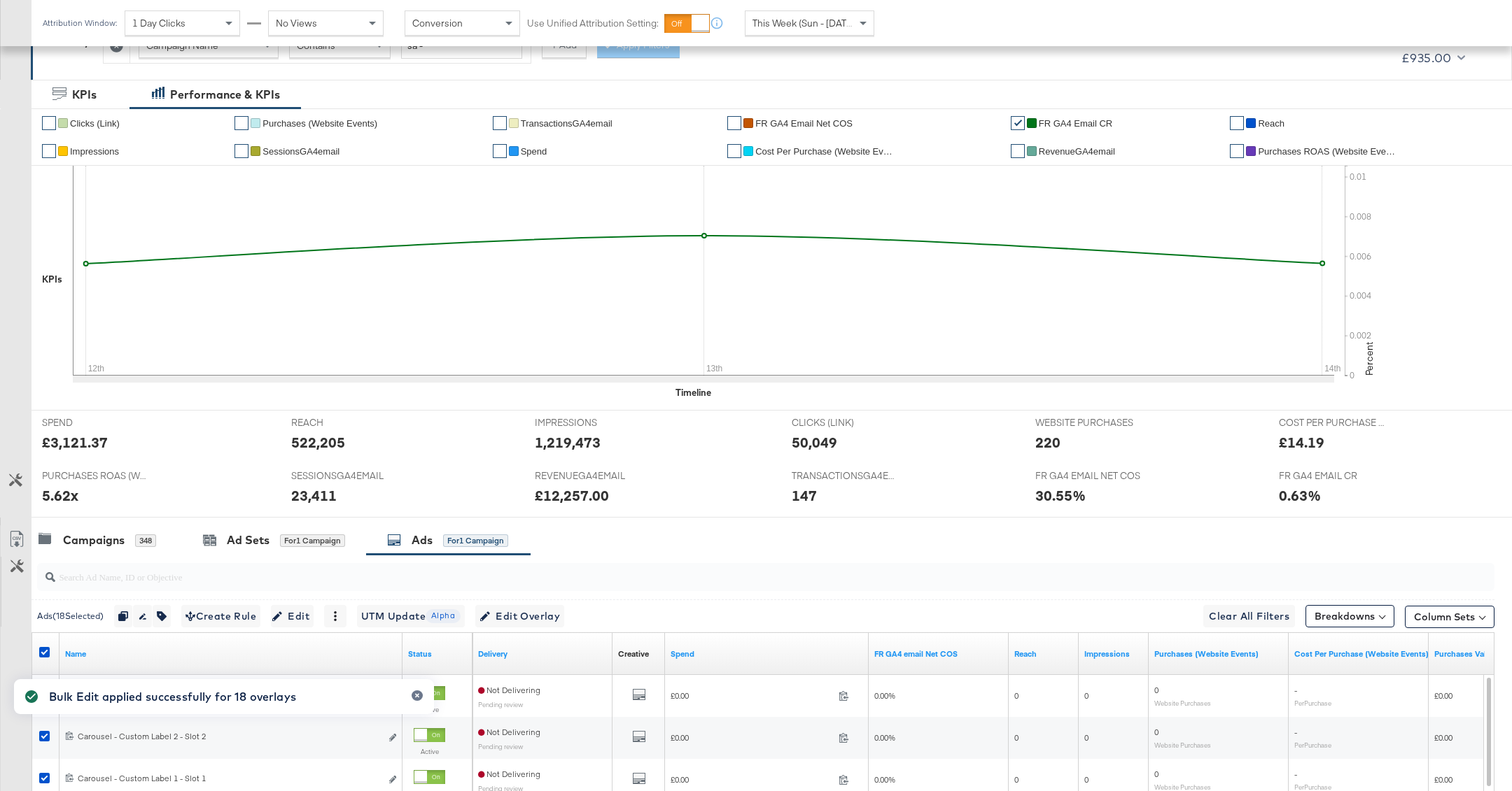
scroll to position [548, 0]
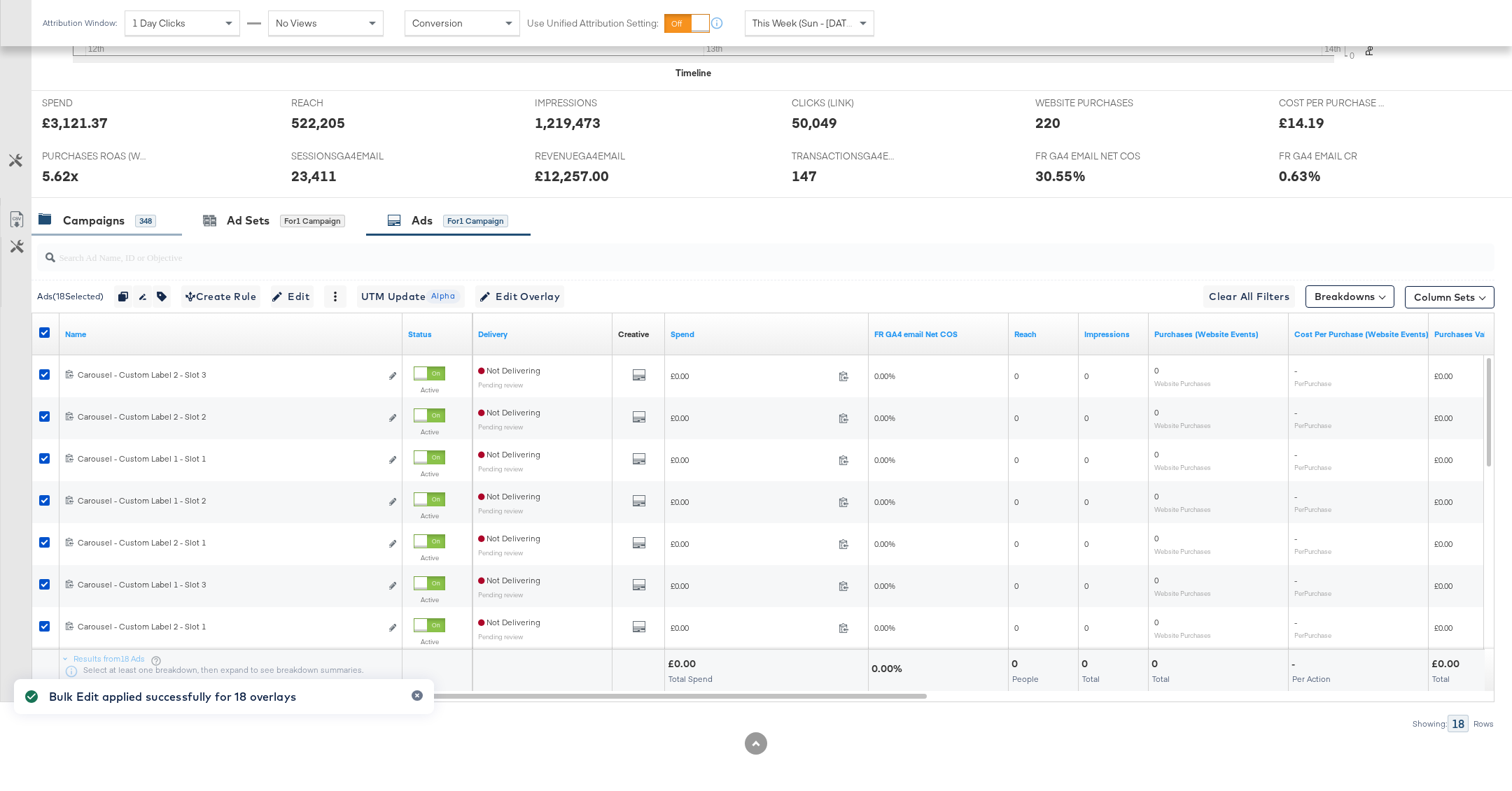
click at [146, 217] on div "348" at bounding box center [145, 220] width 21 height 12
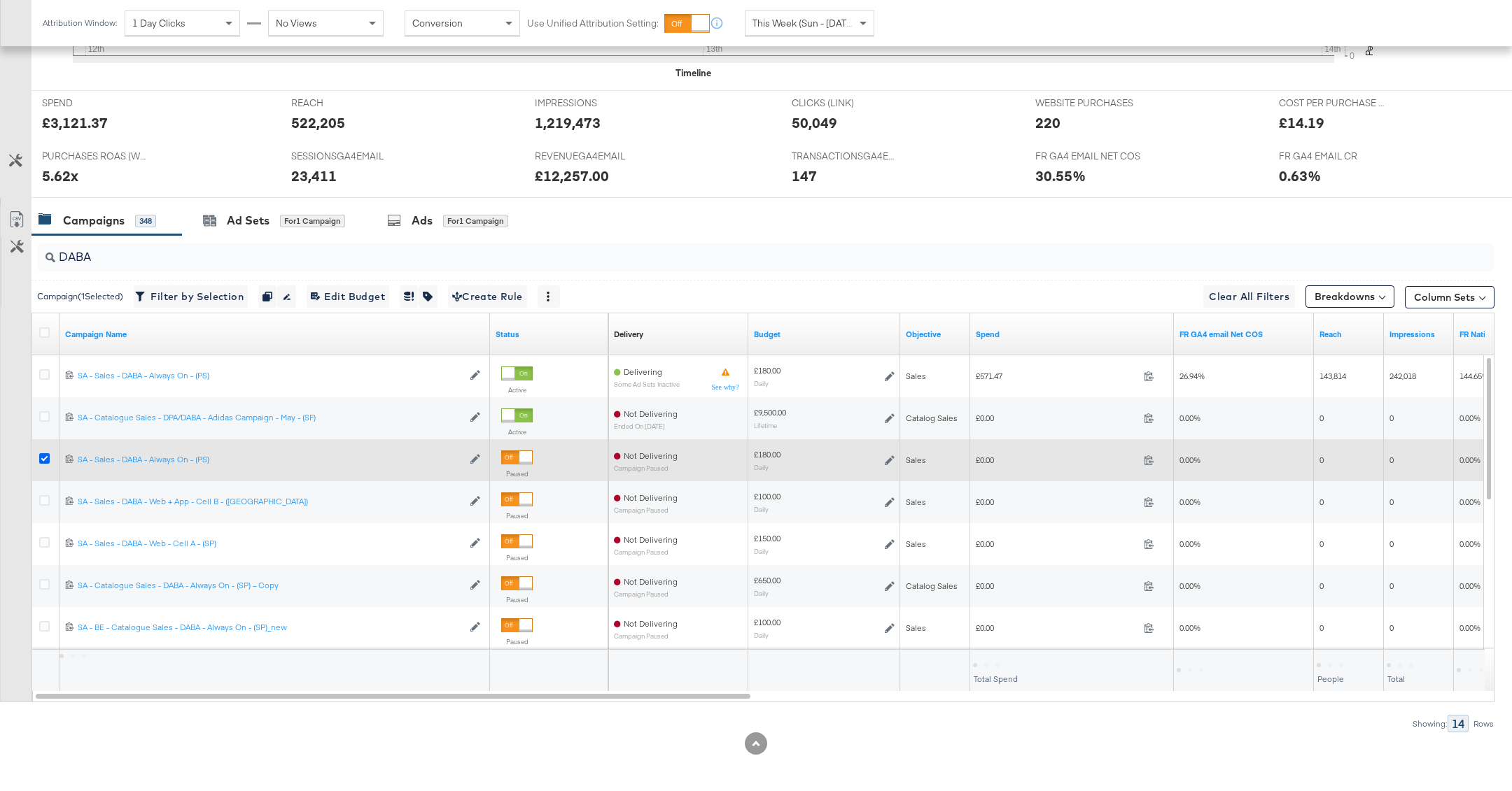
click at [41, 456] on icon at bounding box center [44, 458] width 11 height 11
click at [0, 0] on input "checkbox" at bounding box center [0, 0] width 0 height 0
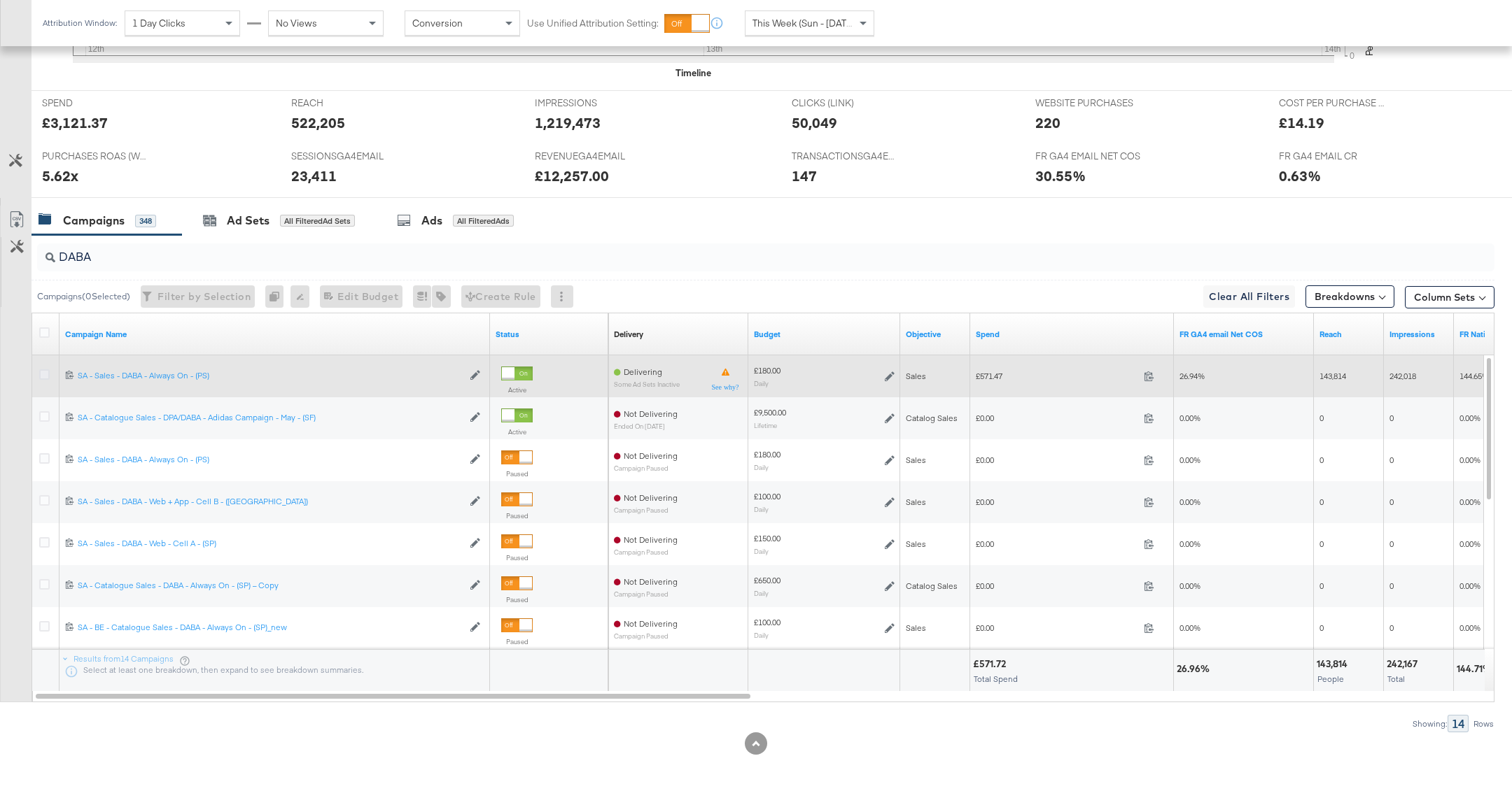
click at [46, 373] on icon at bounding box center [44, 374] width 11 height 11
click at [0, 0] on input "checkbox" at bounding box center [0, 0] width 0 height 0
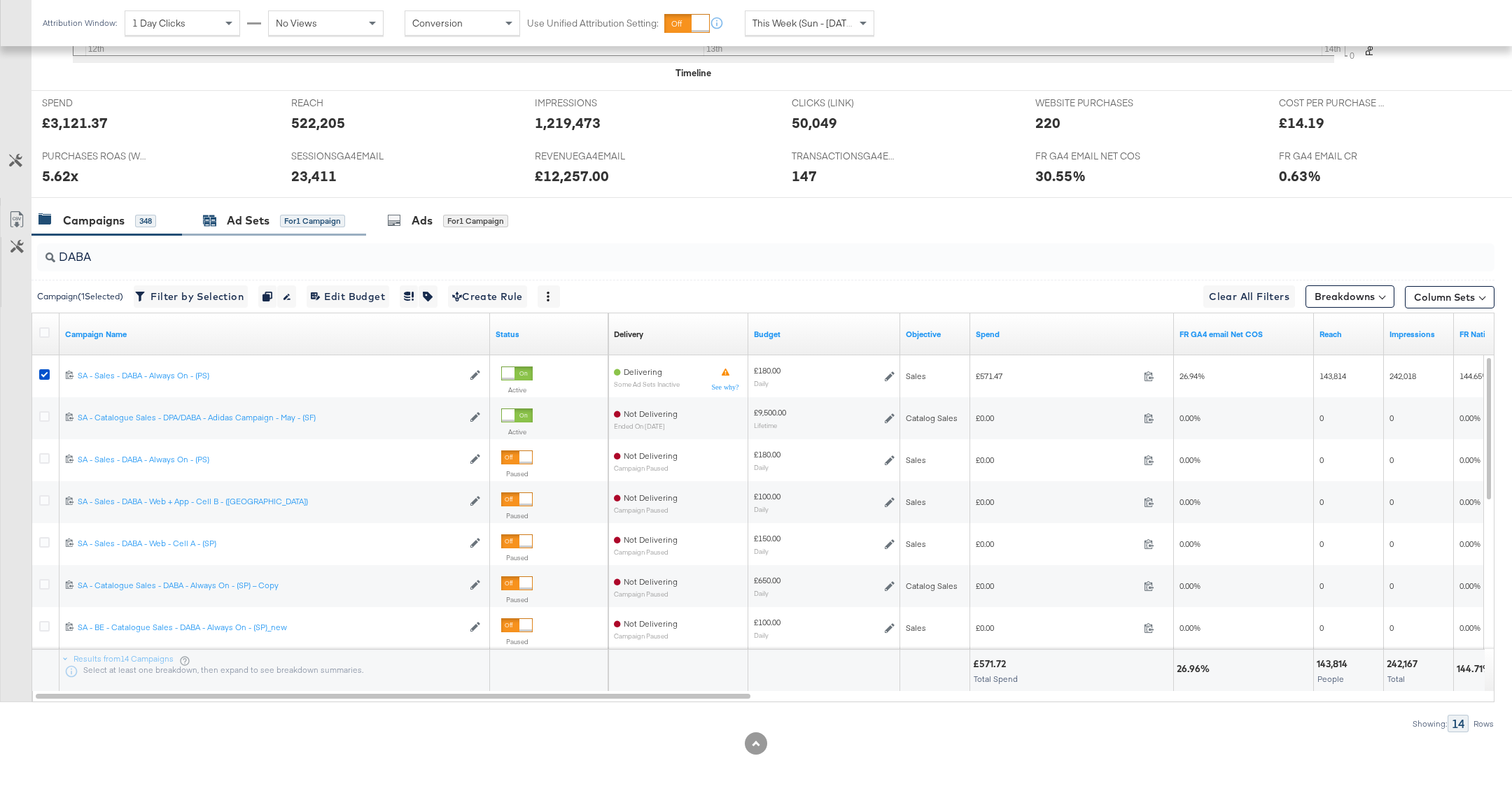
click at [304, 222] on div "for 1 Campaign" at bounding box center [312, 220] width 65 height 12
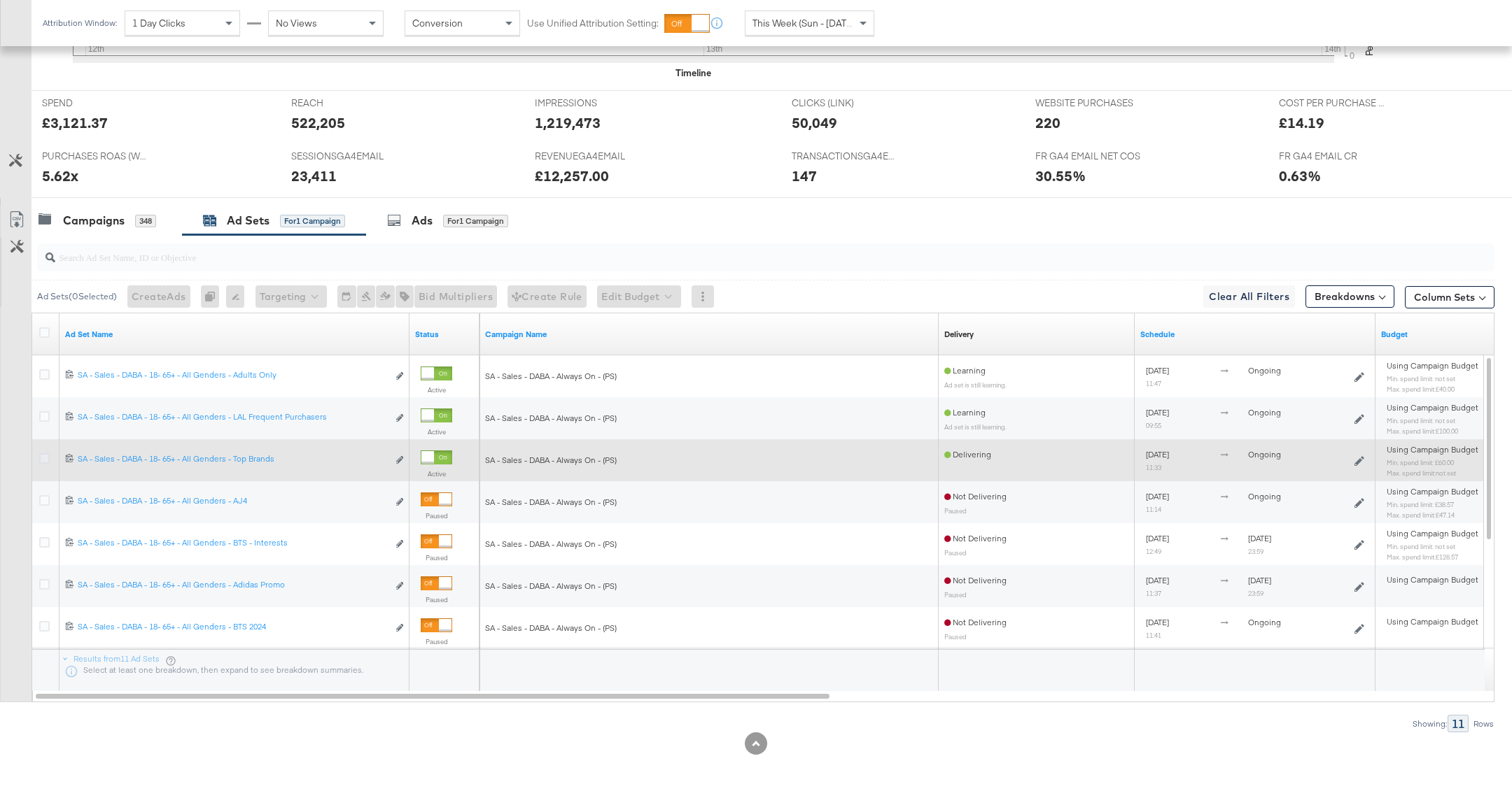
click at [44, 456] on icon at bounding box center [44, 458] width 11 height 11
click at [0, 0] on input "checkbox" at bounding box center [0, 0] width 0 height 0
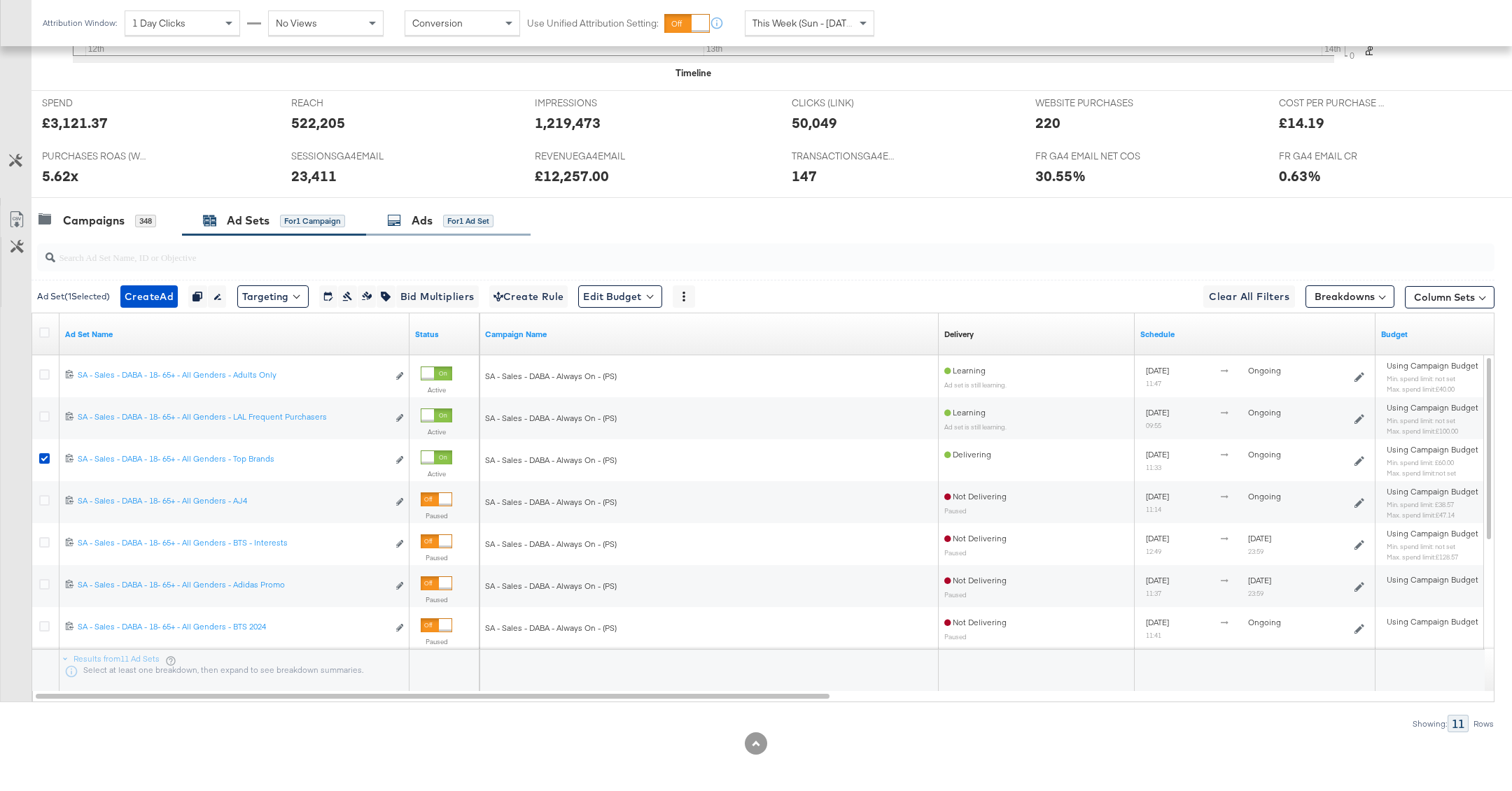
click at [416, 222] on div "Ads" at bounding box center [422, 220] width 21 height 16
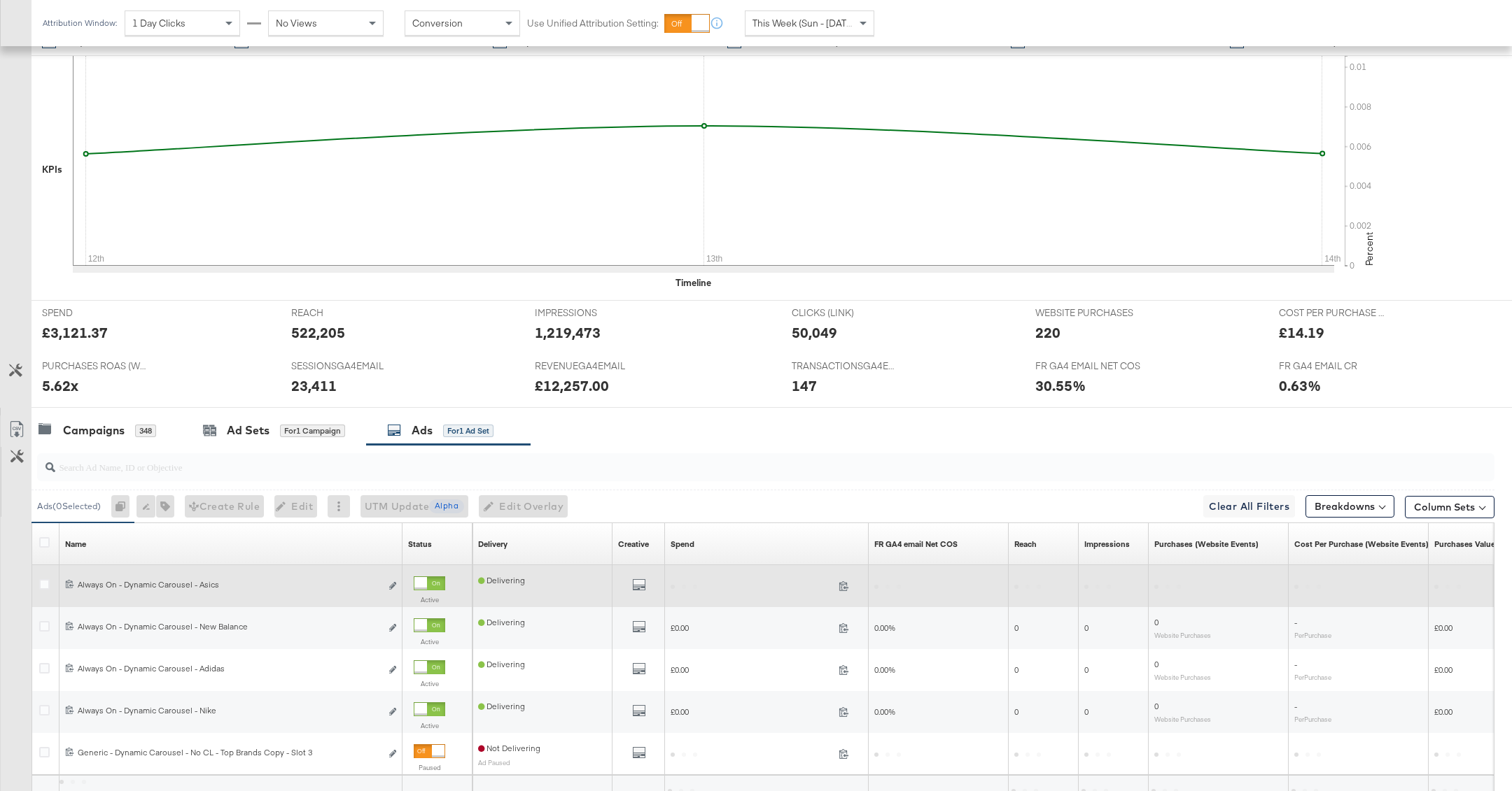
scroll to position [464, 0]
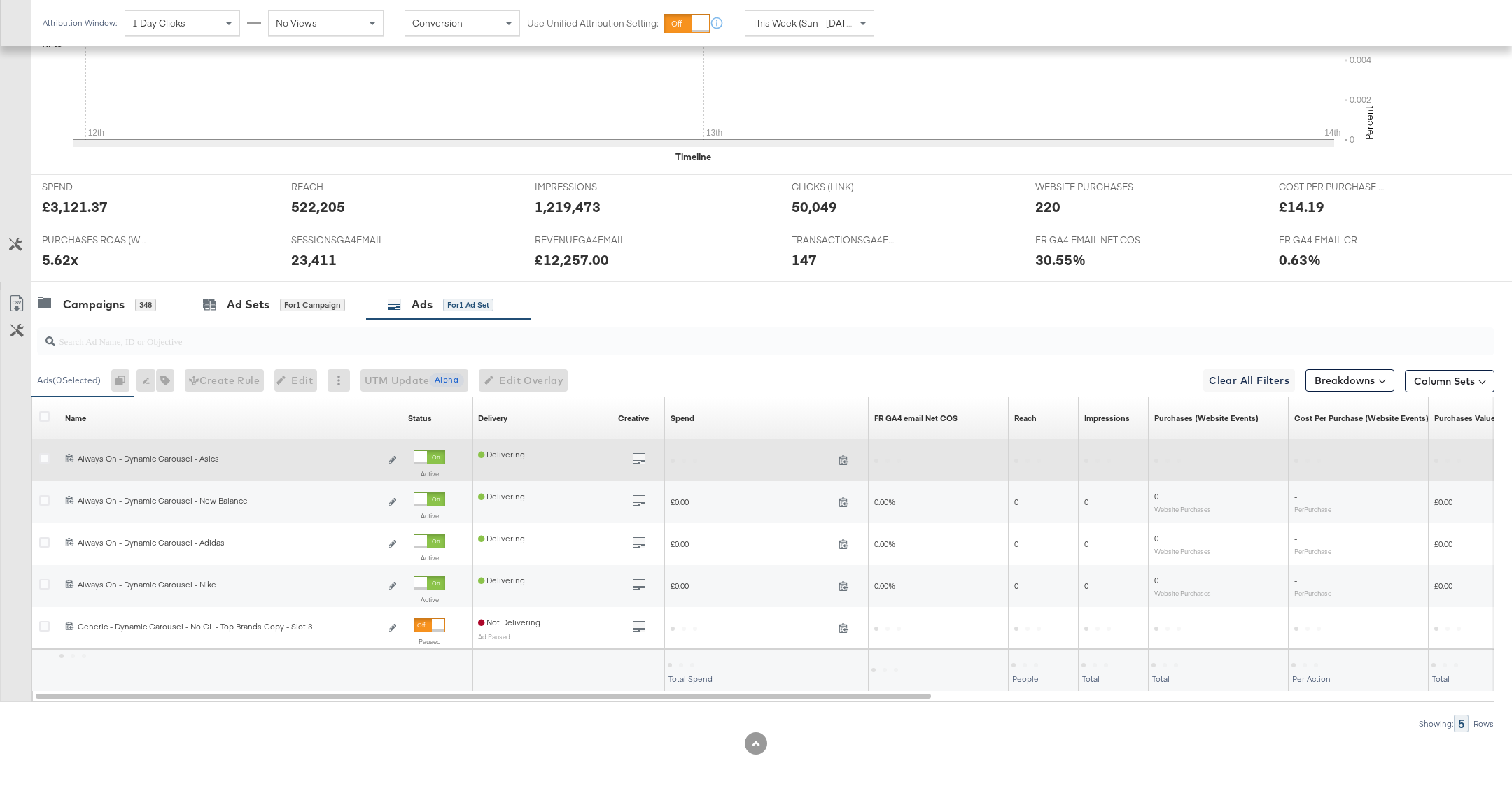
click at [419, 465] on div "Active" at bounding box center [429, 467] width 32 height 33
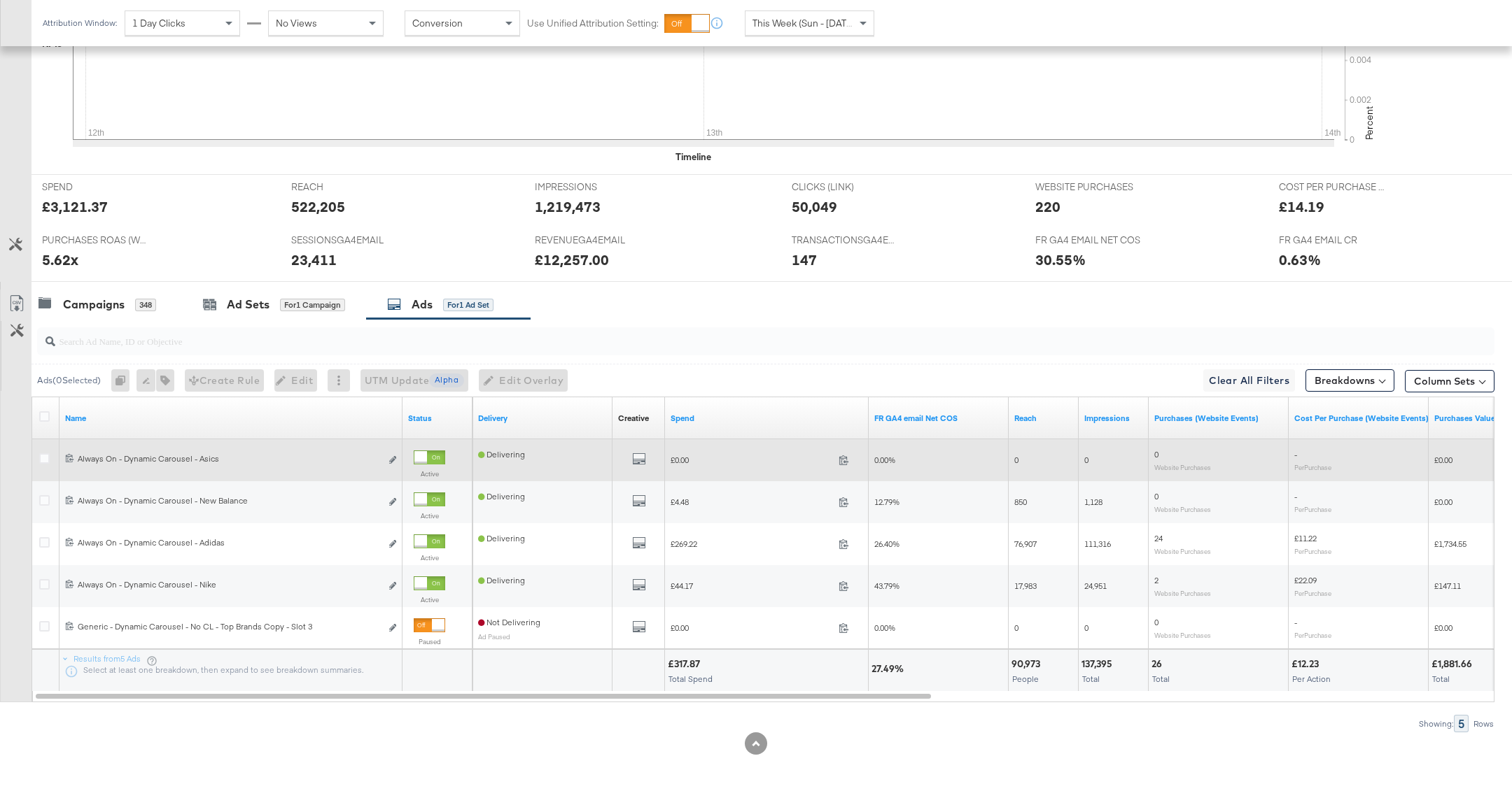
click at [49, 454] on div at bounding box center [47, 460] width 15 height 14
click at [48, 454] on div at bounding box center [47, 460] width 15 height 14
click at [45, 455] on icon at bounding box center [44, 458] width 11 height 11
click at [0, 0] on input "checkbox" at bounding box center [0, 0] width 0 height 0
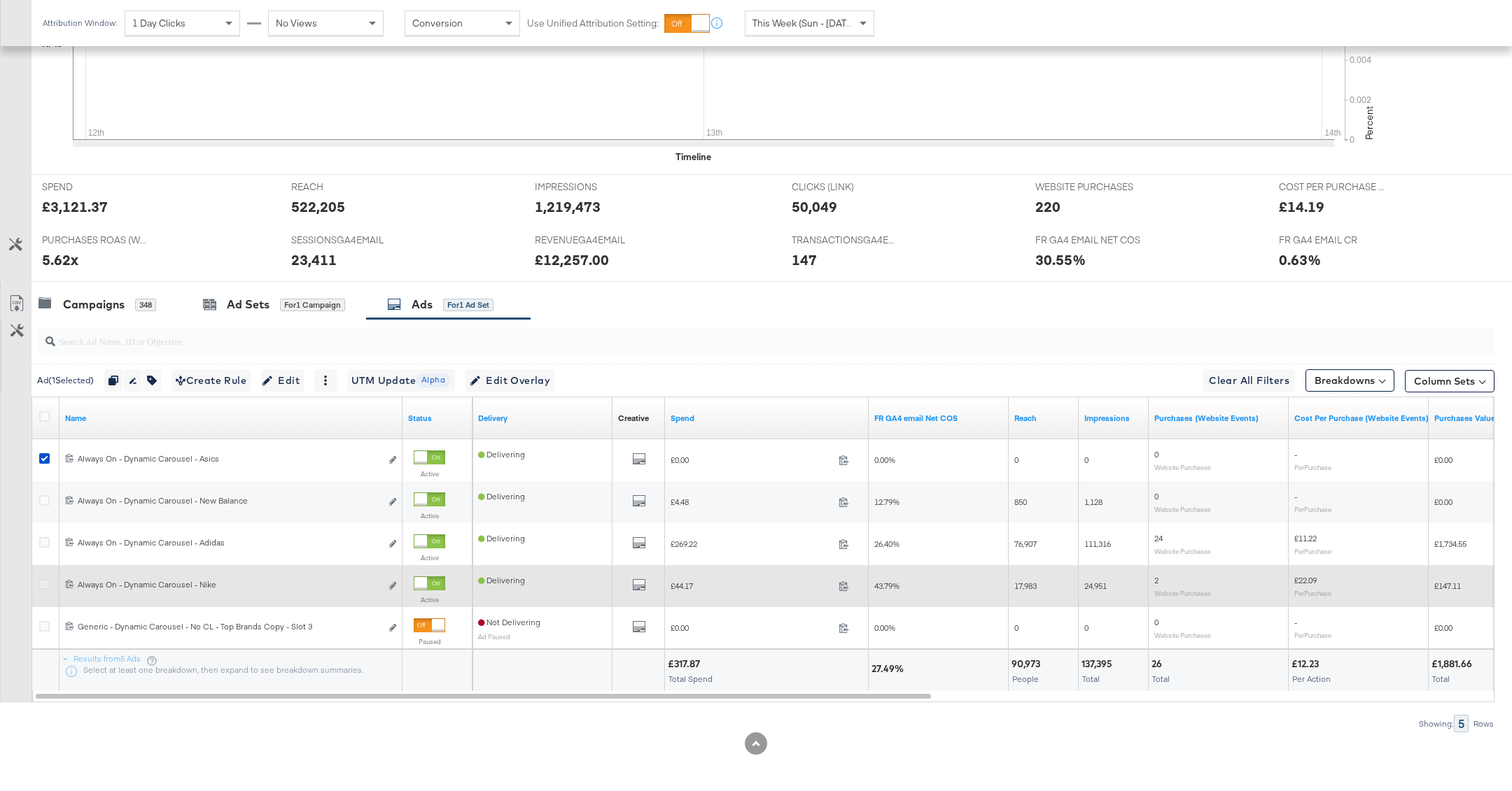
click at [45, 583] on icon at bounding box center [44, 584] width 11 height 11
click at [0, 0] on input "checkbox" at bounding box center [0, 0] width 0 height 0
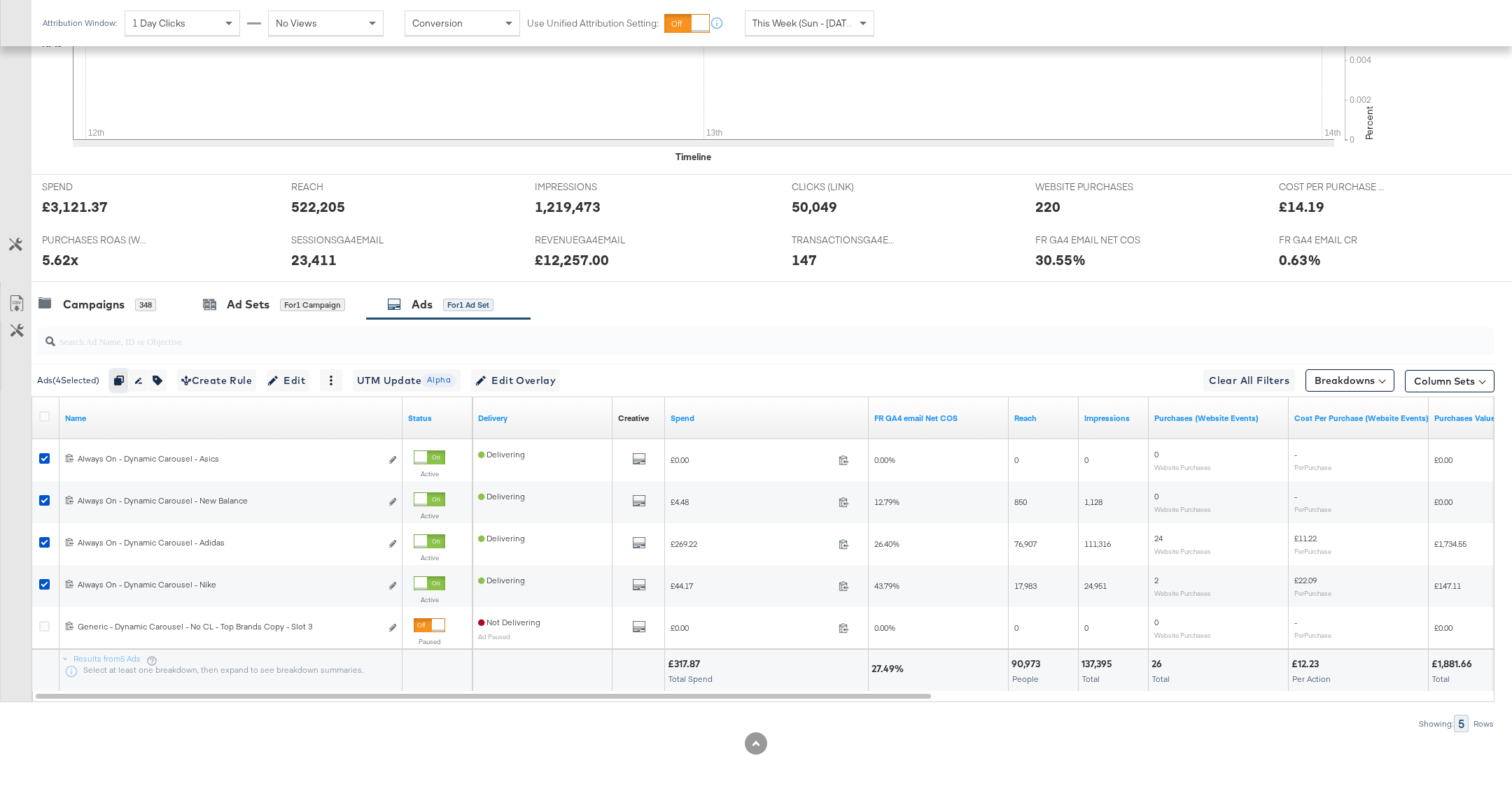
click at [124, 383] on icon "button" at bounding box center [119, 381] width 10 height 10
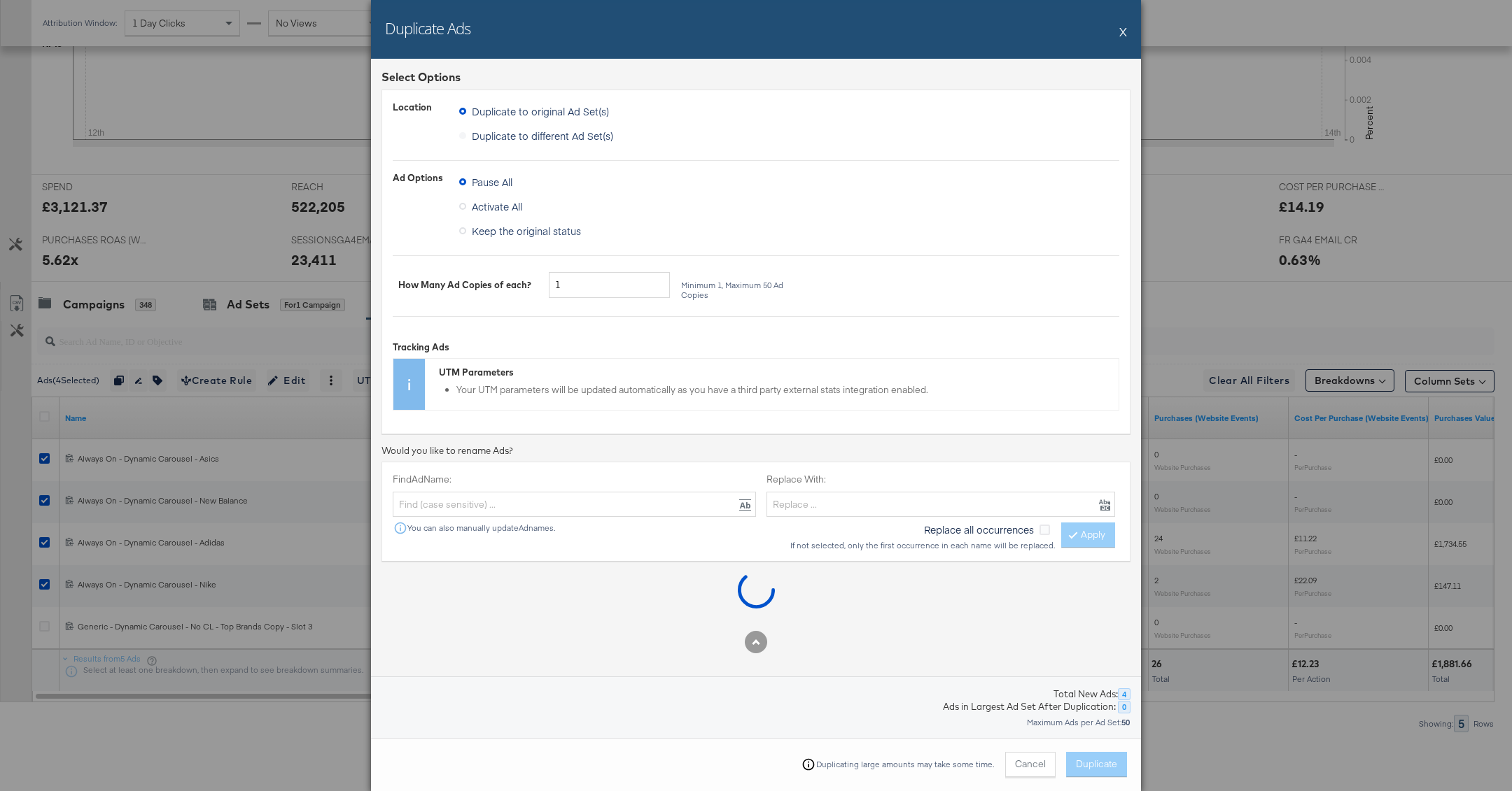
click at [587, 134] on label "Duplicate to different Ad Set(s)" at bounding box center [539, 136] width 160 height 21
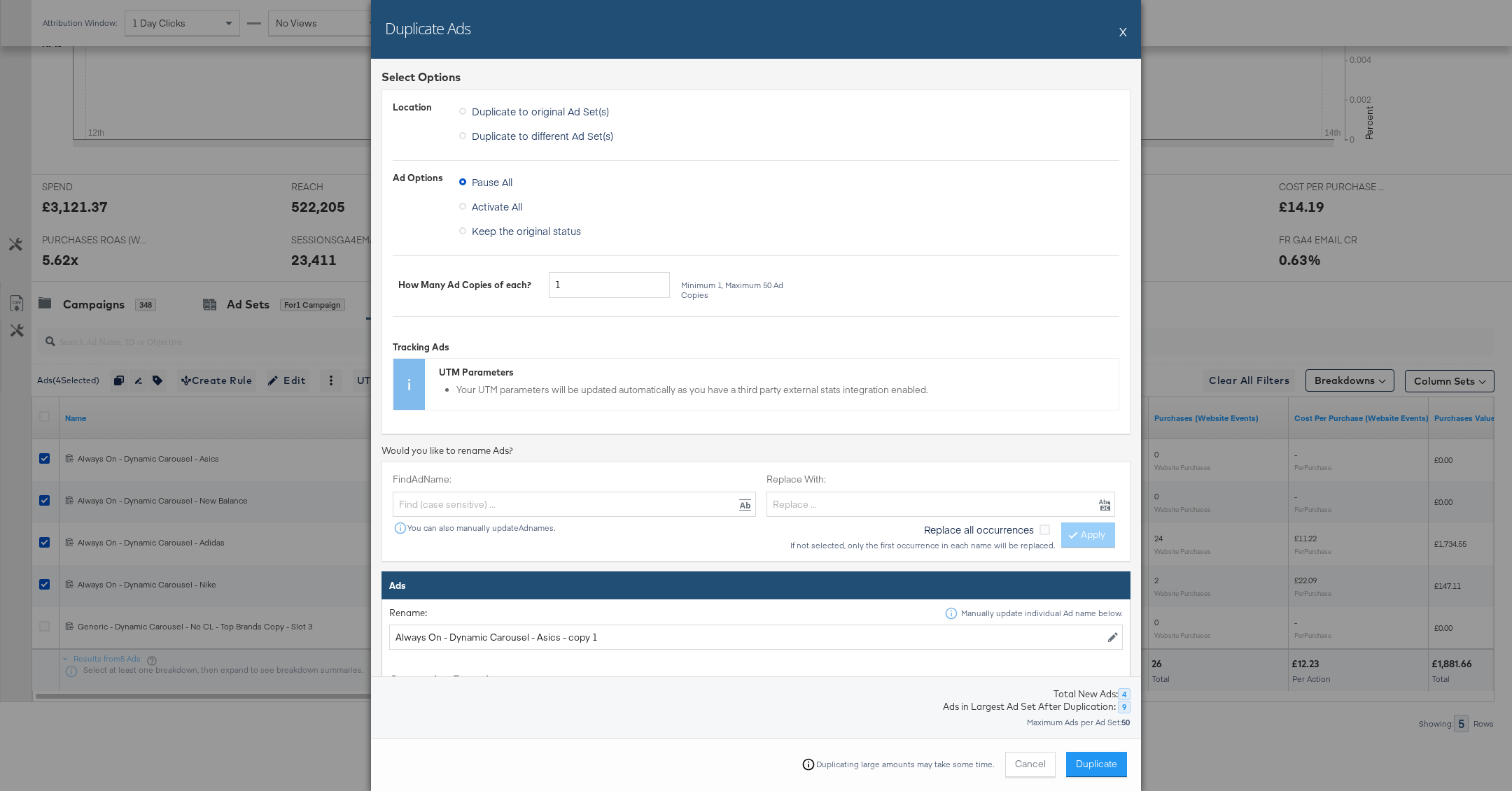
click at [604, 142] on label "Duplicate to different Ad Set(s)" at bounding box center [539, 136] width 160 height 21
click at [0, 0] on input "Duplicate to different Ad Set(s)" at bounding box center [0, 0] width 0 height 0
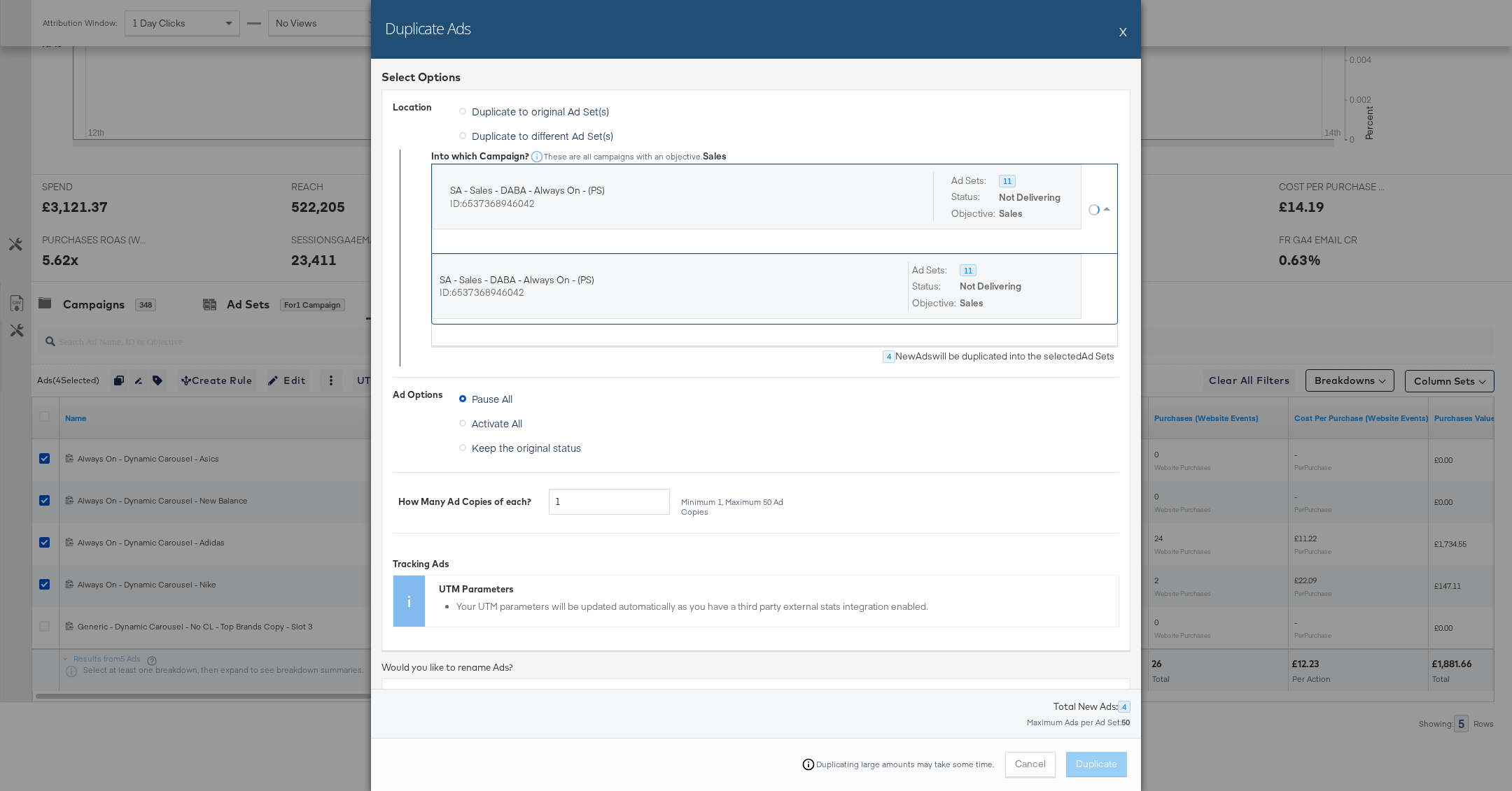
scroll to position [2, 0]
click at [609, 234] on div "SA - Sales - DABA - Always On - (PS) ID: 6537368946042 Ad Sets: Status: Objecti…" at bounding box center [760, 206] width 657 height 89
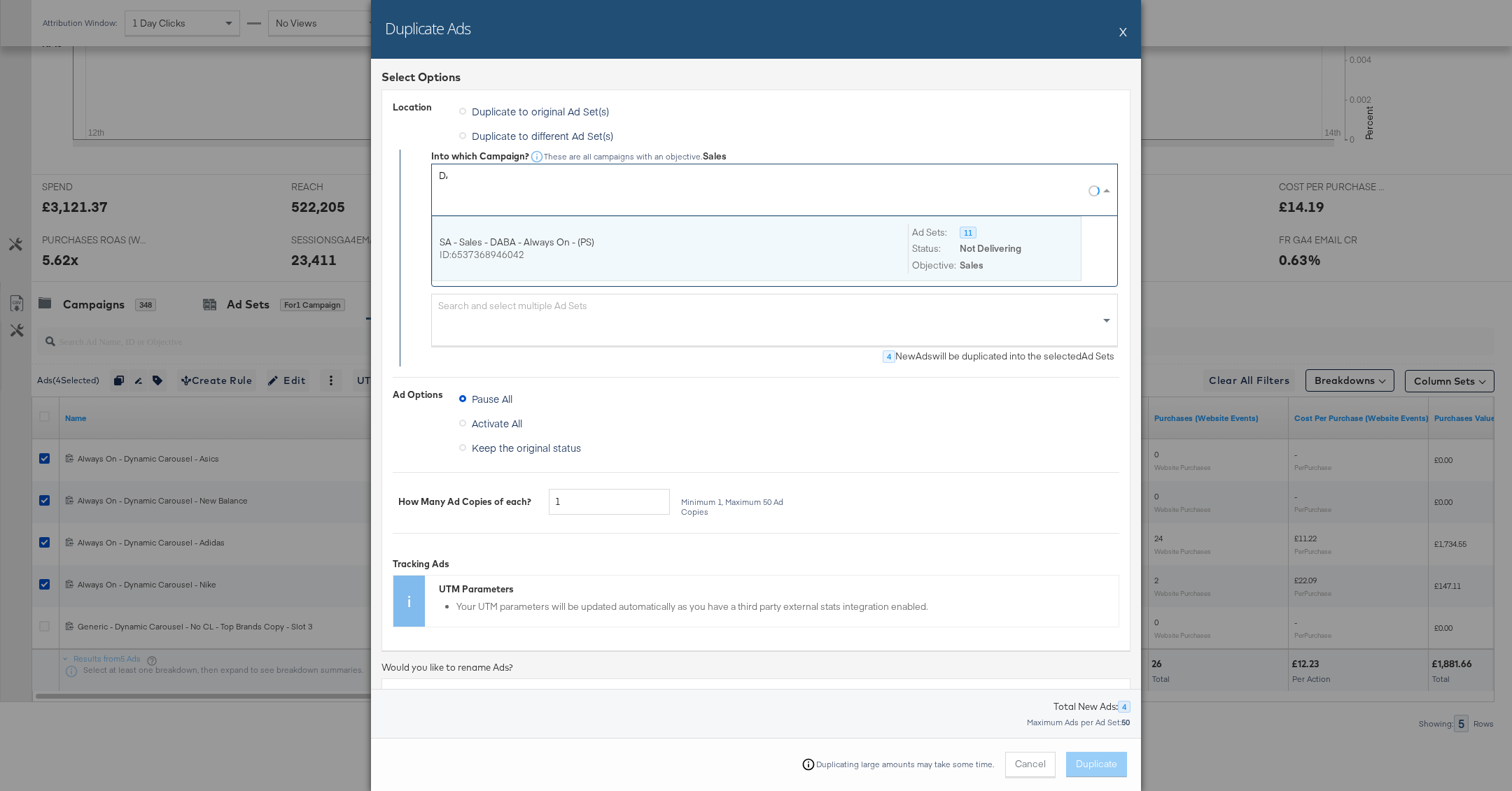
type input "DABA"
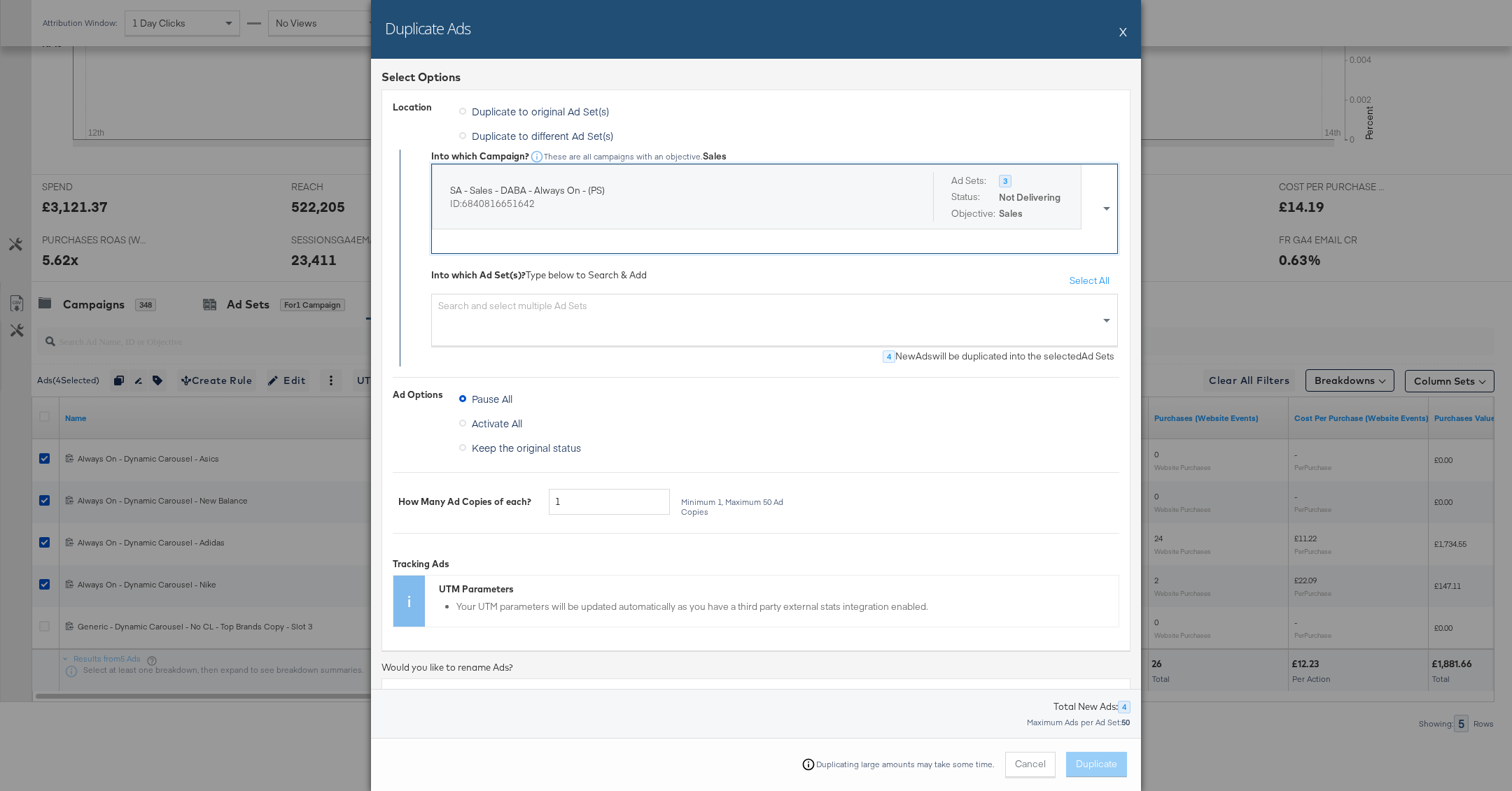
click at [764, 317] on div "Search and select multiple Ad Sets" at bounding box center [774, 319] width 687 height 52
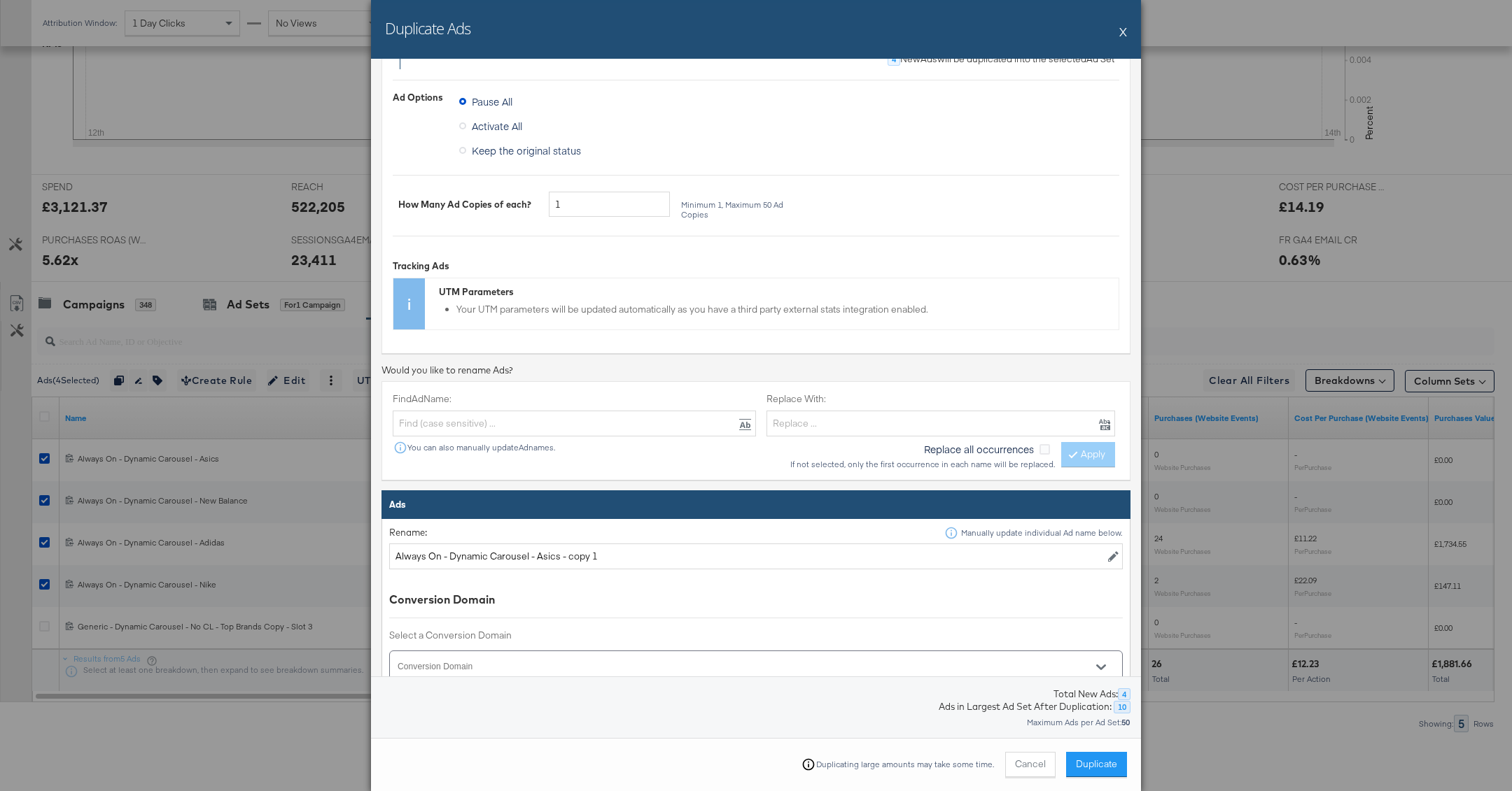
scroll to position [368, 0]
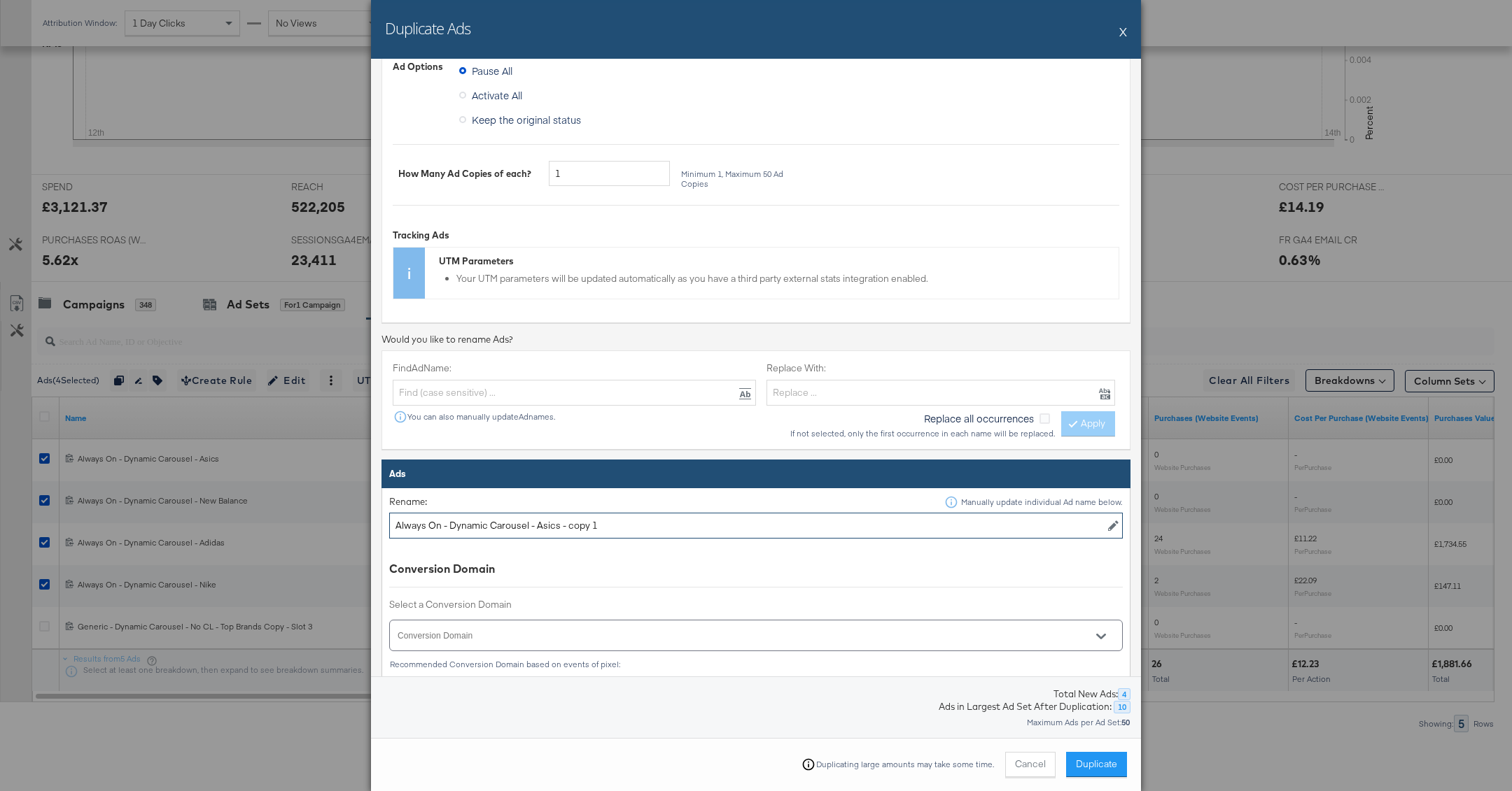
drag, startPoint x: 560, startPoint y: 520, endPoint x: 869, endPoint y: 548, distance: 310.3
click at [869, 548] on td "Rename: Manually update individual Ad name below. Always On - Dynamic Carousel …" at bounding box center [756, 595] width 748 height 214
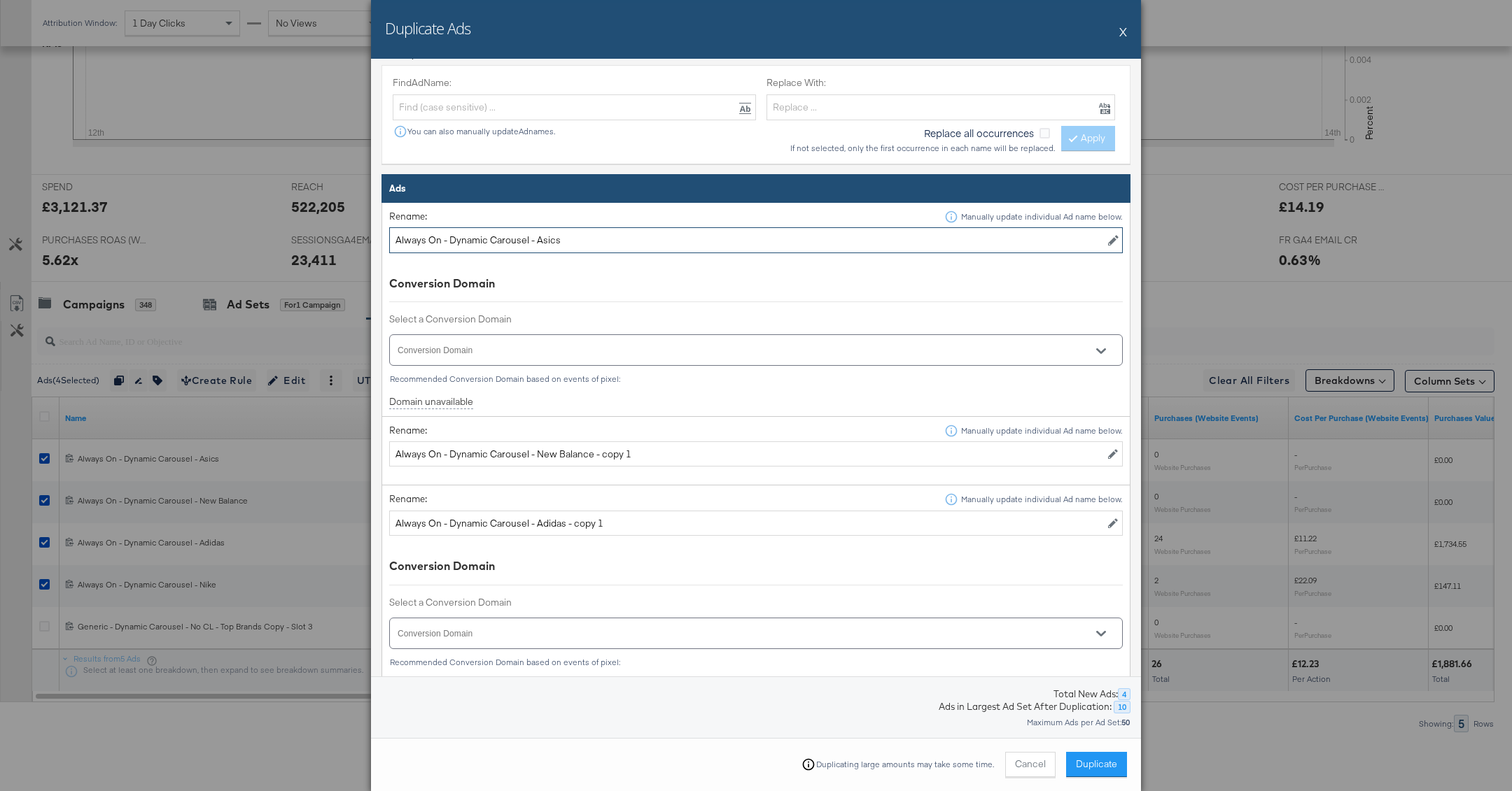
scroll to position [695, 0]
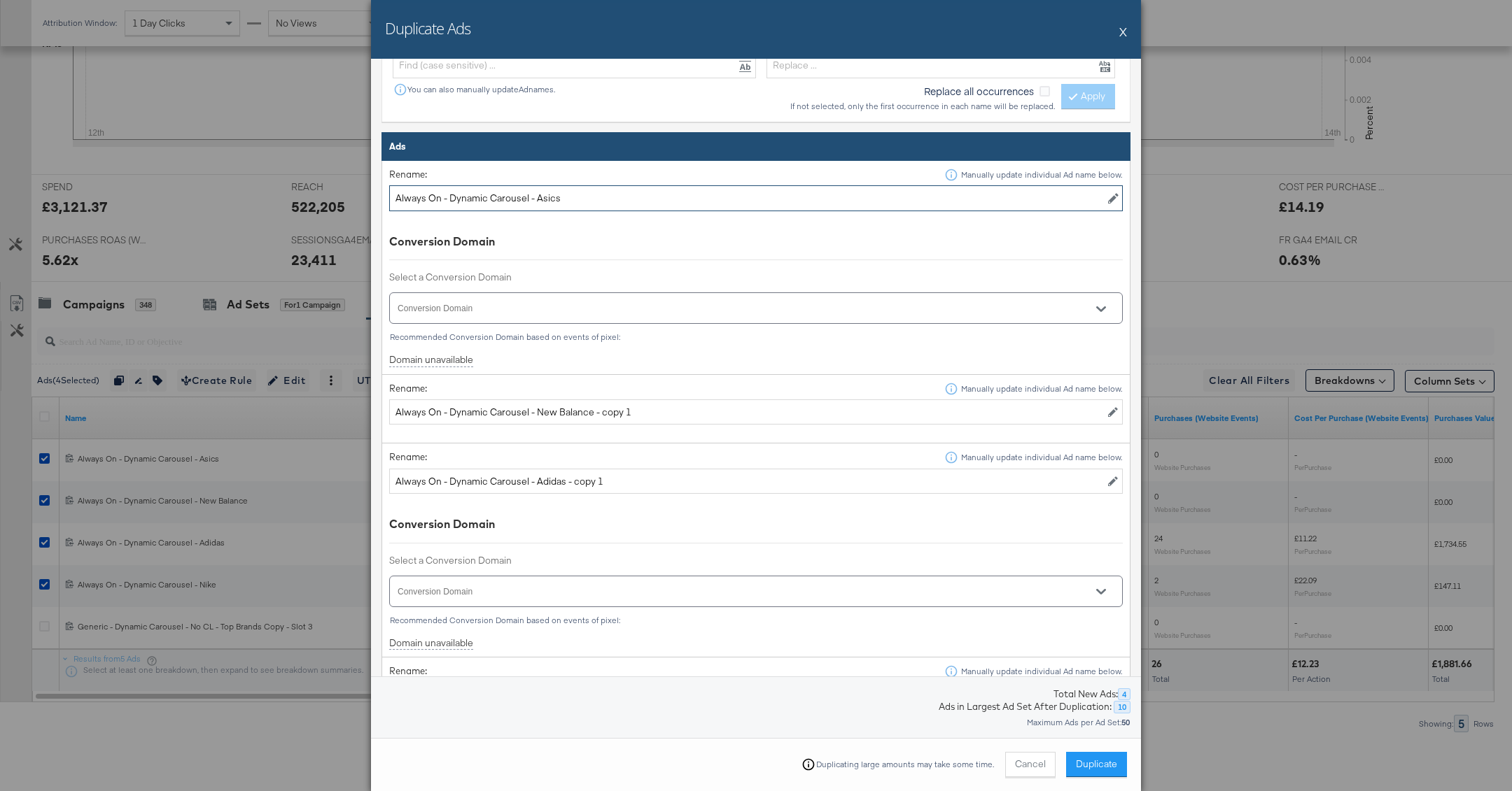
type input "Always On - Dynamic Carousel - Asics"
drag, startPoint x: 592, startPoint y: 409, endPoint x: 742, endPoint y: 414, distance: 150.1
click at [742, 414] on input "Always On - Dynamic Carousel - New Balance - copy 1" at bounding box center [756, 412] width 733 height 26
type input "Always On - Dynamic Carousel - New Balance"
drag, startPoint x: 567, startPoint y: 476, endPoint x: 756, endPoint y: 500, distance: 190.5
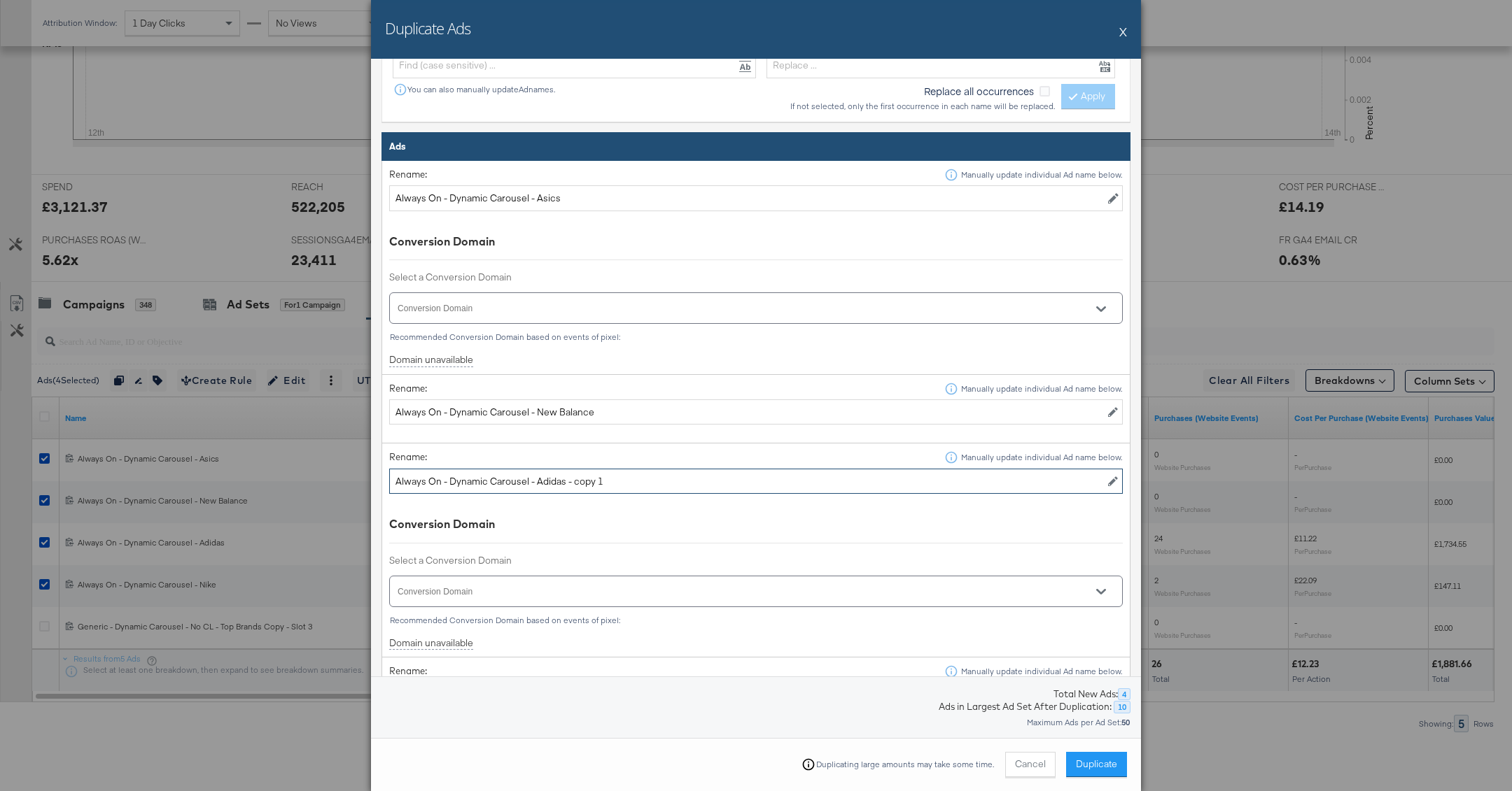
click at [756, 500] on td "Rename: Manually update individual Ad name below. Always On - Dynamic Carousel …" at bounding box center [756, 550] width 748 height 214
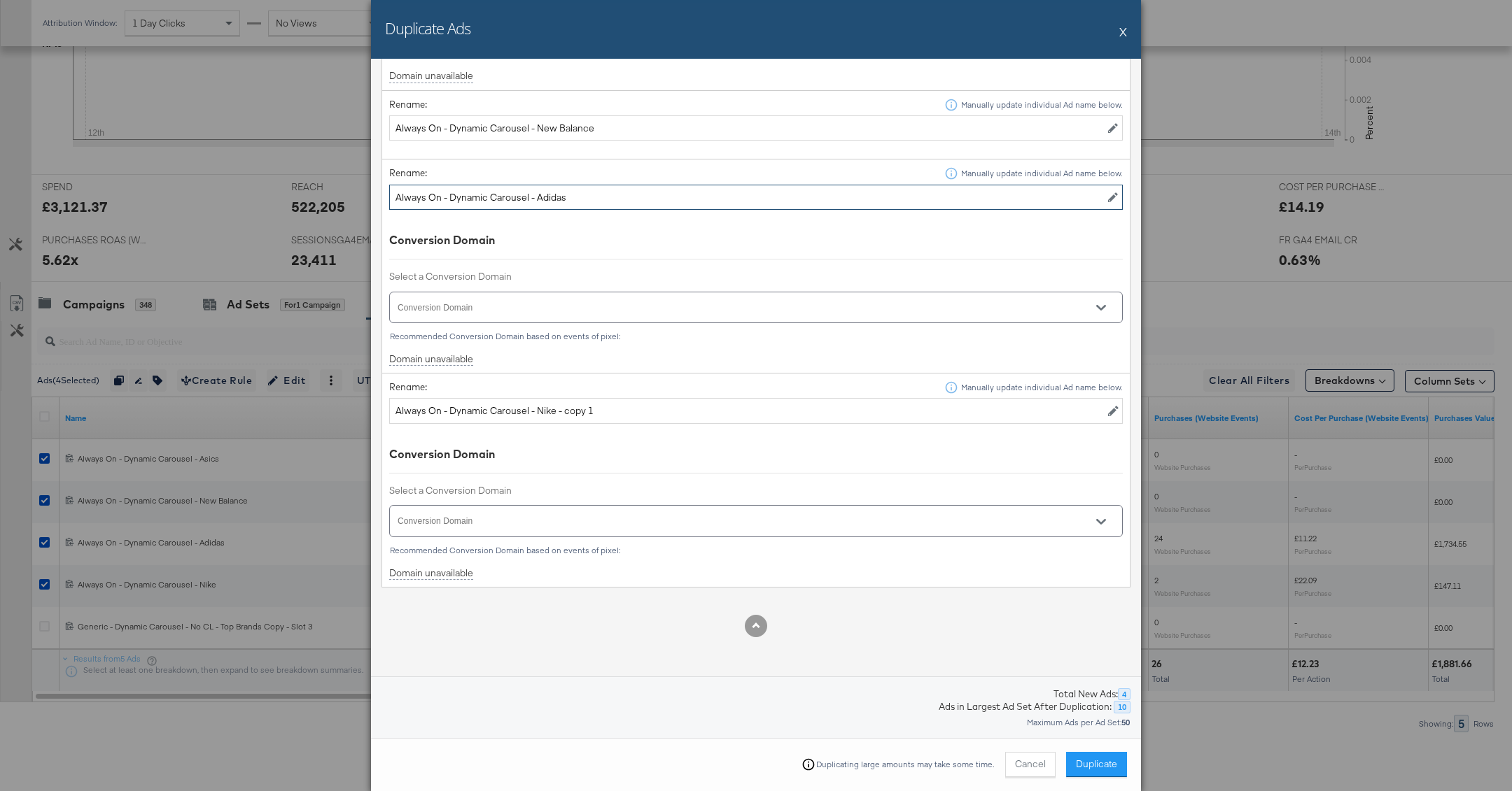
scroll to position [1019, 0]
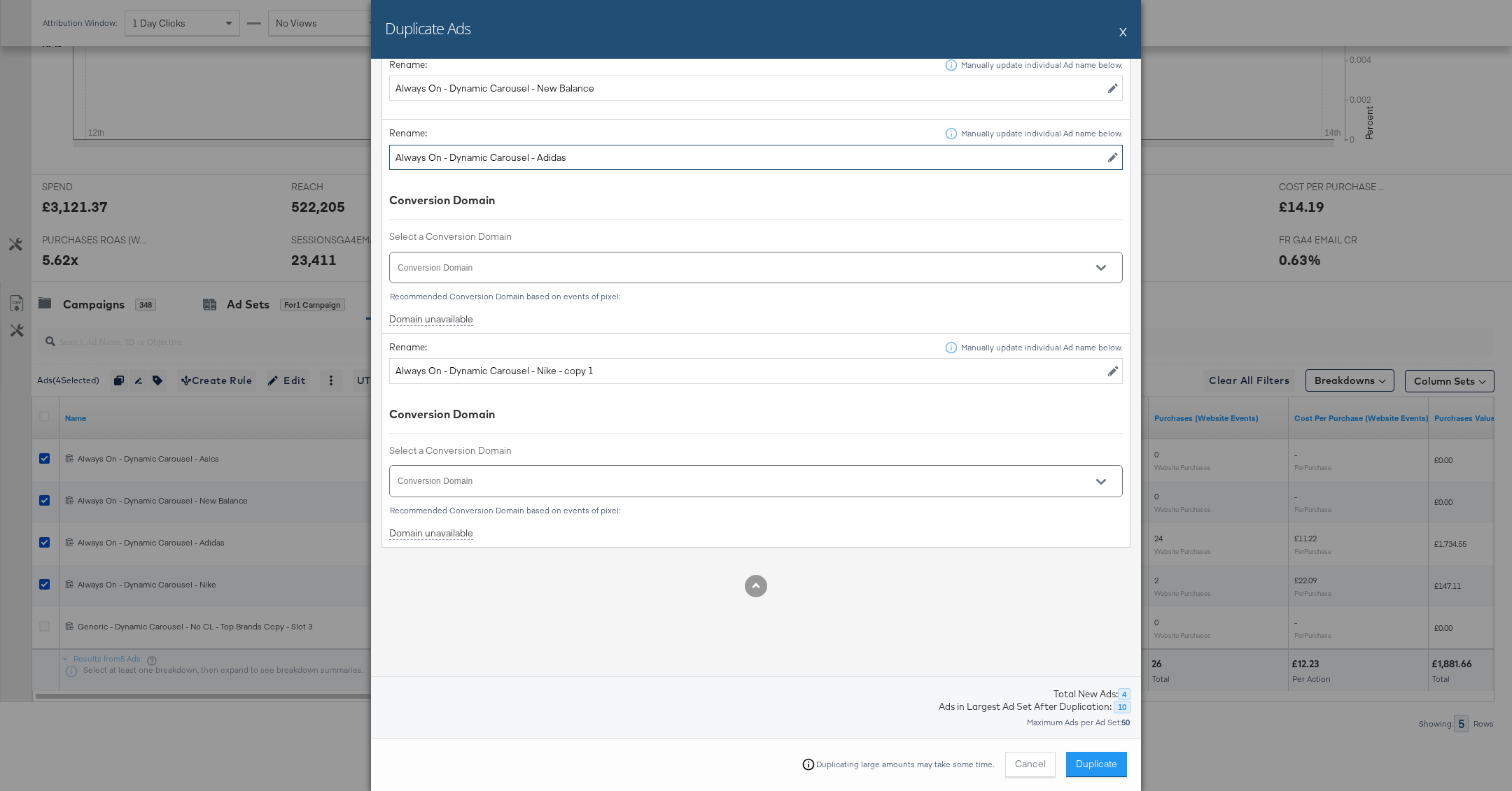
type input "Always On - Dynamic Carousel - Adidas"
drag, startPoint x: 555, startPoint y: 364, endPoint x: 835, endPoint y: 379, distance: 280.4
click at [835, 379] on td "Rename: Manually update individual Ad name below. Always On - Dynamic Carousel …" at bounding box center [756, 440] width 748 height 214
type input "Always On - Dynamic Carousel - Nike"
click at [680, 266] on input "Conversion Domain" at bounding box center [736, 274] width 681 height 16
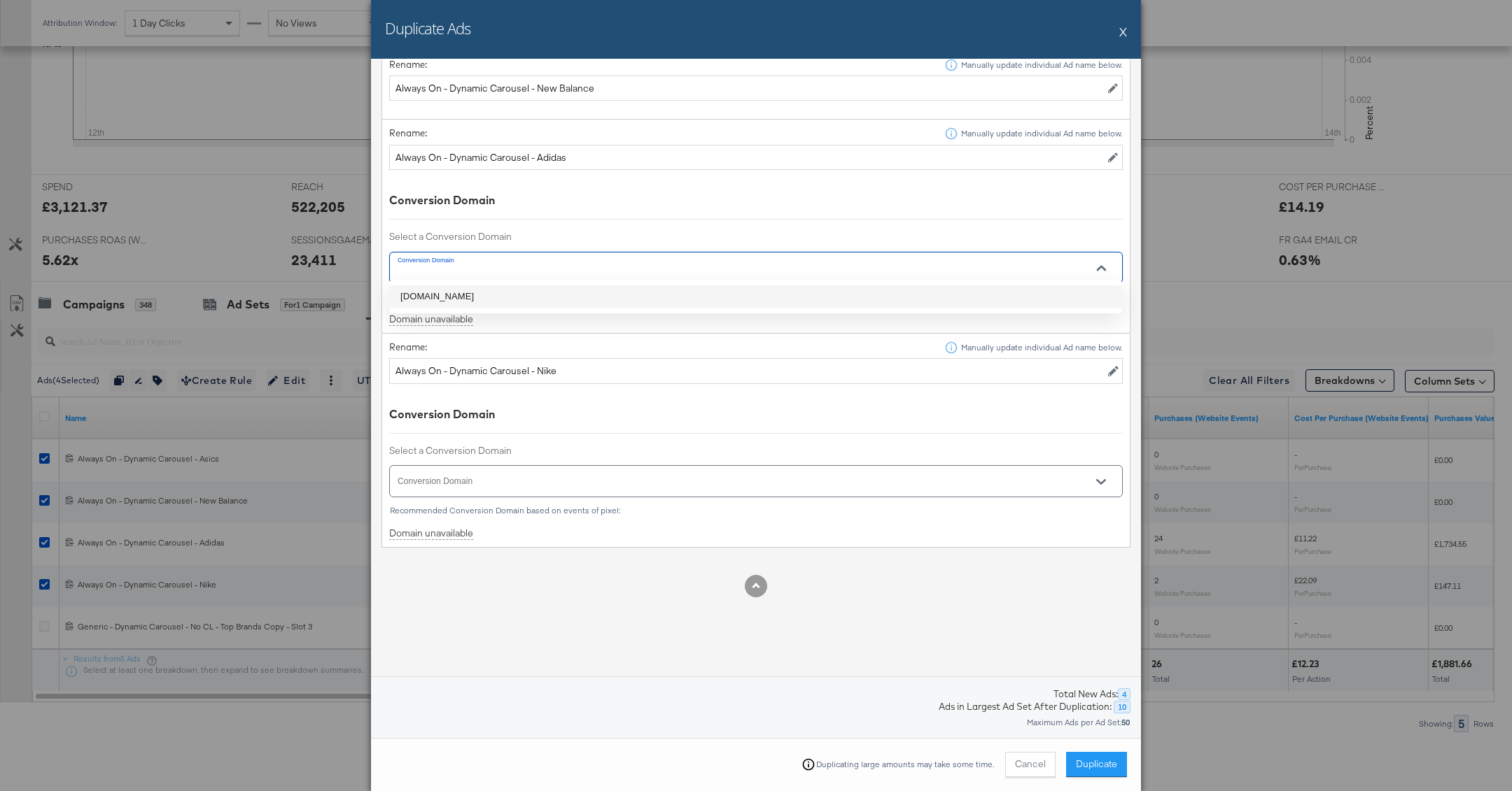
click at [683, 294] on li "[DOMAIN_NAME]" at bounding box center [756, 296] width 733 height 22
type input "[DOMAIN_NAME]"
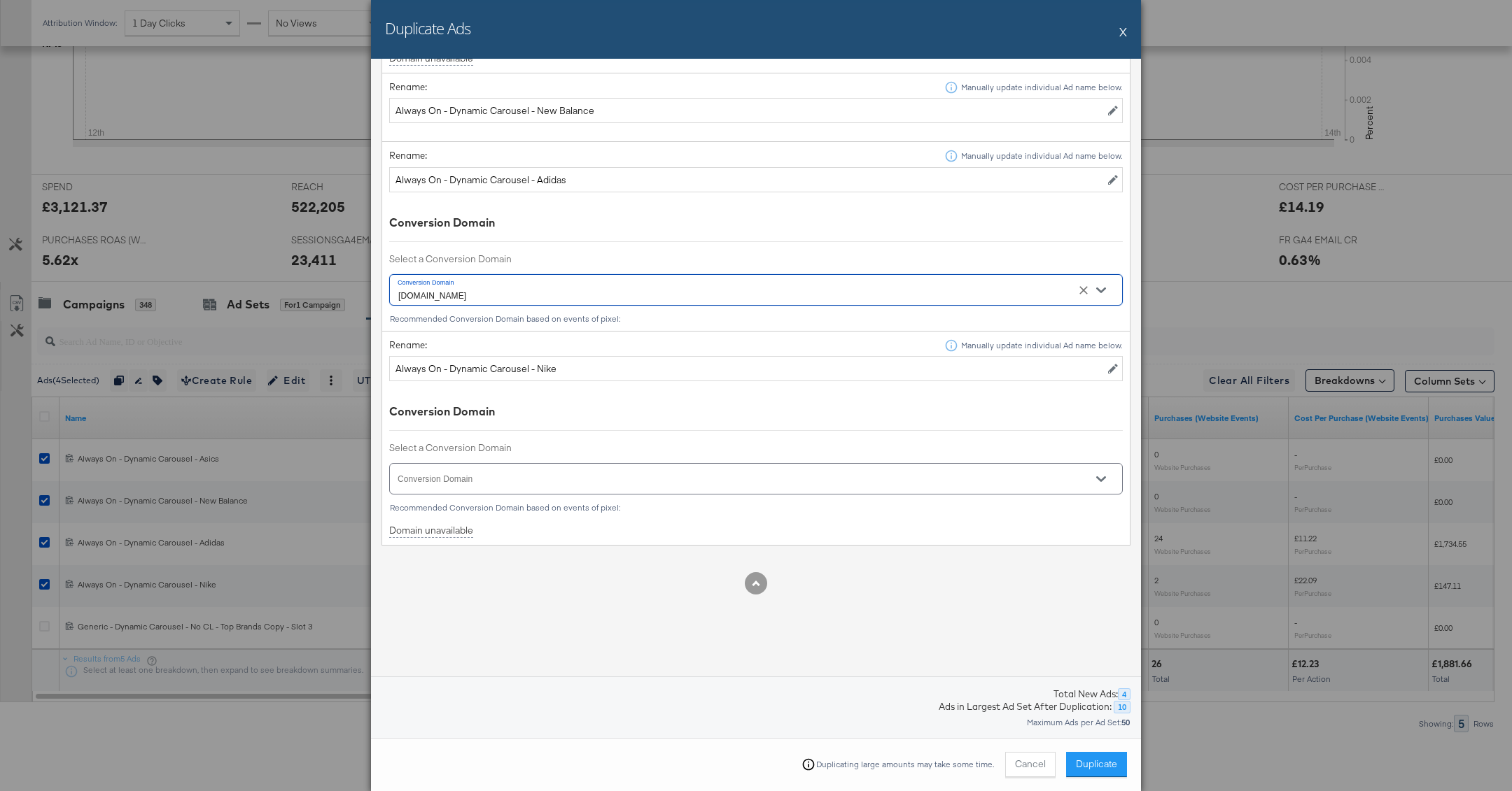
click at [642, 465] on div at bounding box center [756, 479] width 733 height 32
click at [623, 464] on div at bounding box center [756, 479] width 733 height 32
click at [614, 477] on input "Conversion Domain" at bounding box center [736, 485] width 681 height 16
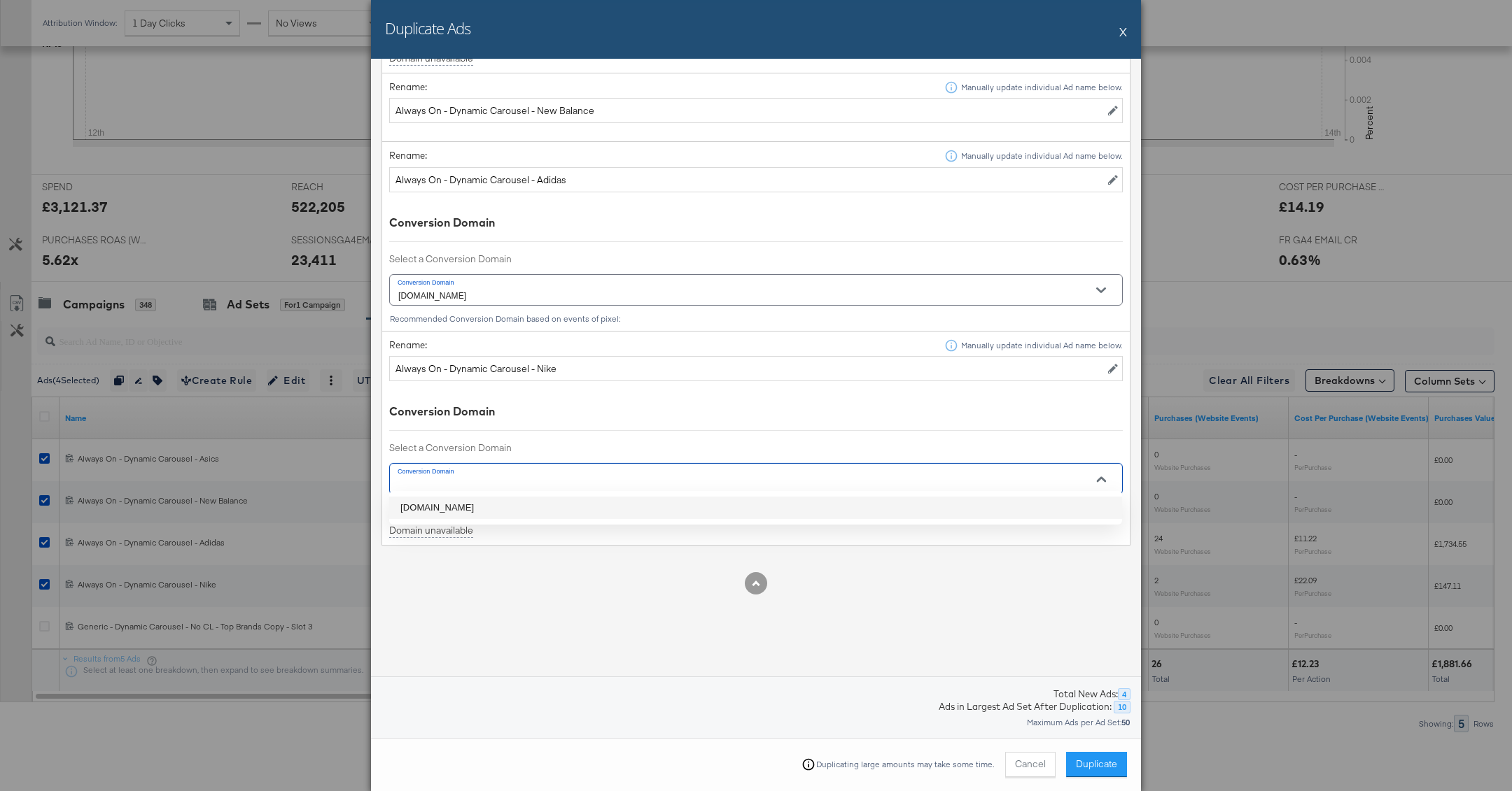
click at [639, 505] on li "[DOMAIN_NAME]" at bounding box center [756, 507] width 733 height 22
type input "[DOMAIN_NAME]"
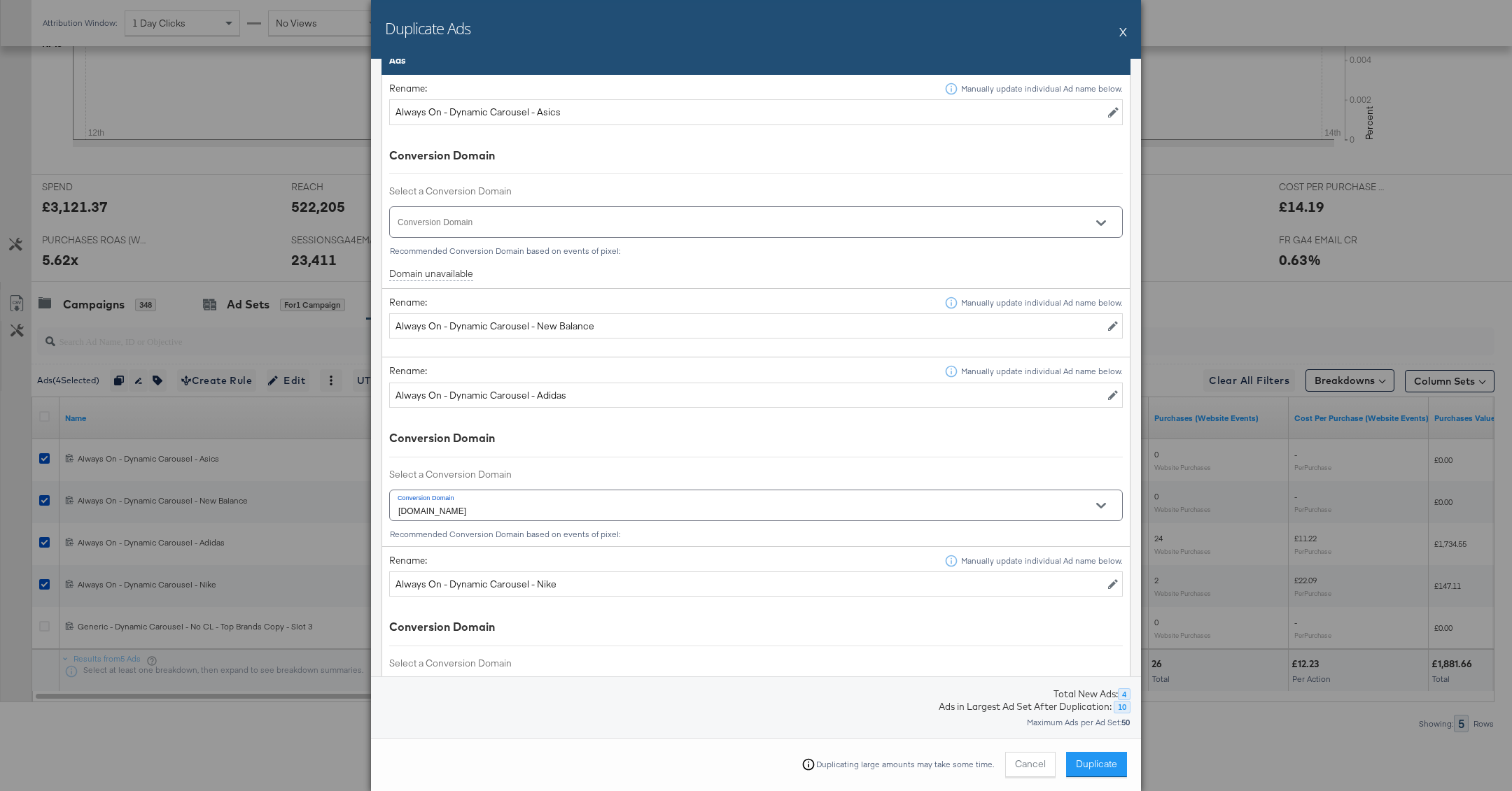
scroll to position [774, 0]
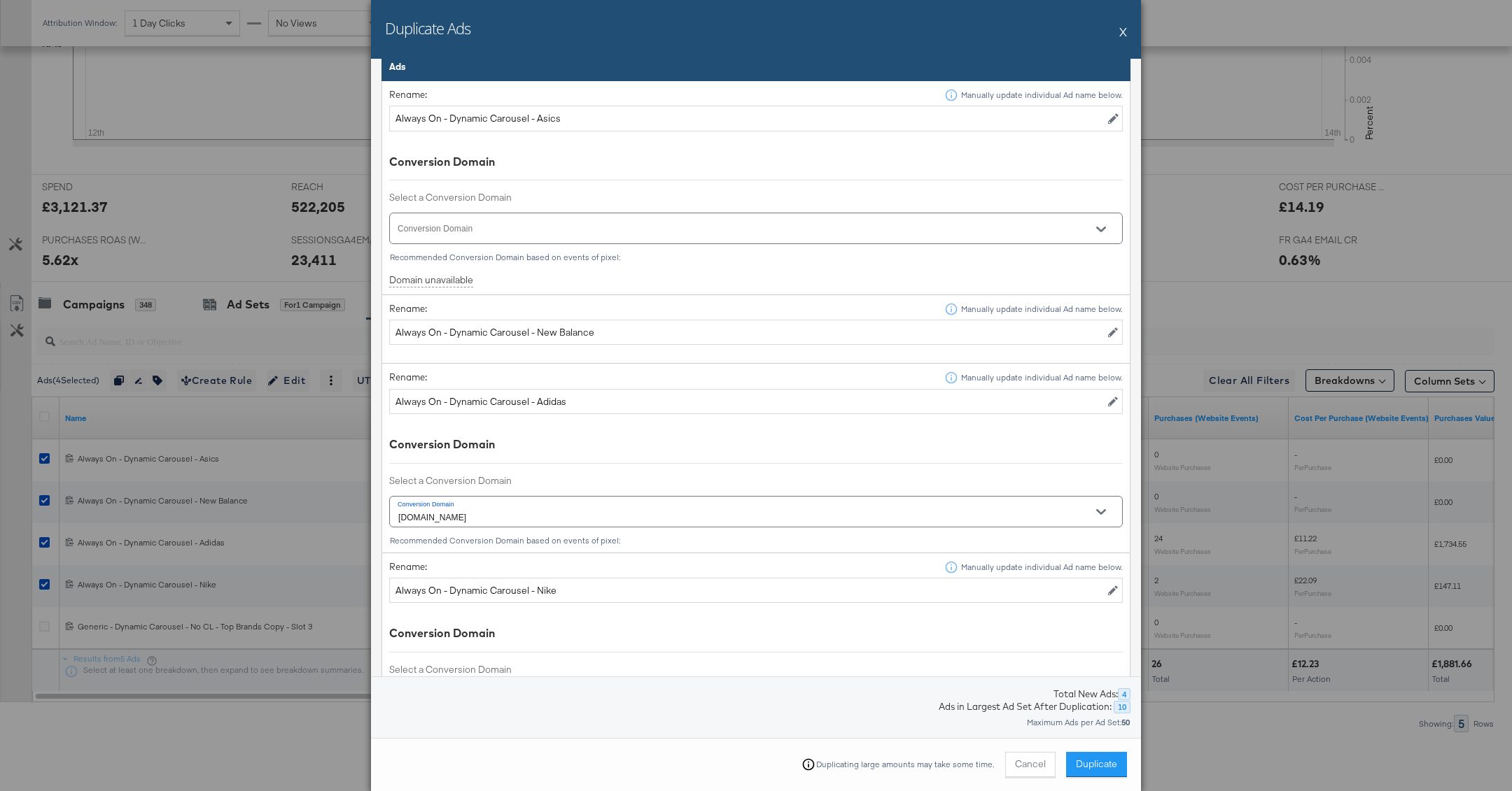
click at [785, 232] on input "Conversion Domain" at bounding box center [736, 234] width 681 height 16
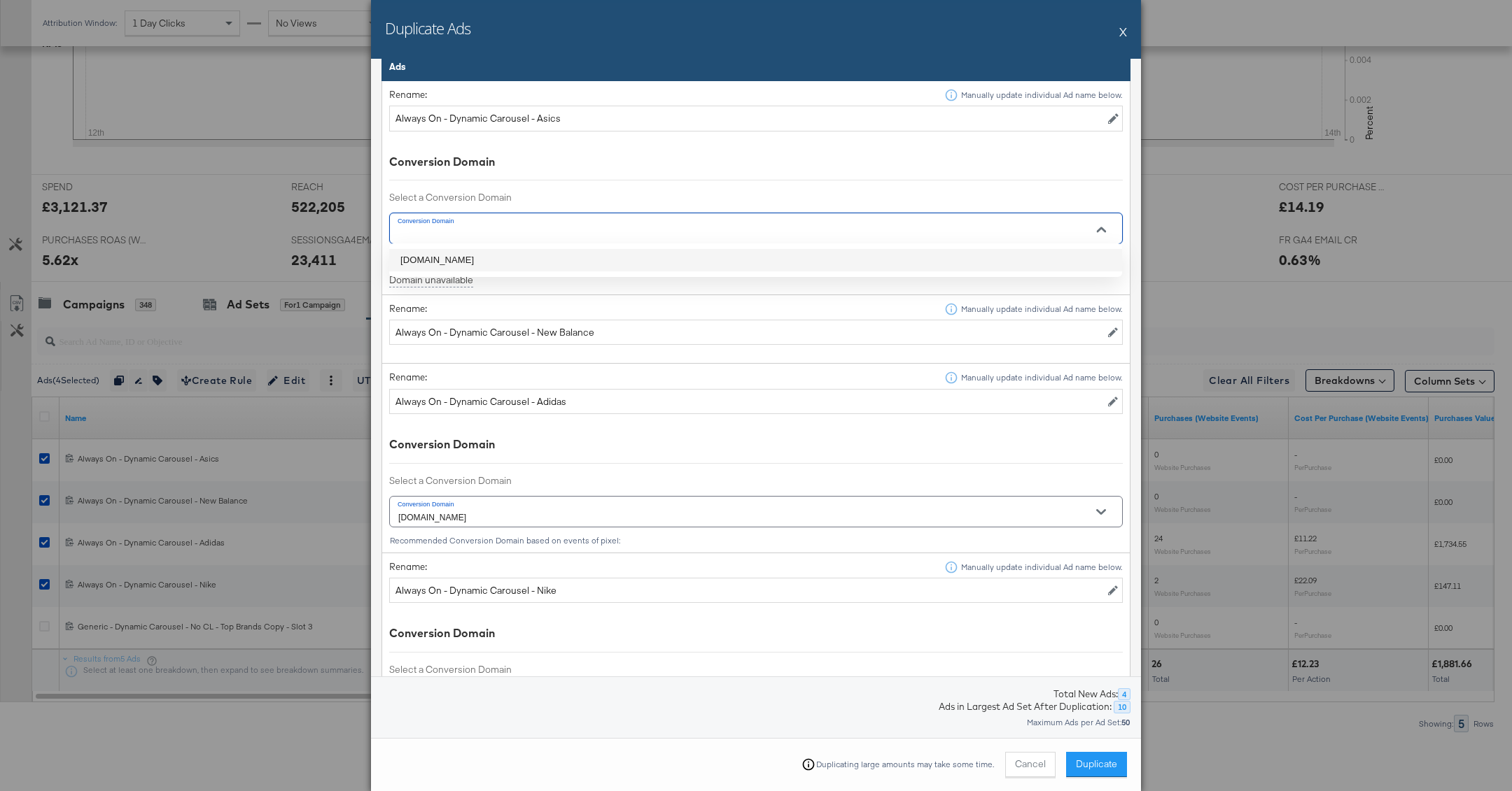
click at [730, 258] on li "[DOMAIN_NAME]" at bounding box center [756, 260] width 733 height 22
type input "[DOMAIN_NAME]"
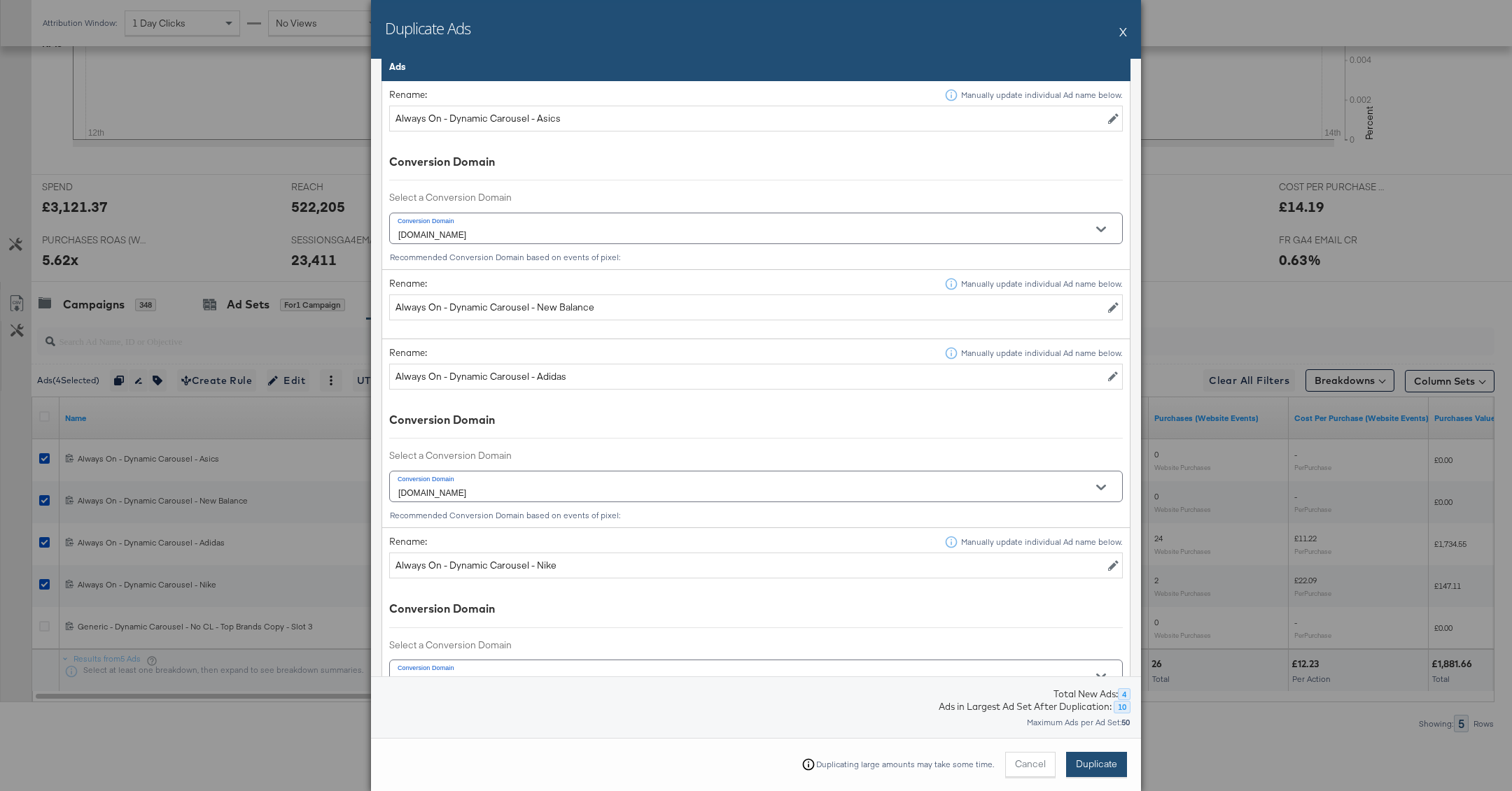
click at [1103, 774] on button "Duplicate" at bounding box center [1096, 764] width 61 height 25
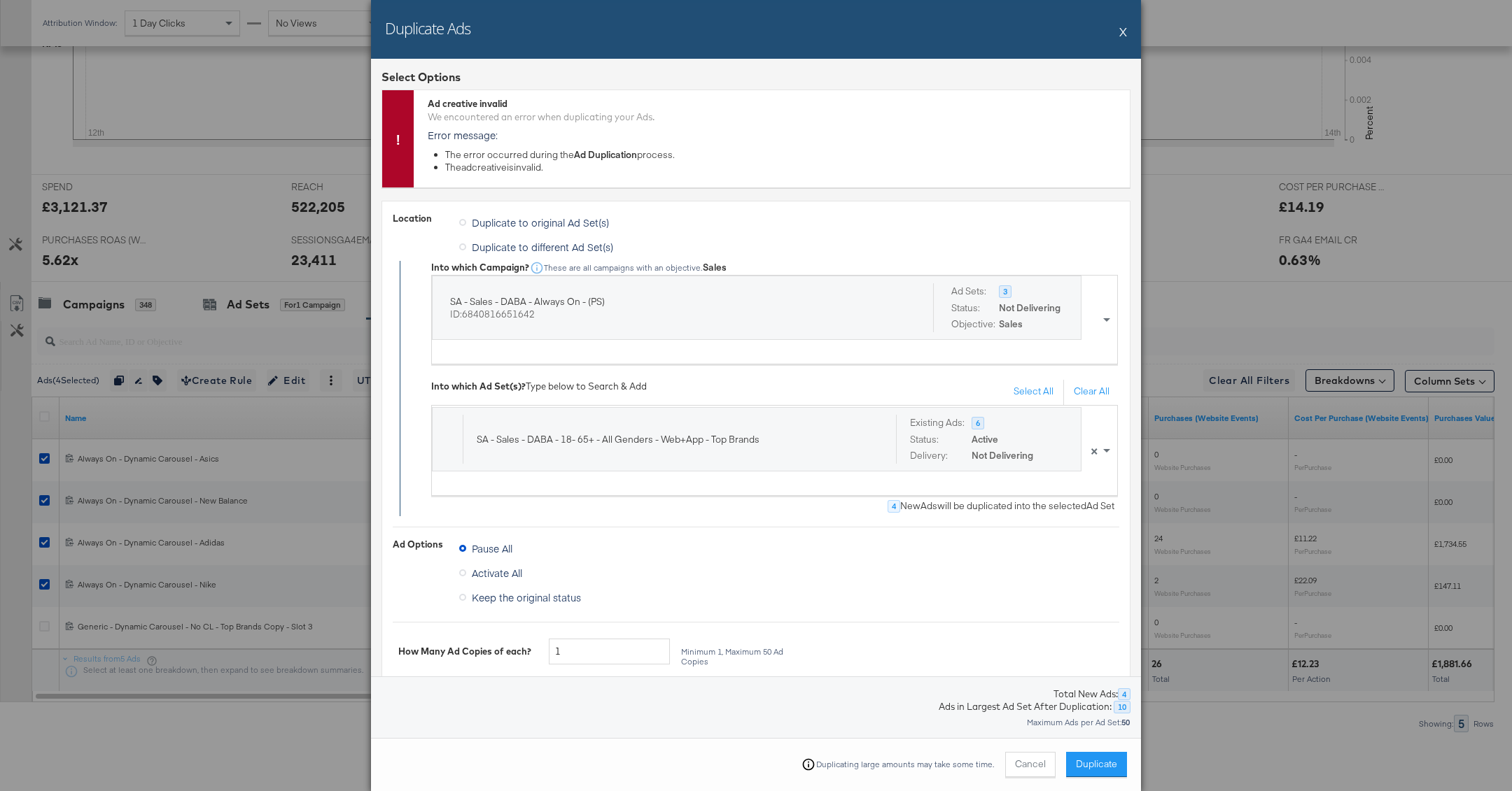
click at [1121, 28] on button "X" at bounding box center [1123, 32] width 7 height 28
